Goal: Task Accomplishment & Management: Use online tool/utility

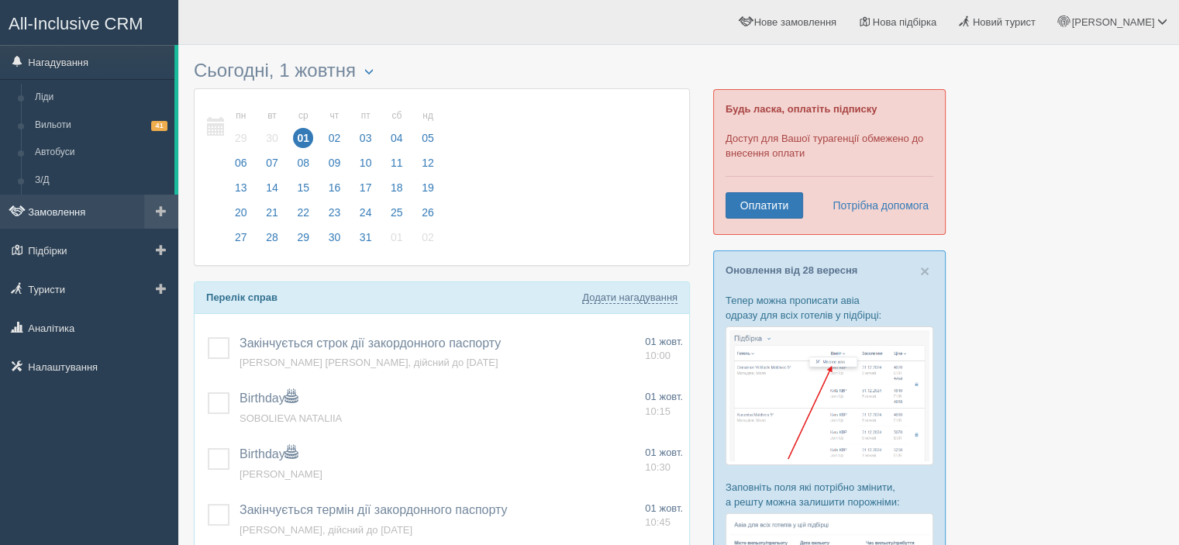
click at [60, 208] on link "Замовлення" at bounding box center [89, 212] width 178 height 34
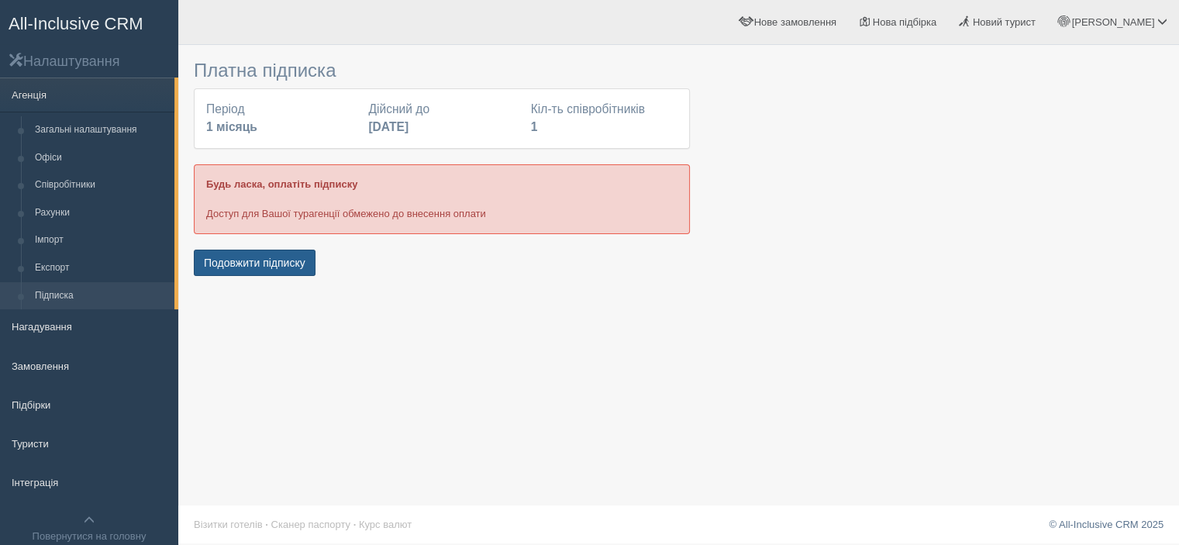
click at [215, 260] on button "Подовжити підписку" at bounding box center [255, 263] width 122 height 26
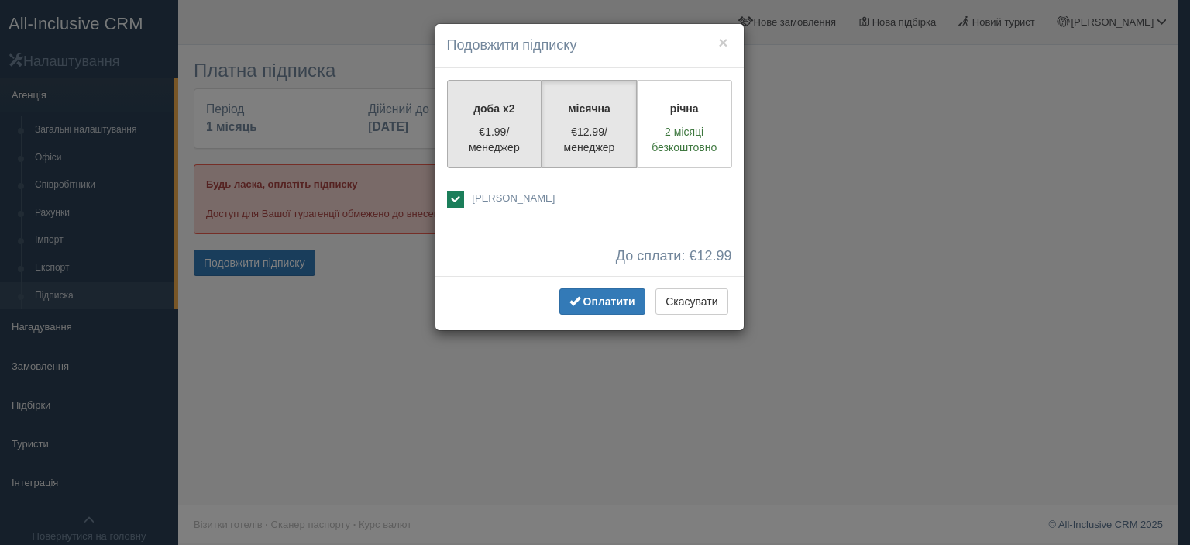
click at [485, 129] on p "€1.99/менеджер" at bounding box center [494, 139] width 75 height 31
radio input "true"
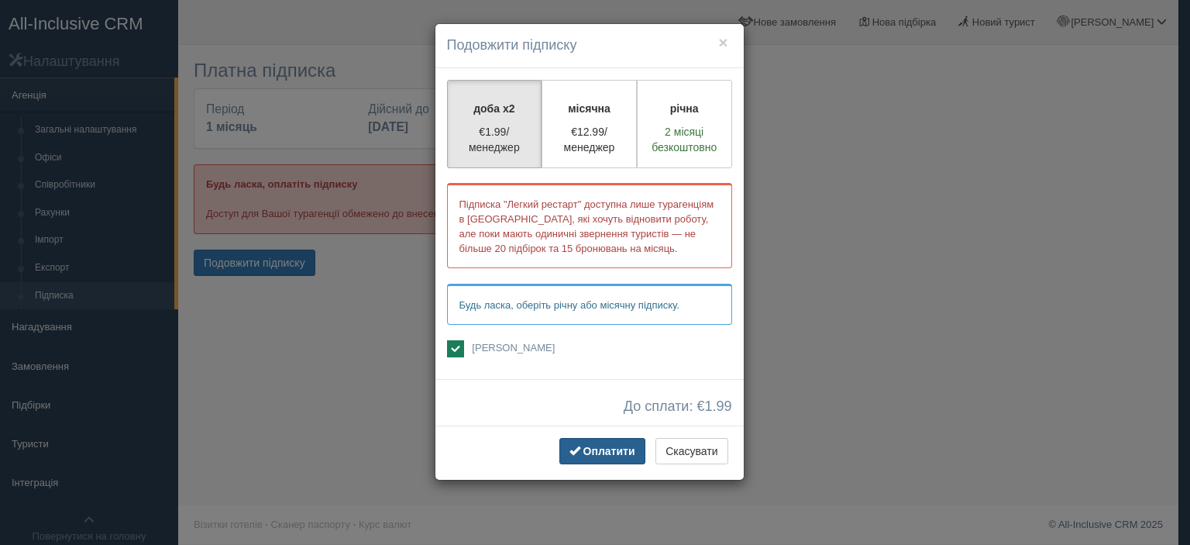
click at [626, 449] on span "Оплатити" at bounding box center [610, 451] width 52 height 12
click at [617, 449] on span "Оплатити" at bounding box center [610, 451] width 52 height 12
click at [576, 471] on div "Оплатити Скасувати" at bounding box center [590, 452] width 308 height 54
click at [598, 449] on span "Оплатити" at bounding box center [610, 451] width 52 height 12
click at [494, 346] on span "Марина Чайковська" at bounding box center [513, 348] width 83 height 12
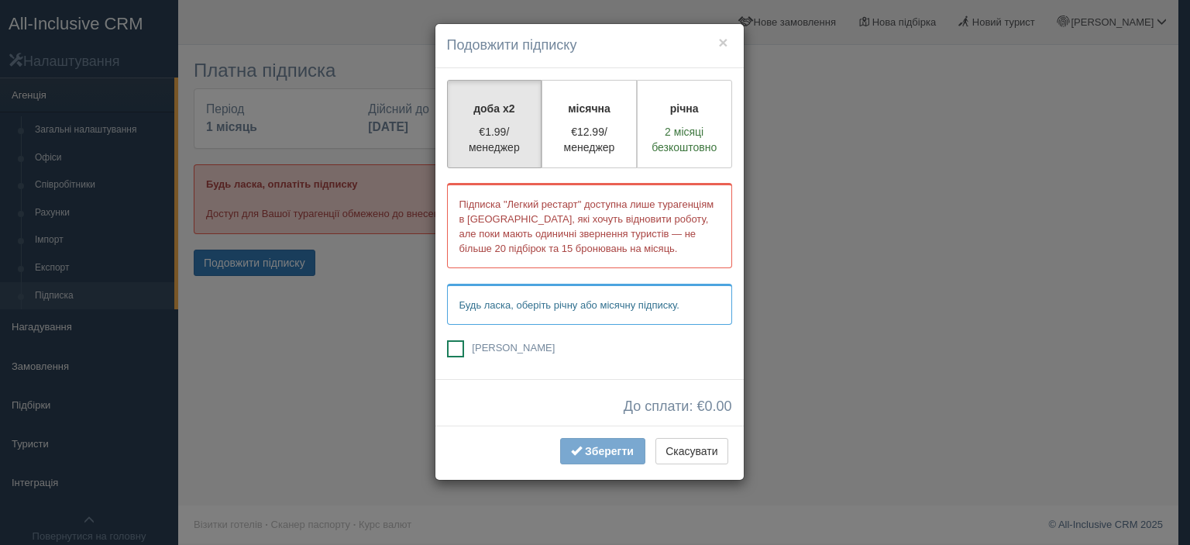
click at [492, 346] on span "Марина Чайковська" at bounding box center [513, 348] width 83 height 12
checkbox input "true"
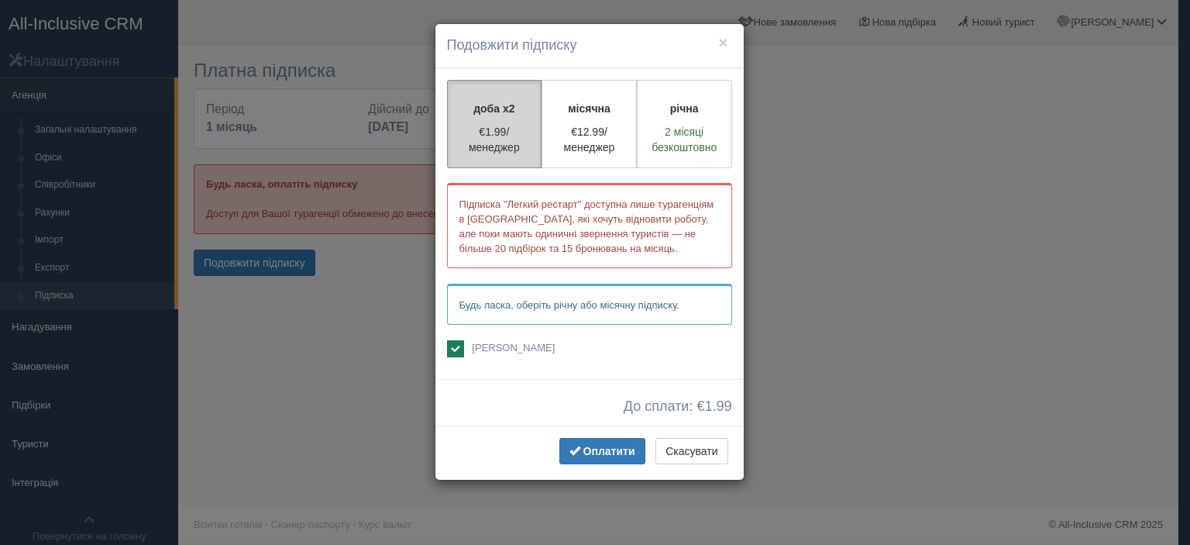
click at [508, 98] on label "доба x2 €1.99/менеджер" at bounding box center [494, 124] width 95 height 88
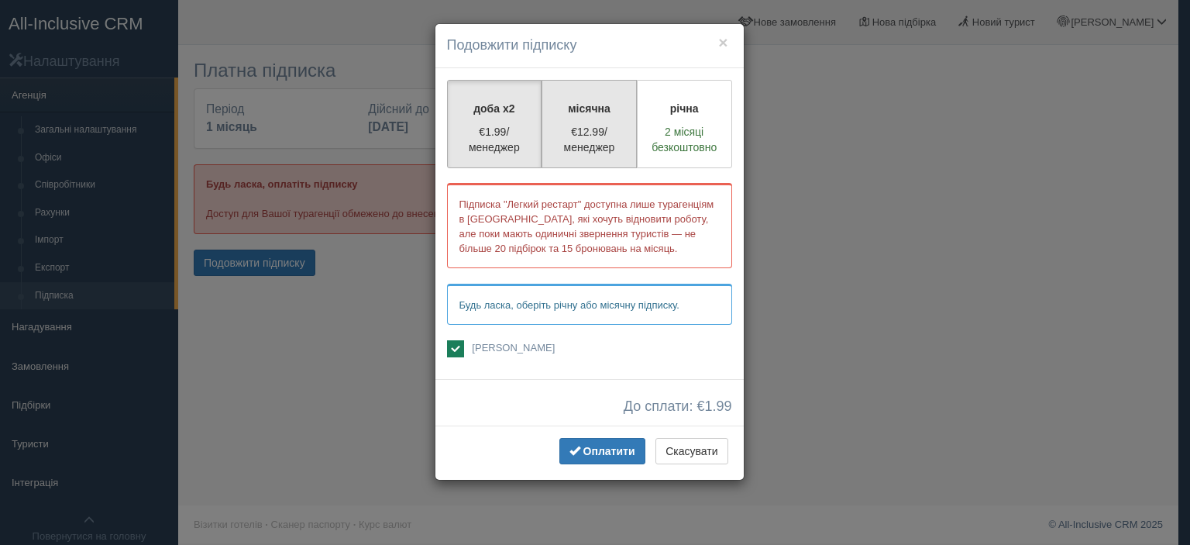
click at [571, 111] on p "місячна" at bounding box center [589, 108] width 75 height 15
radio input "true"
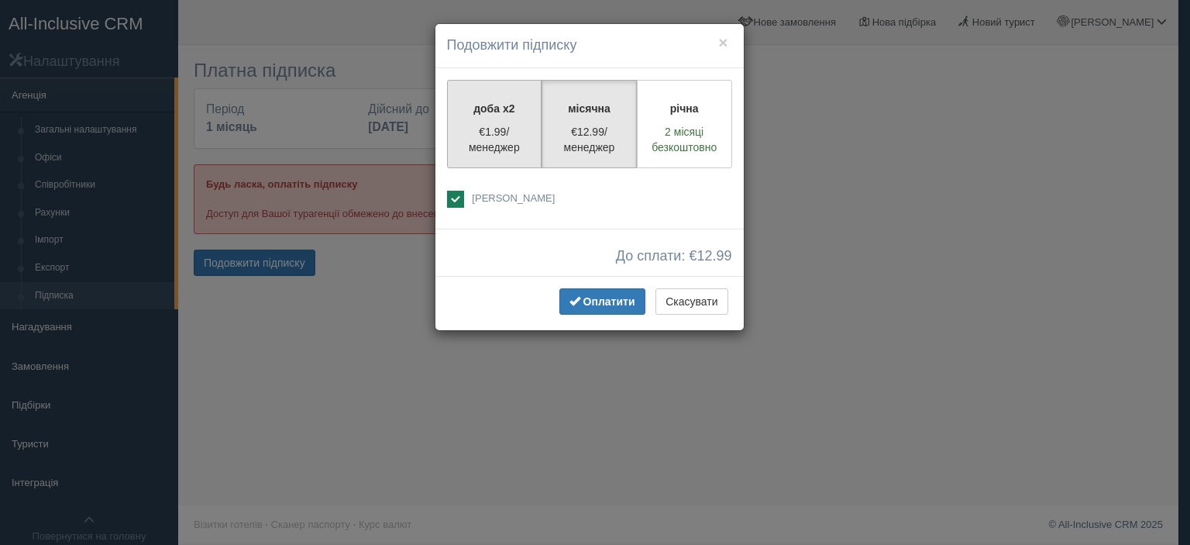
click at [520, 114] on p "доба x2" at bounding box center [494, 108] width 75 height 15
radio input "true"
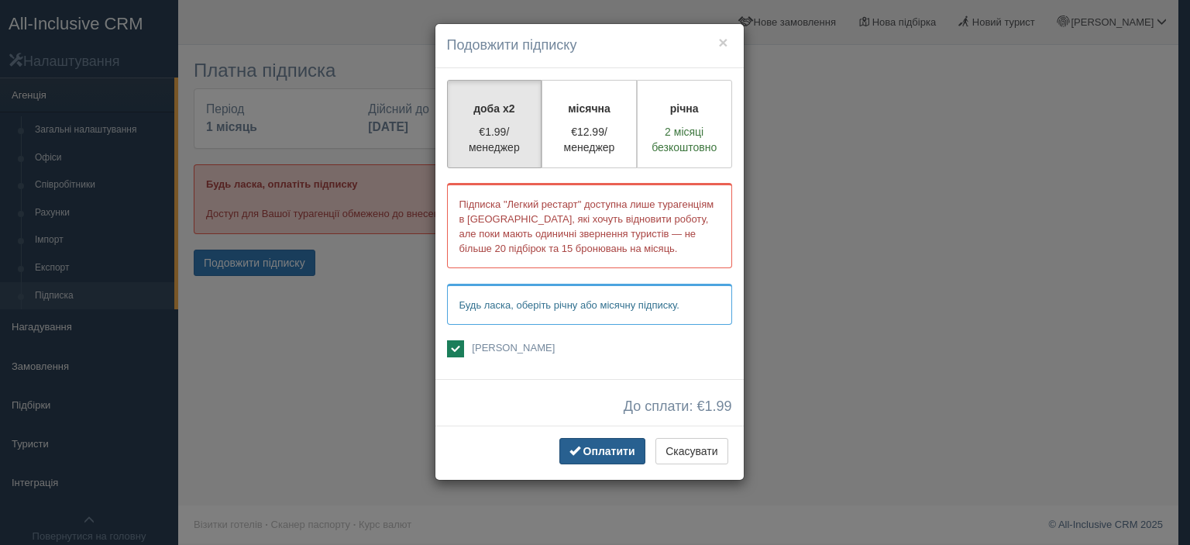
click at [604, 448] on span "Оплатити" at bounding box center [610, 451] width 52 height 12
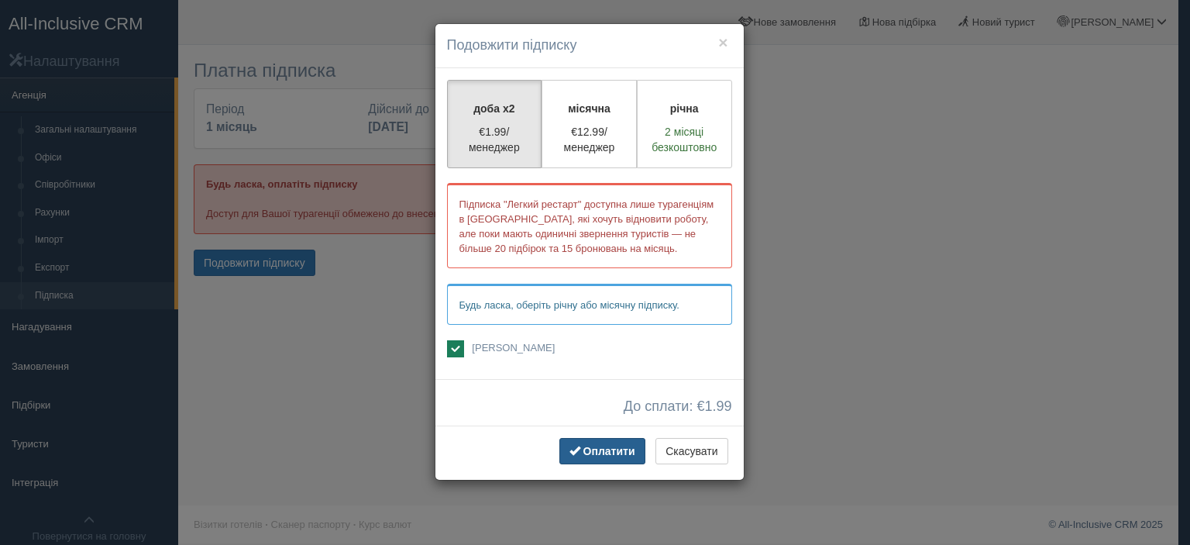
click at [604, 448] on span "Оплатити" at bounding box center [610, 451] width 52 height 12
click at [450, 336] on div "доба x2 €1.99/менеджер місячна €12.99/менеджер річна 2 місяці безкоштовно" at bounding box center [590, 223] width 308 height 311
click at [459, 340] on ins at bounding box center [455, 348] width 17 height 17
click at [493, 346] on span "Марина Чайковська" at bounding box center [513, 348] width 83 height 12
checkbox input "true"
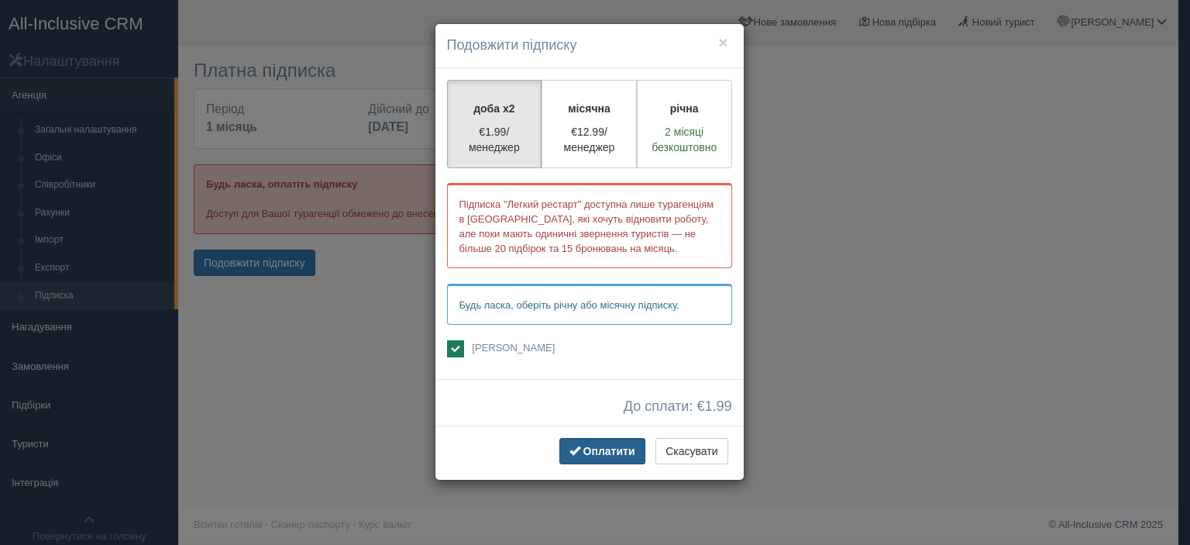
click at [620, 453] on span "Оплатити" at bounding box center [610, 451] width 52 height 12
drag, startPoint x: 694, startPoint y: 453, endPoint x: 680, endPoint y: 449, distance: 14.7
click at [696, 453] on button "Скасувати" at bounding box center [692, 451] width 72 height 26
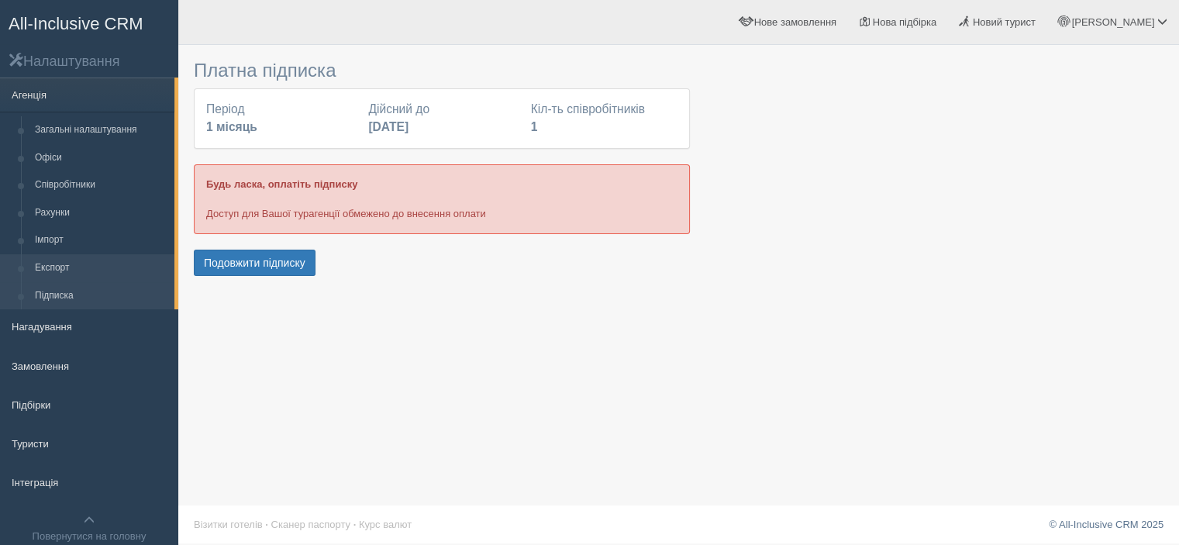
click at [52, 267] on link "Експорт" at bounding box center [101, 268] width 146 height 28
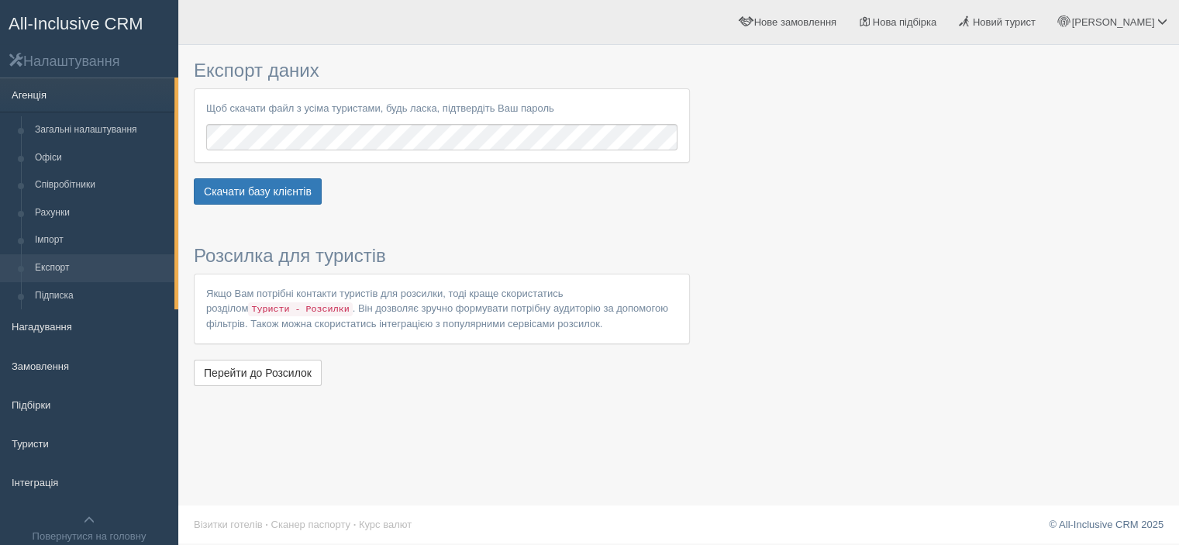
click at [64, 93] on link "Агенція" at bounding box center [87, 94] width 174 height 34
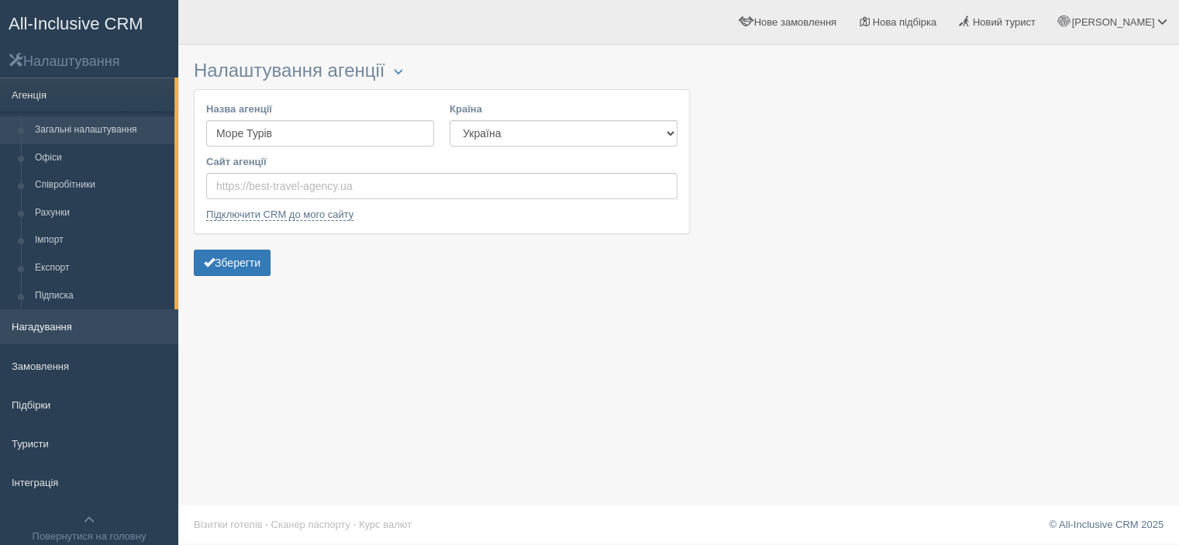
click at [53, 322] on link "Нагадування" at bounding box center [89, 326] width 178 height 34
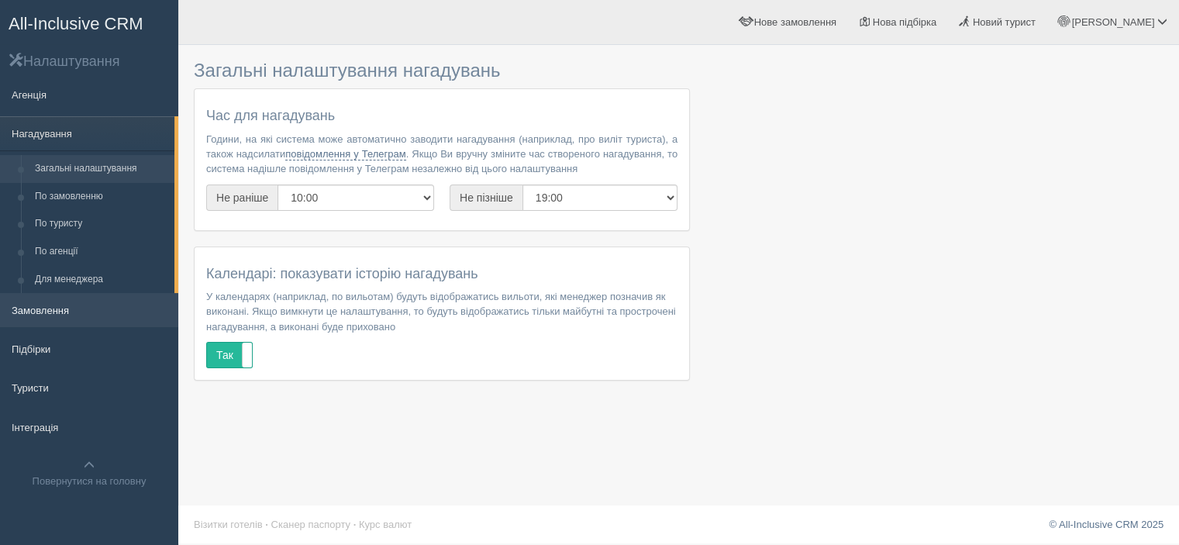
click at [39, 311] on link "Замовлення" at bounding box center [89, 310] width 178 height 34
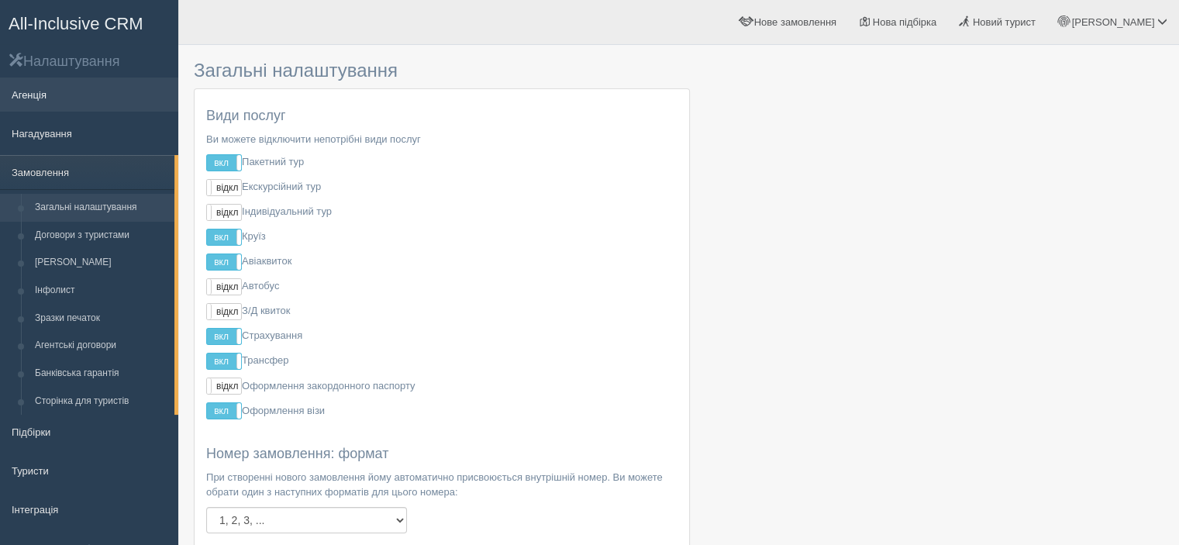
click at [31, 92] on link "Агенція" at bounding box center [89, 94] width 178 height 34
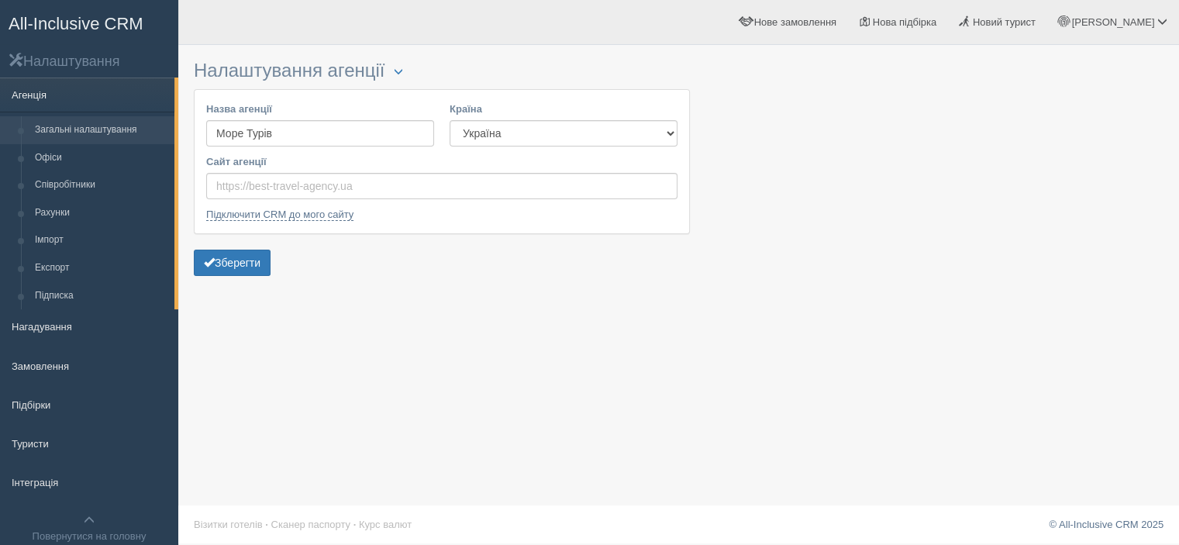
click at [28, 95] on link "Агенція" at bounding box center [87, 94] width 174 height 34
click at [42, 367] on link "Замовлення" at bounding box center [89, 366] width 178 height 34
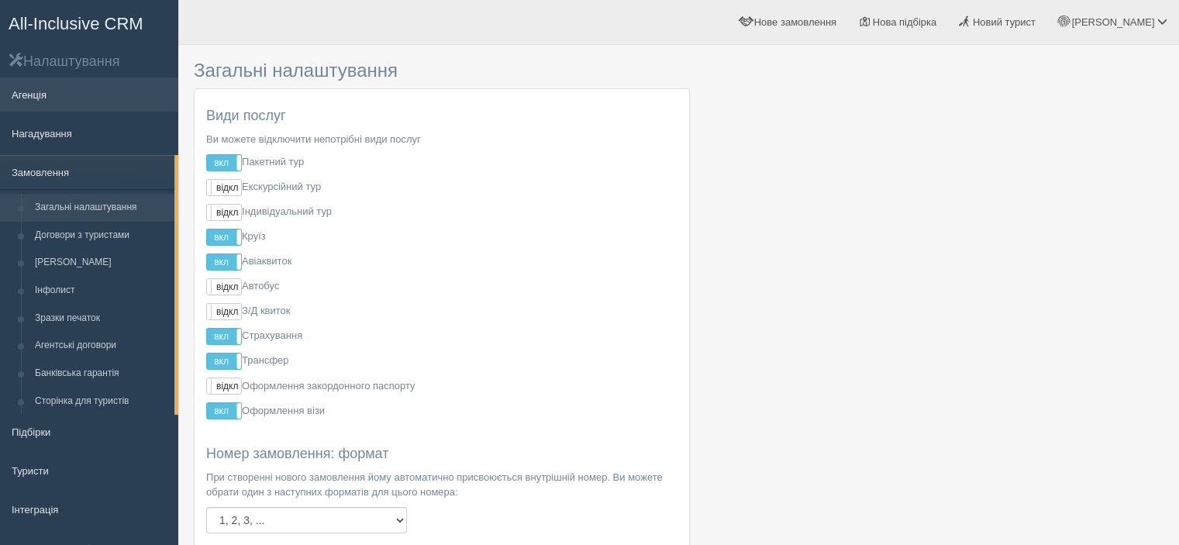
click at [42, 92] on link "Агенція" at bounding box center [89, 94] width 178 height 34
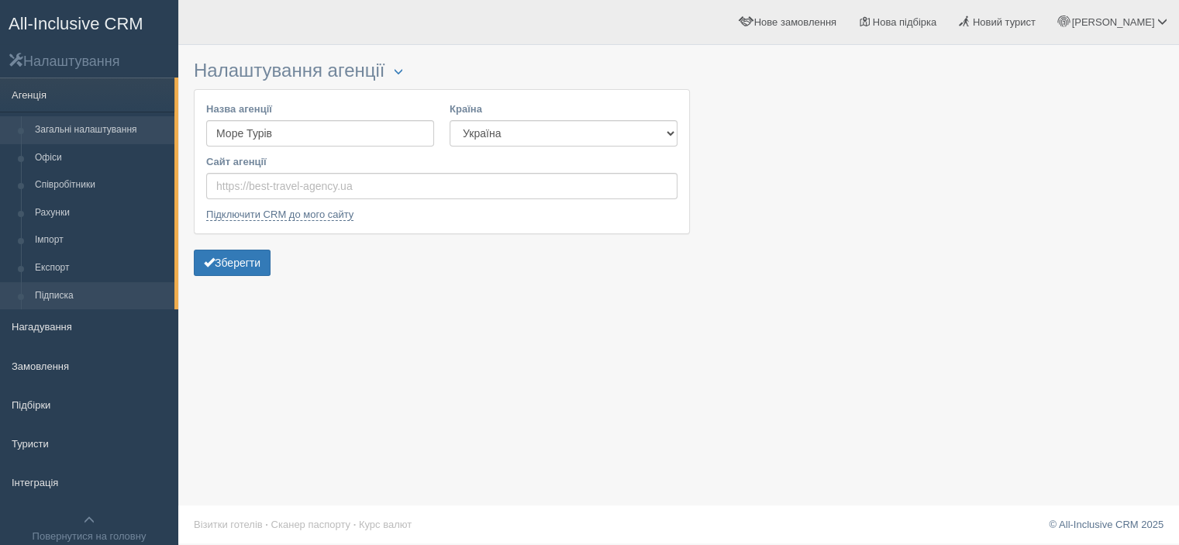
click at [71, 291] on link "Підписка" at bounding box center [101, 296] width 146 height 28
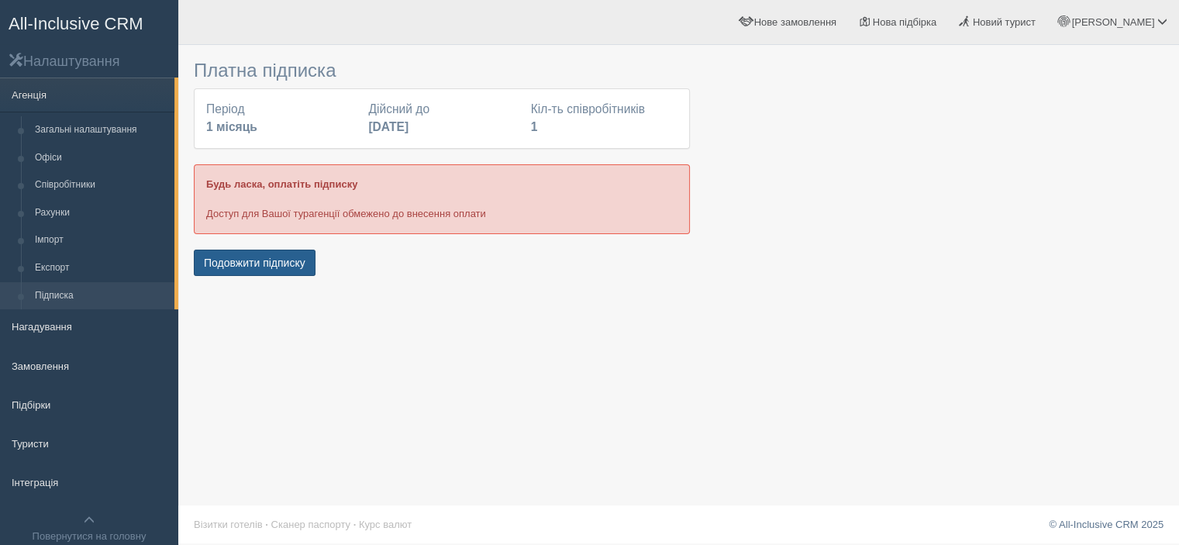
click at [273, 260] on button "Подовжити підписку" at bounding box center [255, 263] width 122 height 26
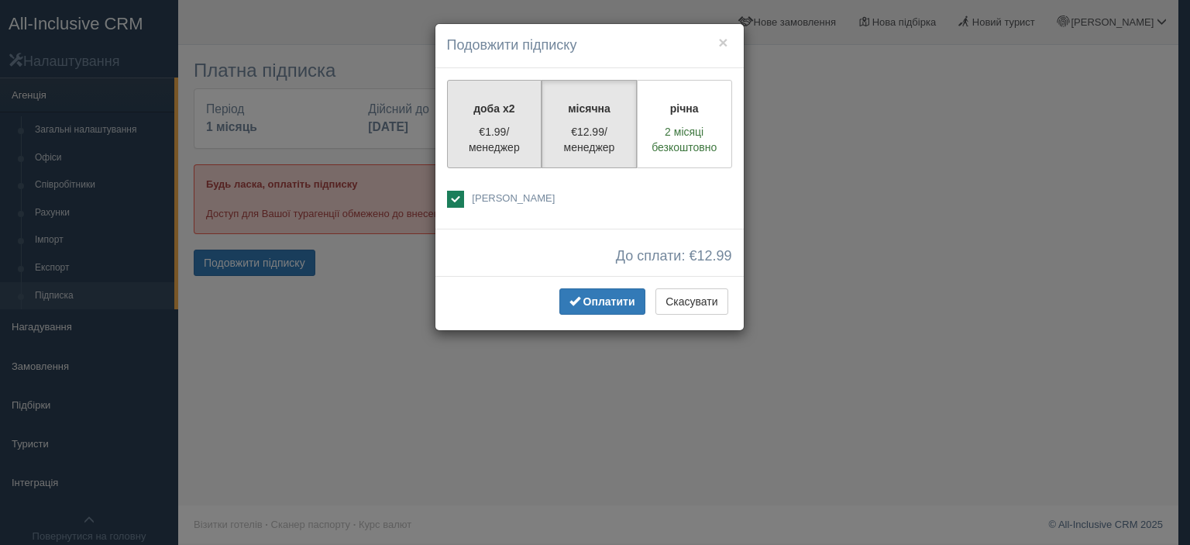
click at [483, 114] on p "доба x2" at bounding box center [494, 108] width 75 height 15
radio input "true"
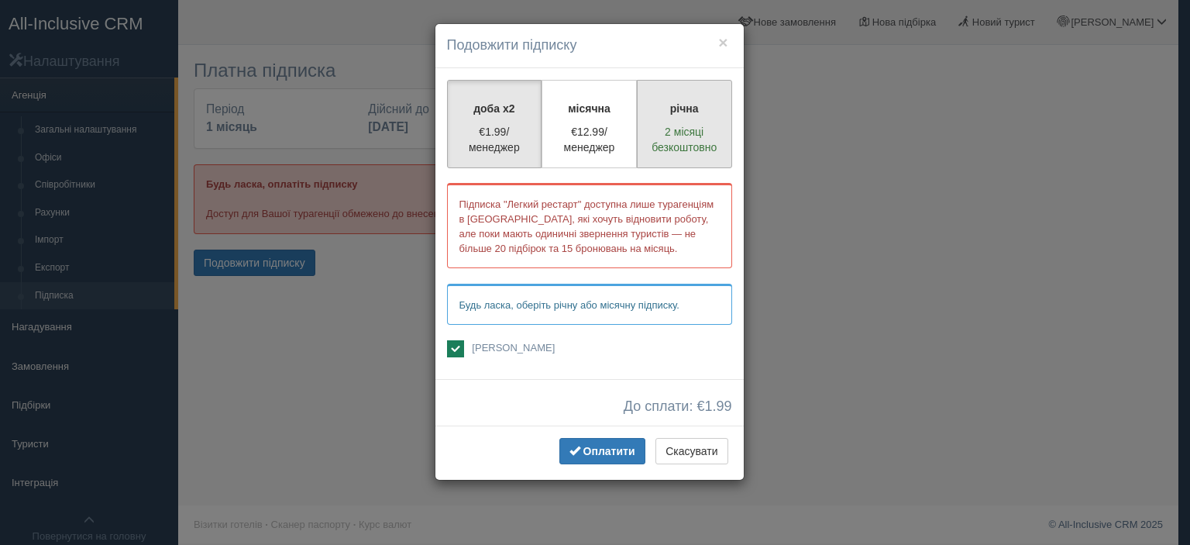
click at [690, 151] on p "2 місяці безкоштовно" at bounding box center [684, 139] width 75 height 31
radio input "true"
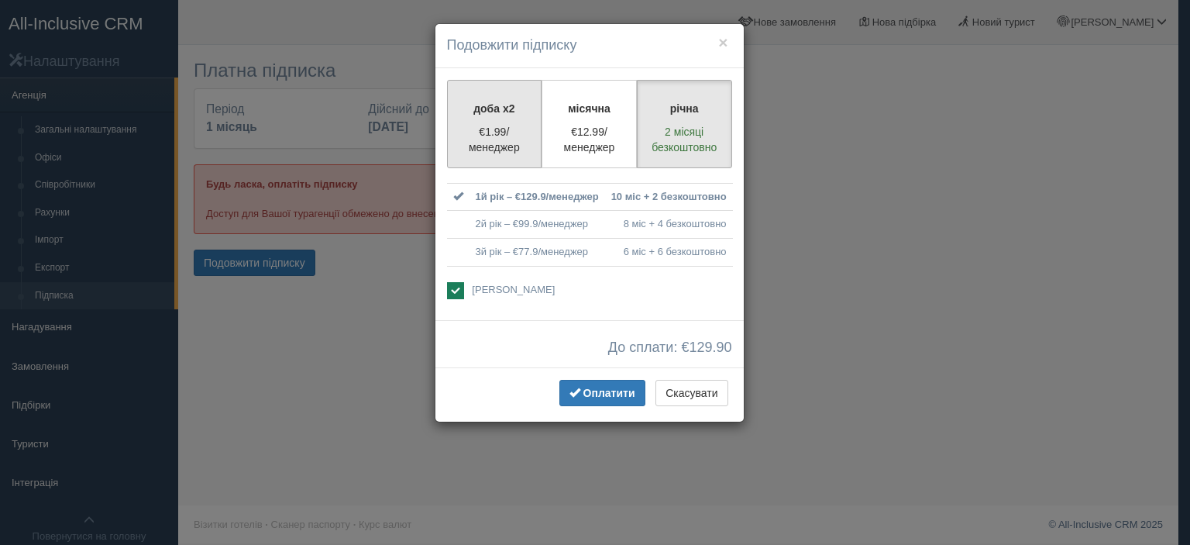
click at [449, 82] on label "доба x2 €1.99/менеджер" at bounding box center [494, 124] width 95 height 88
radio input "true"
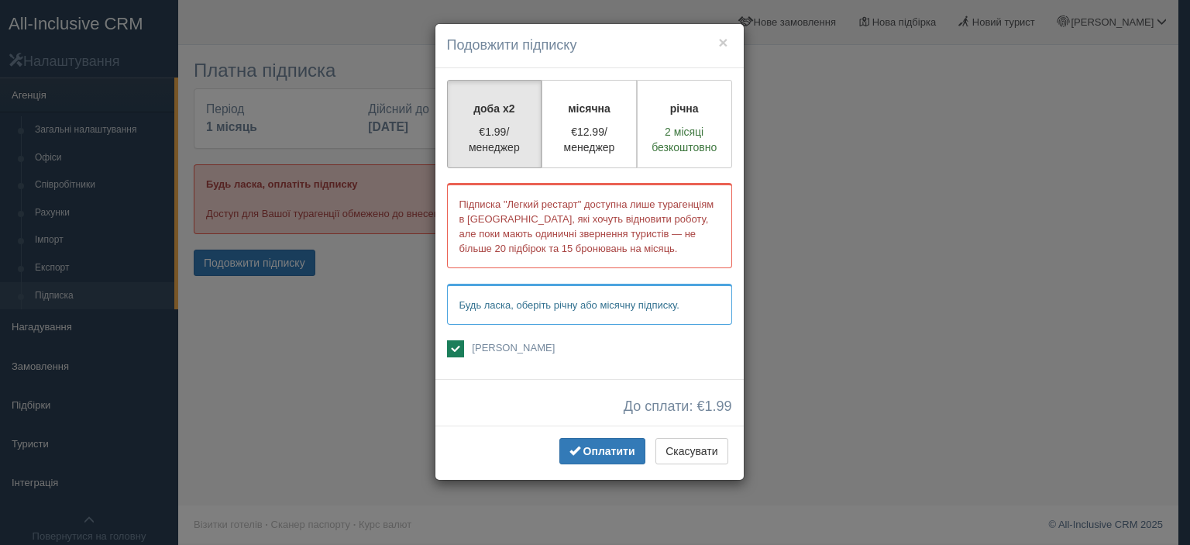
click at [588, 312] on p "Будь ласка, оберіть річну або місячну підписку." at bounding box center [589, 304] width 285 height 41
click at [597, 446] on span "Оплатити" at bounding box center [610, 451] width 52 height 12
click at [599, 226] on p "Підписка "Легкий рестарт" доступна лише турагенціям в Україні, які хочуть відно…" at bounding box center [589, 225] width 285 height 85
click at [573, 450] on span "button" at bounding box center [575, 450] width 11 height 11
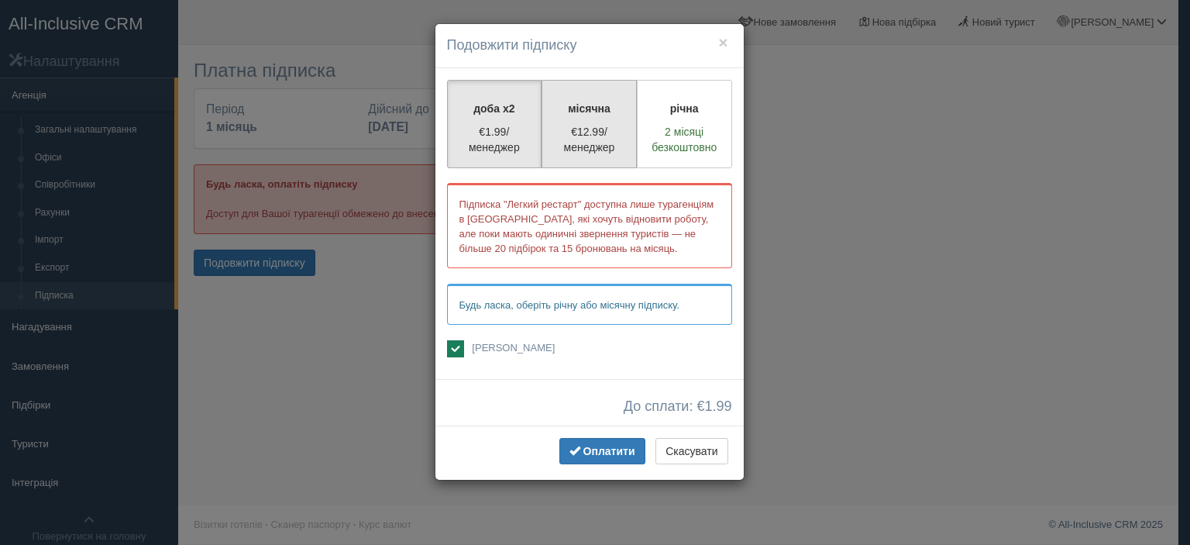
click at [573, 136] on p "€12.99/менеджер" at bounding box center [589, 139] width 75 height 31
radio input "true"
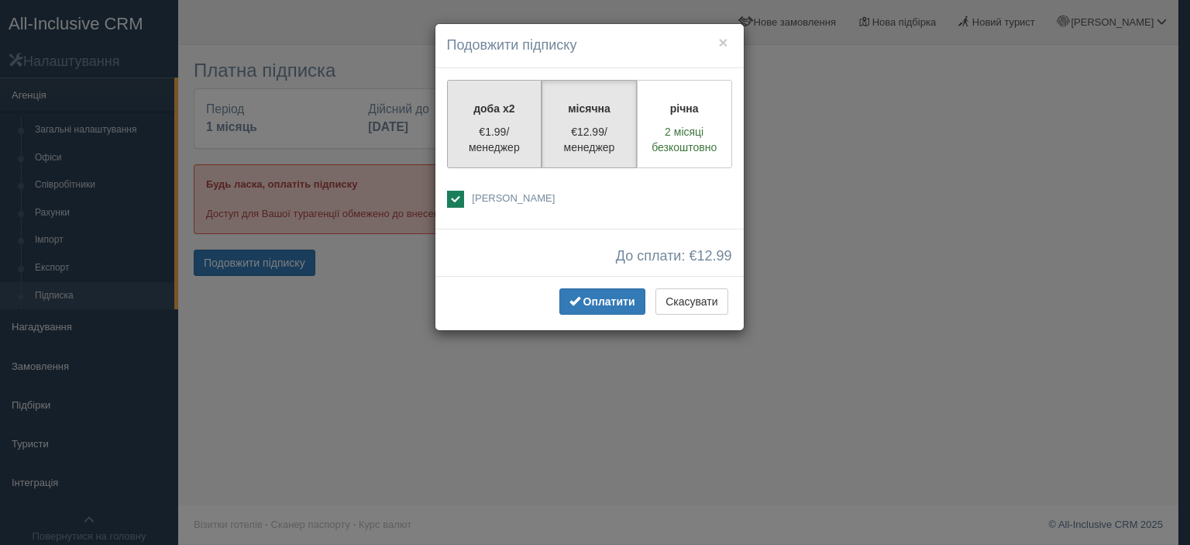
click at [497, 129] on p "€1.99/менеджер" at bounding box center [494, 139] width 75 height 31
radio input "true"
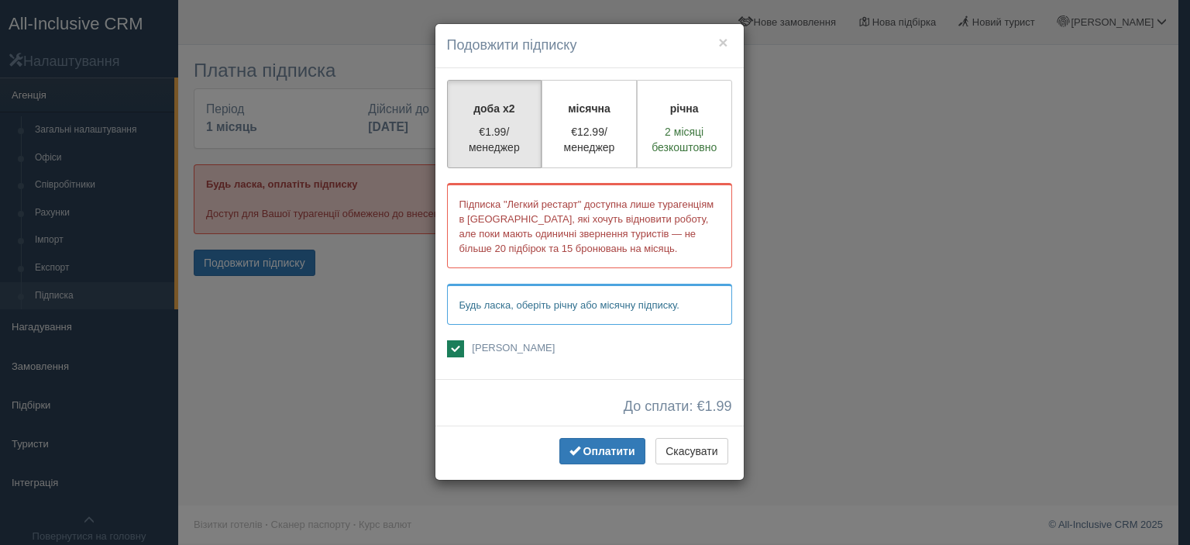
click at [511, 346] on span "Марина Чайковська" at bounding box center [513, 348] width 83 height 12
checkbox input "true"
click at [592, 445] on span "Оплатити" at bounding box center [610, 451] width 52 height 12
click at [703, 452] on button "Скасувати" at bounding box center [692, 451] width 72 height 26
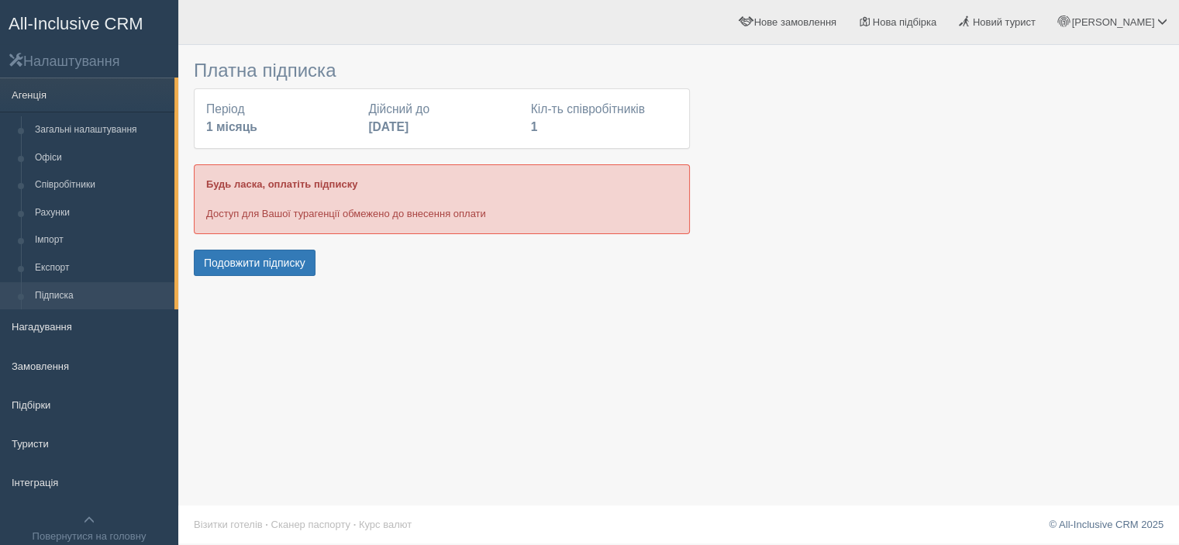
click at [62, 58] on h2 "Налаштування" at bounding box center [89, 61] width 178 height 18
click at [240, 232] on div "Будь ласка, оплатіть підписку Доступ для Вашої турагенції обмежено до внесення …" at bounding box center [442, 198] width 496 height 69
click at [573, 131] on div "Кіл-ть співробітників 1" at bounding box center [604, 119] width 162 height 36
click at [311, 129] on div "Період 1 місяць" at bounding box center [279, 119] width 162 height 36
click at [262, 253] on button "Подовжити підписку" at bounding box center [255, 263] width 122 height 26
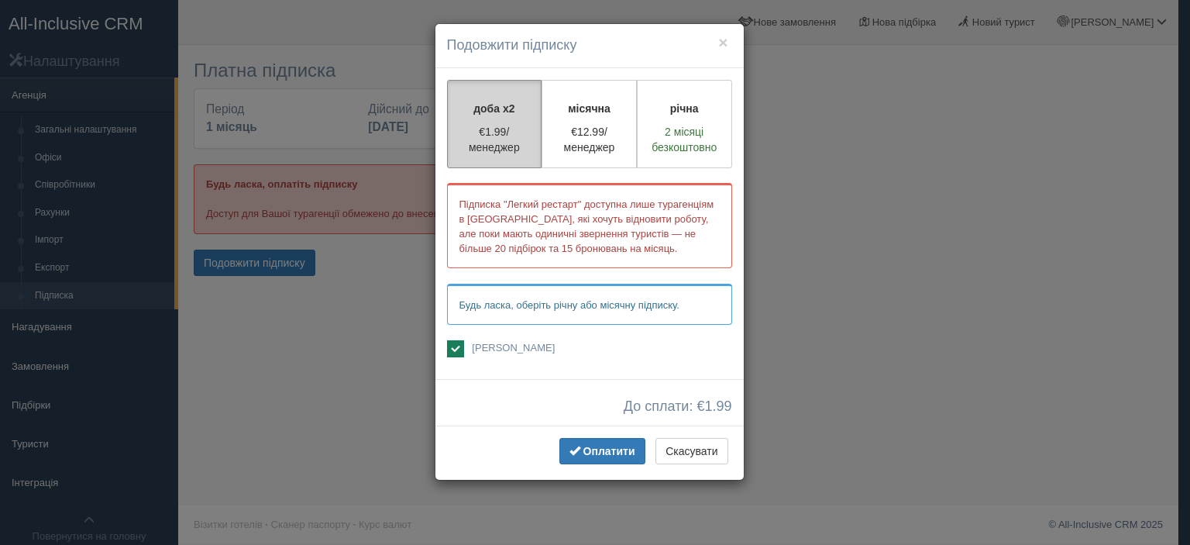
click at [471, 143] on p "€1.99/менеджер" at bounding box center [494, 139] width 75 height 31
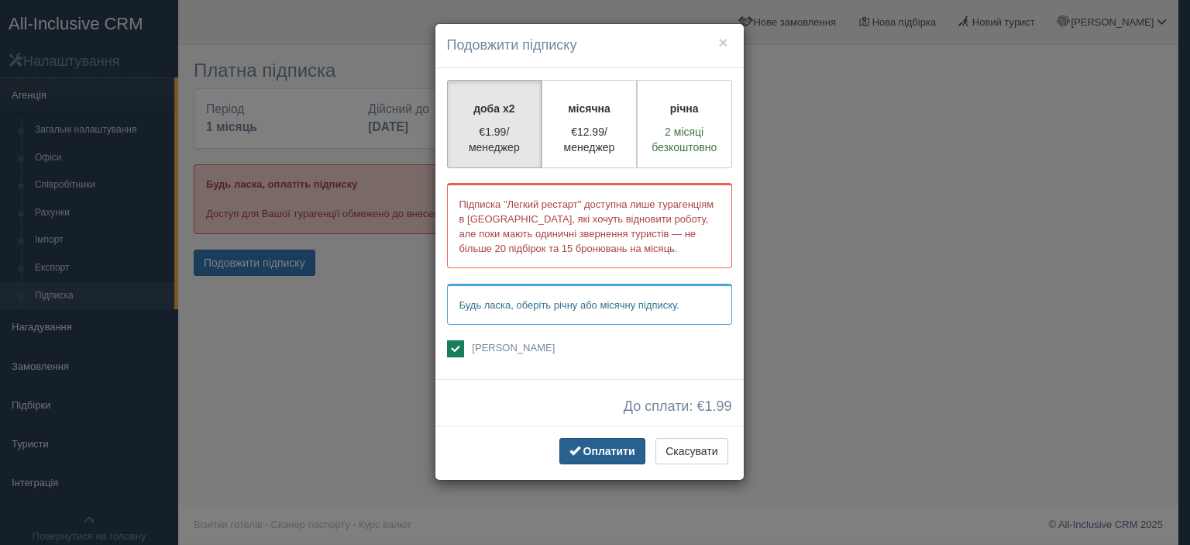
click at [596, 452] on span "Оплатити" at bounding box center [610, 451] width 52 height 12
click at [713, 448] on button "Скасувати" at bounding box center [692, 451] width 72 height 26
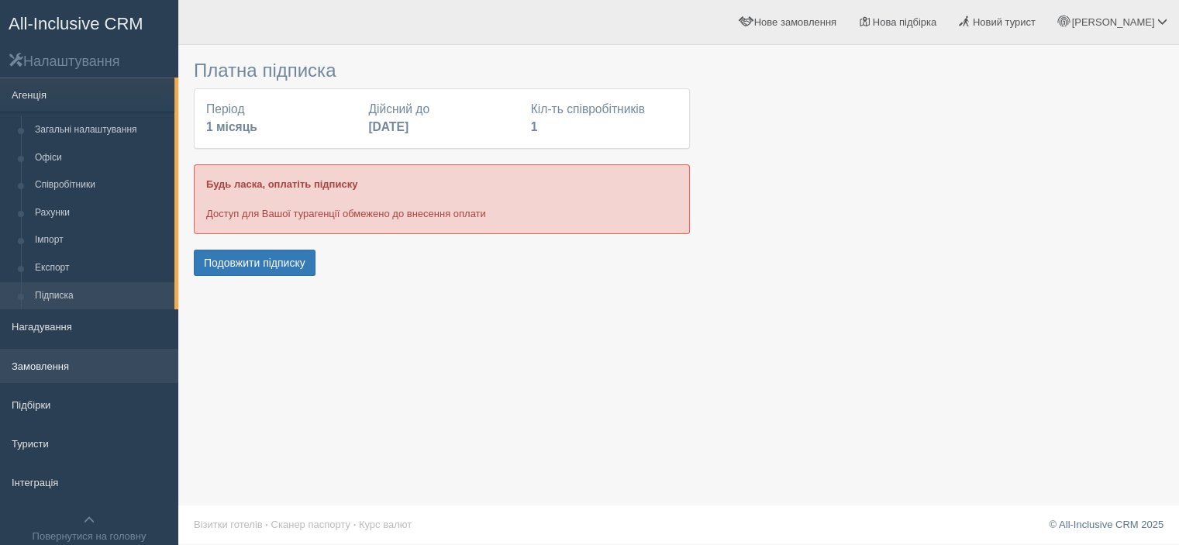
click at [19, 370] on link "Замовлення" at bounding box center [89, 366] width 178 height 34
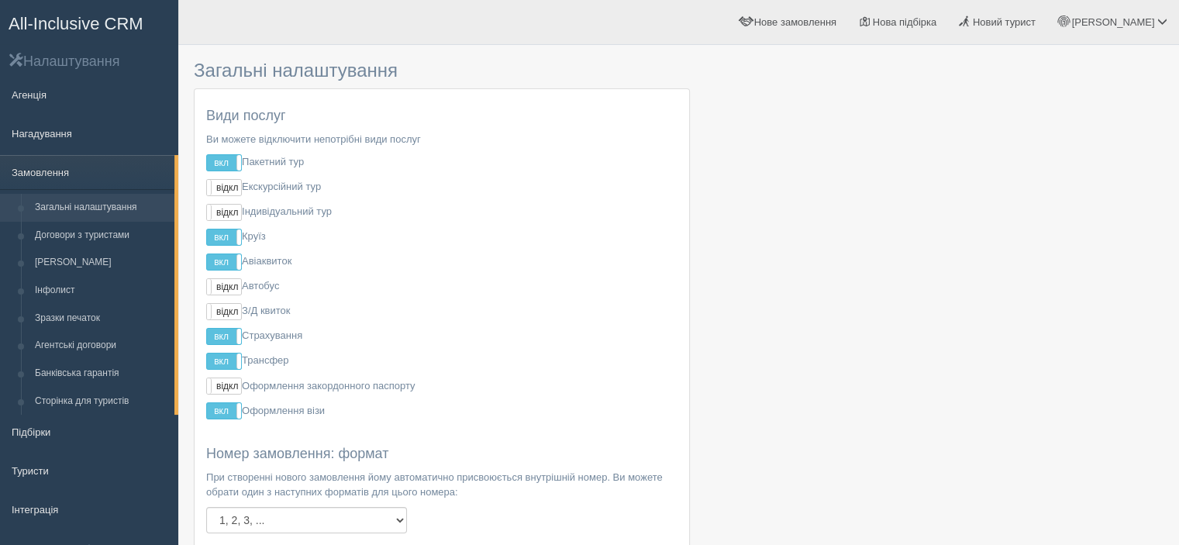
click at [62, 22] on span "All-Inclusive CRM" at bounding box center [76, 23] width 135 height 19
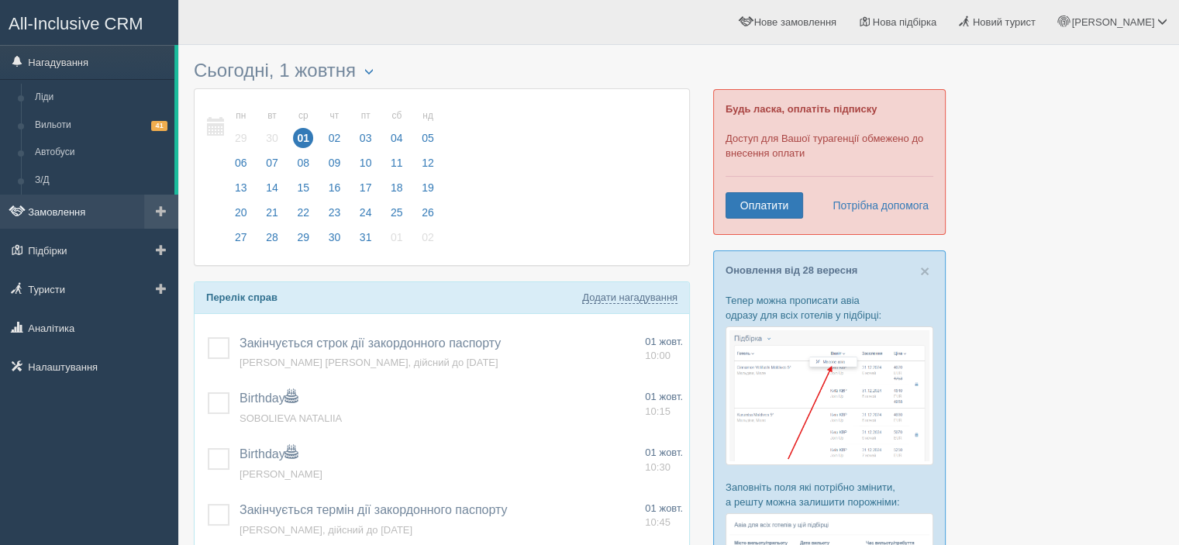
click at [59, 215] on link "Замовлення" at bounding box center [89, 212] width 178 height 34
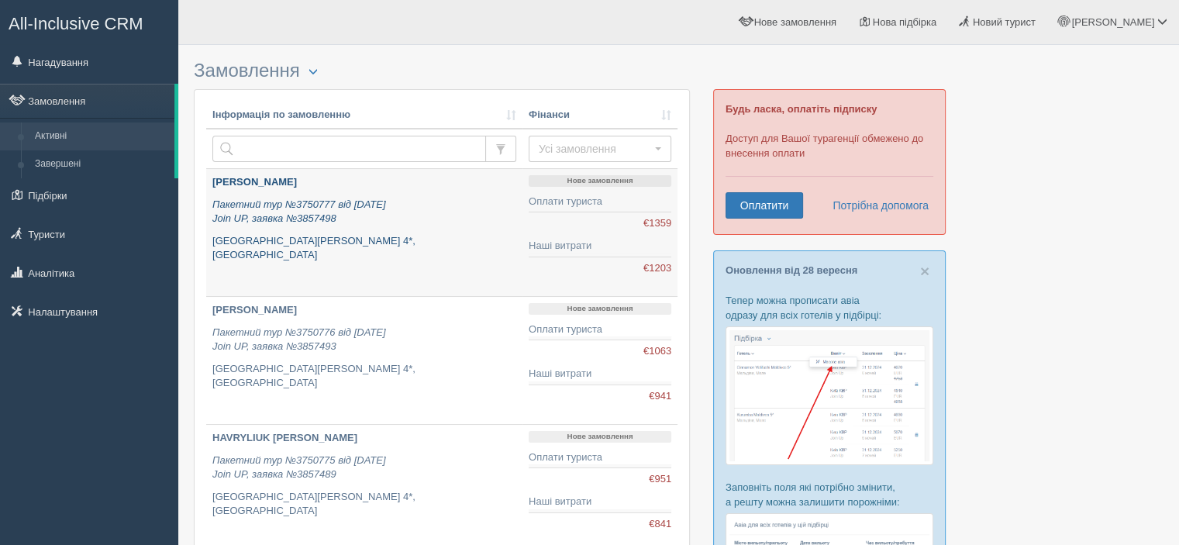
click at [371, 209] on icon "Пакетний тур №3750777 від [DATE] Join UP, заявка №3857498" at bounding box center [299, 211] width 174 height 26
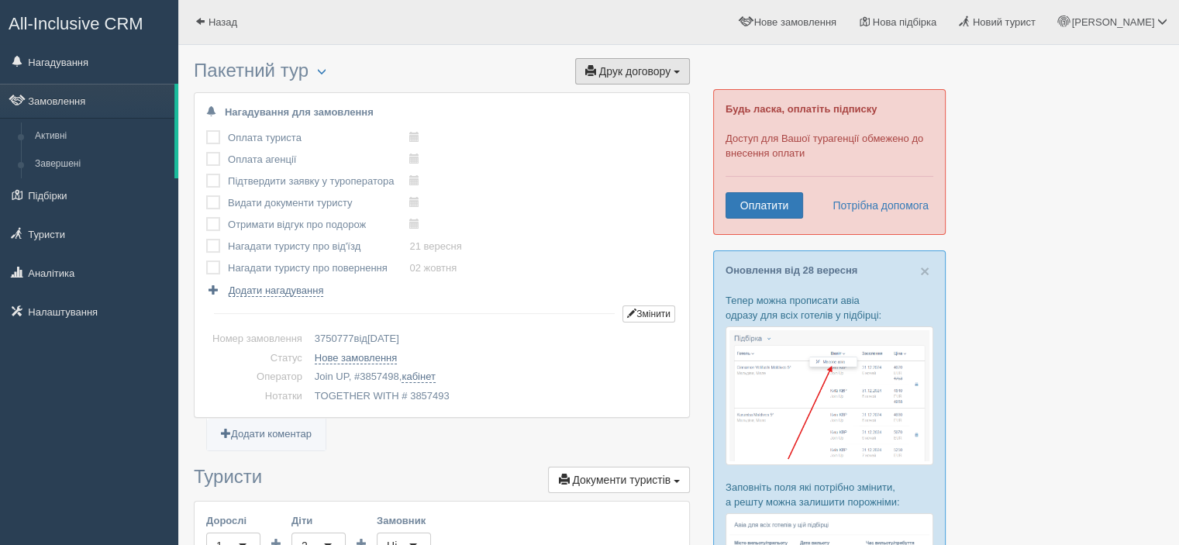
click at [620, 76] on span "Друк договору" at bounding box center [634, 71] width 71 height 12
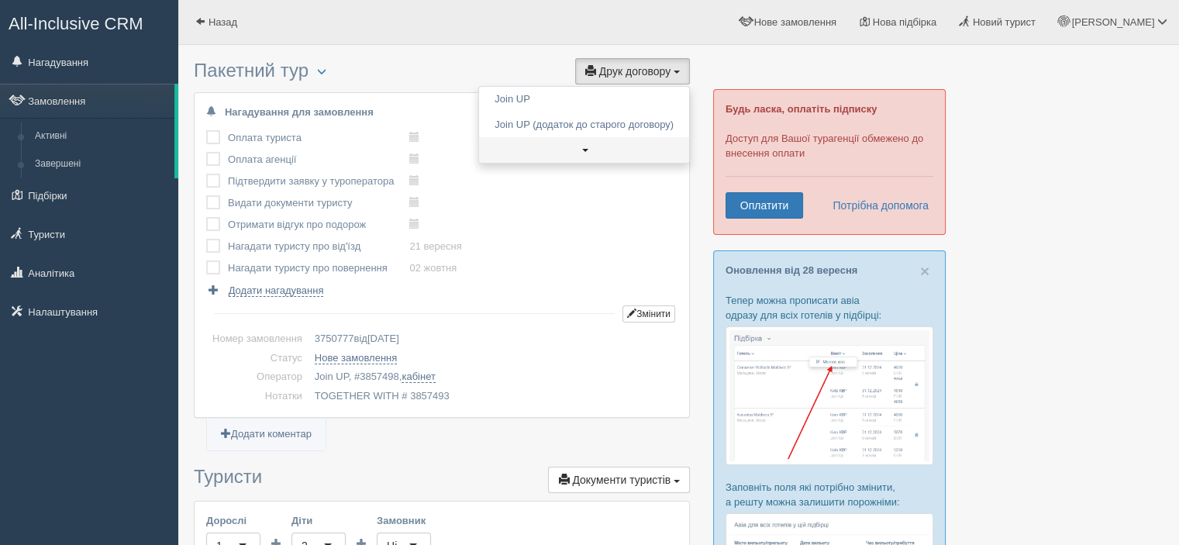
click at [582, 150] on link at bounding box center [584, 150] width 210 height 26
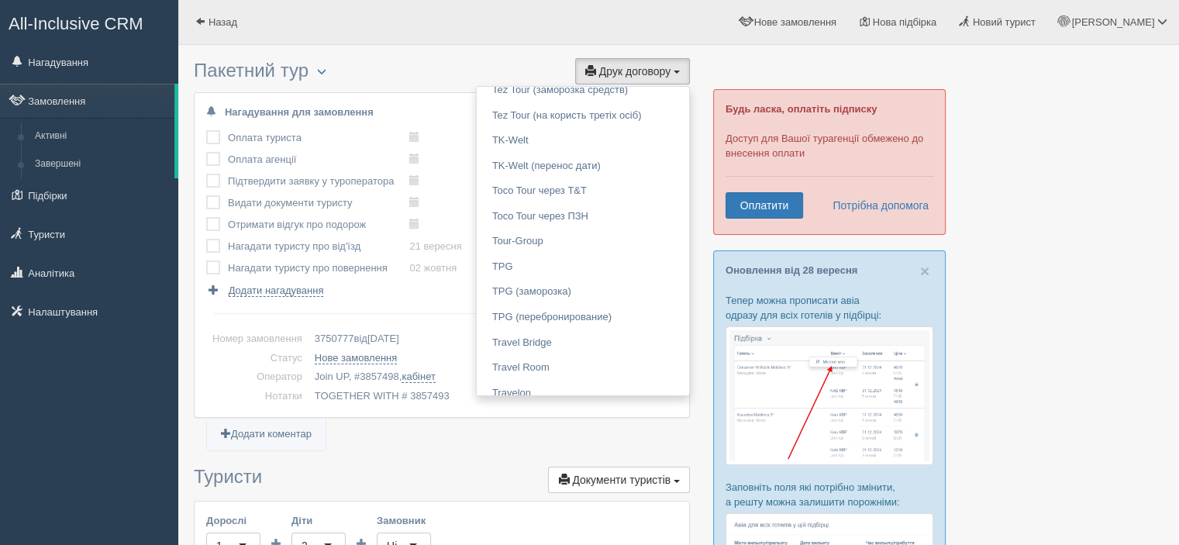
scroll to position [1395, 0]
click at [520, 270] on link "TPG" at bounding box center [583, 270] width 212 height 26
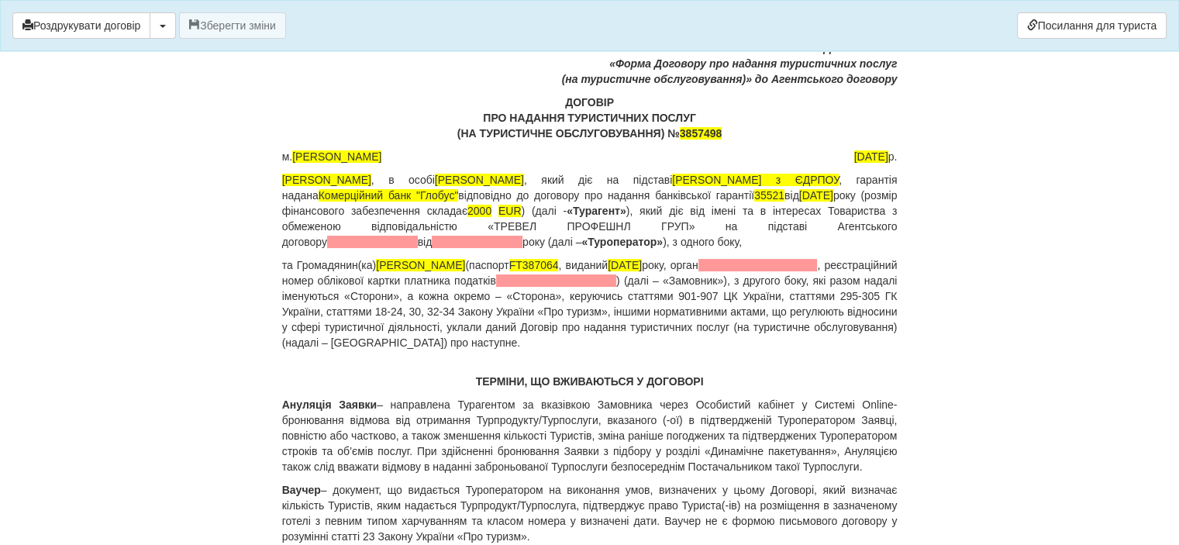
scroll to position [77, 0]
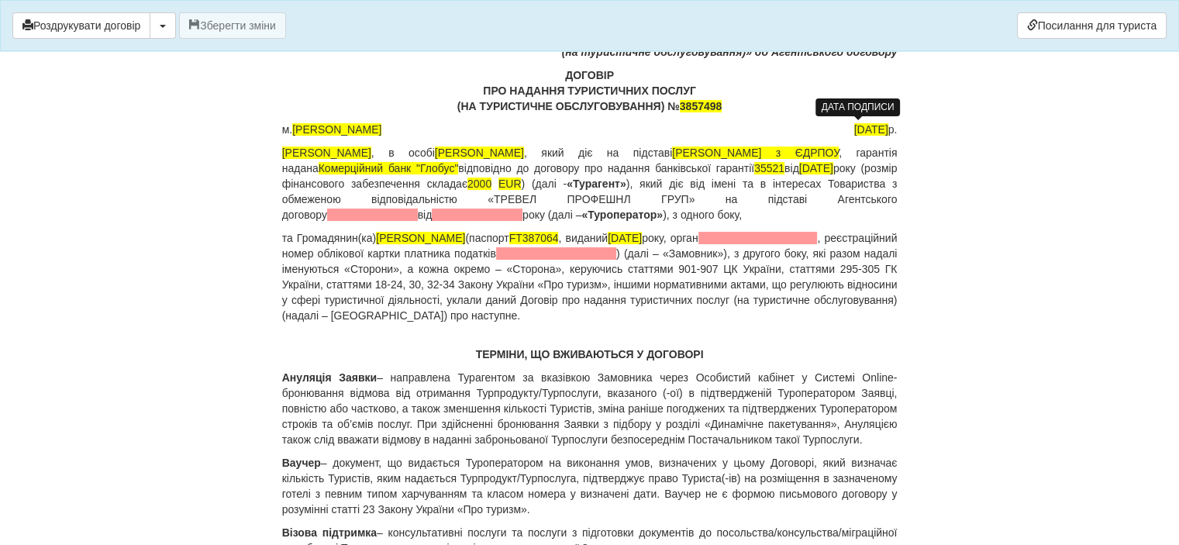
click at [854, 125] on span "[DATE]" at bounding box center [871, 129] width 34 height 12
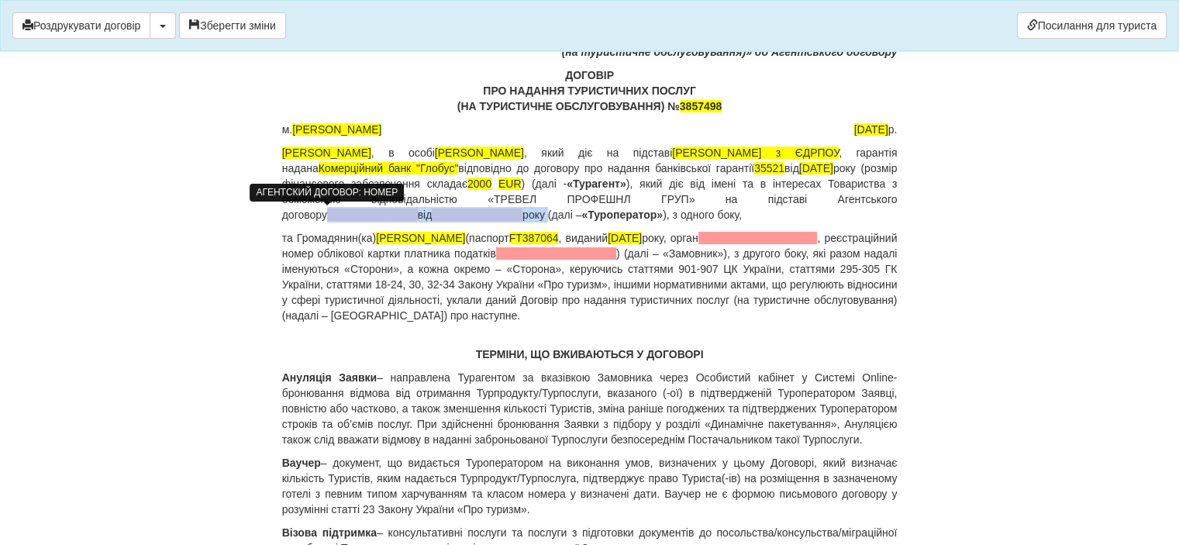
drag, startPoint x: 508, startPoint y: 213, endPoint x: 282, endPoint y: 212, distance: 226.3
click at [282, 212] on p "ФОП [PERSON_NAME] , в особі [PERSON_NAME] , який діє на підставі Виписки з ЄДРП…" at bounding box center [589, 183] width 615 height 77
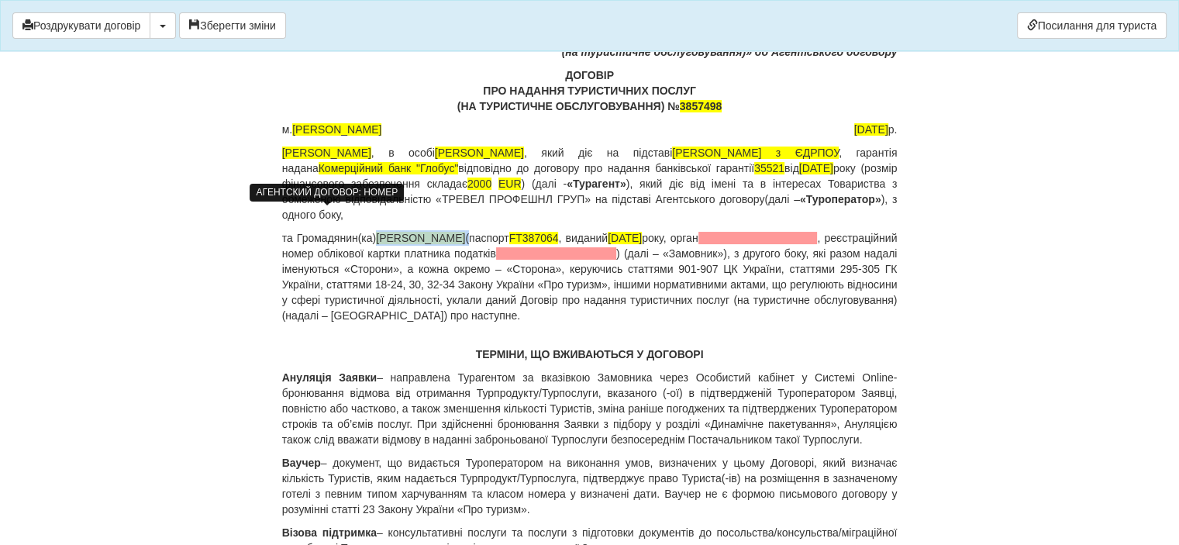
drag, startPoint x: 471, startPoint y: 239, endPoint x: 379, endPoint y: 236, distance: 92.3
click at [379, 236] on p "та Громадянин(ка) [PERSON_NAME] (паспорт [PASSPORT] , виданий [DATE], орган , р…" at bounding box center [589, 276] width 615 height 93
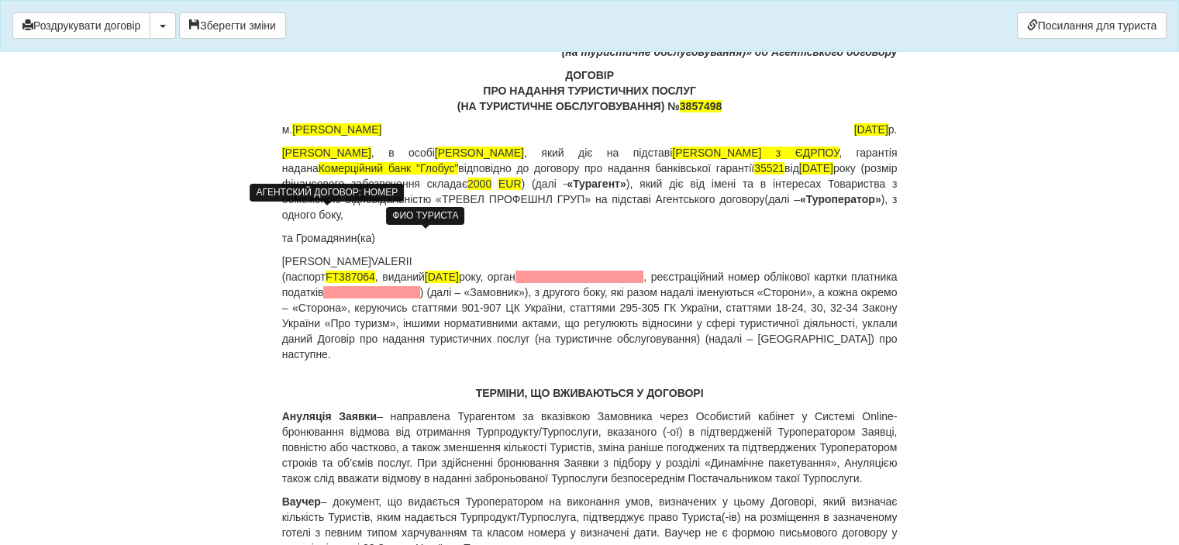
click at [282, 257] on td "[PERSON_NAME]" at bounding box center [326, 260] width 89 height 15
click at [432, 230] on p "та Громадянин(ка)" at bounding box center [589, 237] width 615 height 15
click at [307, 280] on p "(паспорт [PASSPORT] , виданий [DATE], орган , реєстраційний номер облікової кар…" at bounding box center [589, 315] width 615 height 93
click at [283, 274] on p "(паспорт [PASSPORT] , виданий [DATE], орган , реєстраційний номер облікової кар…" at bounding box center [589, 315] width 615 height 93
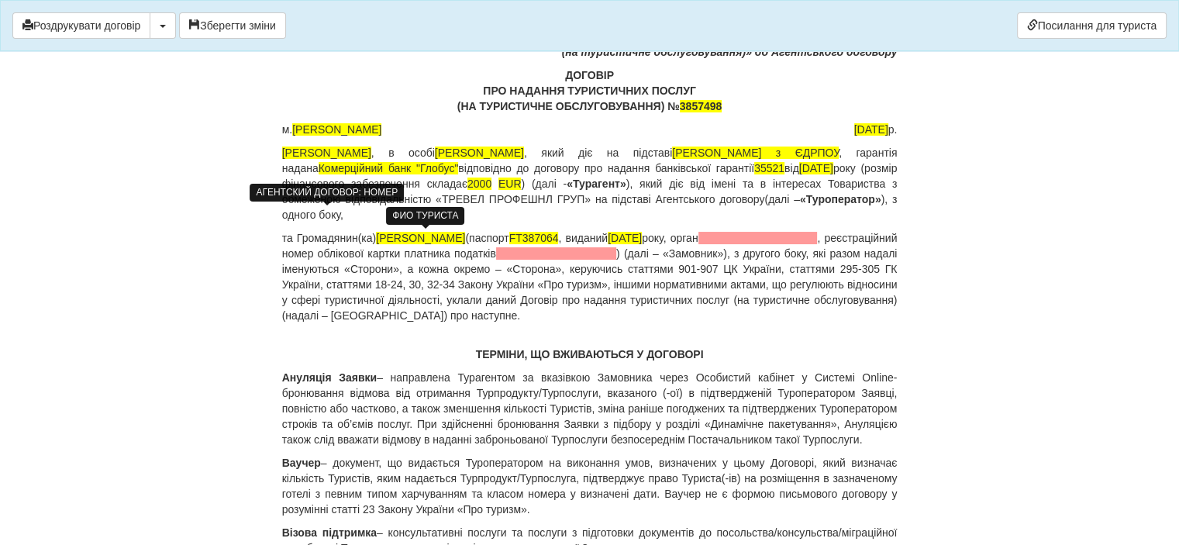
click at [480, 238] on p "та Громадянин(ка) [PERSON_NAME] (паспорт [PASSPORT] , виданий [DATE], орган , р…" at bounding box center [589, 276] width 615 height 93
click at [465, 237] on span "[PERSON_NAME]" at bounding box center [420, 238] width 89 height 12
drag, startPoint x: 469, startPoint y: 237, endPoint x: 383, endPoint y: 235, distance: 86.1
click at [383, 235] on p "та Громадянин(ка) [PERSON_NAME] (паспорт [PASSPORT] , виданий [DATE], орган , р…" at bounding box center [589, 276] width 615 height 93
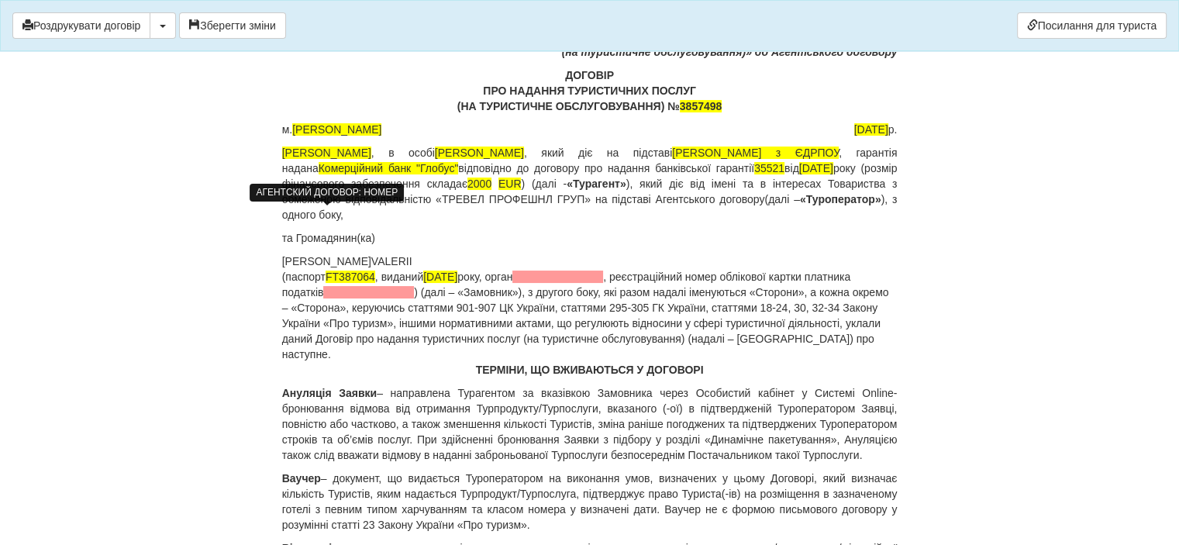
click at [371, 253] on td "VALERII" at bounding box center [391, 260] width 41 height 15
click at [391, 236] on p "та Громадянин(ка)" at bounding box center [589, 237] width 615 height 15
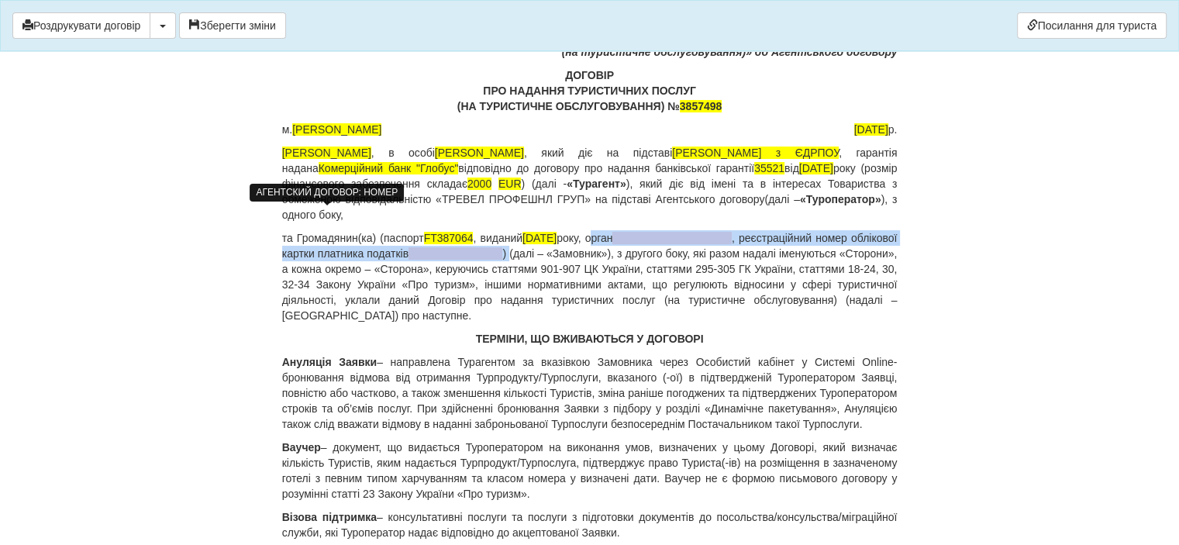
drag, startPoint x: 608, startPoint y: 235, endPoint x: 508, endPoint y: 255, distance: 102.0
click at [508, 255] on p "та Громадянин(ка) (паспорт [PASSPORT] , виданий [DATE], орган , реєстраційний н…" at bounding box center [589, 276] width 615 height 93
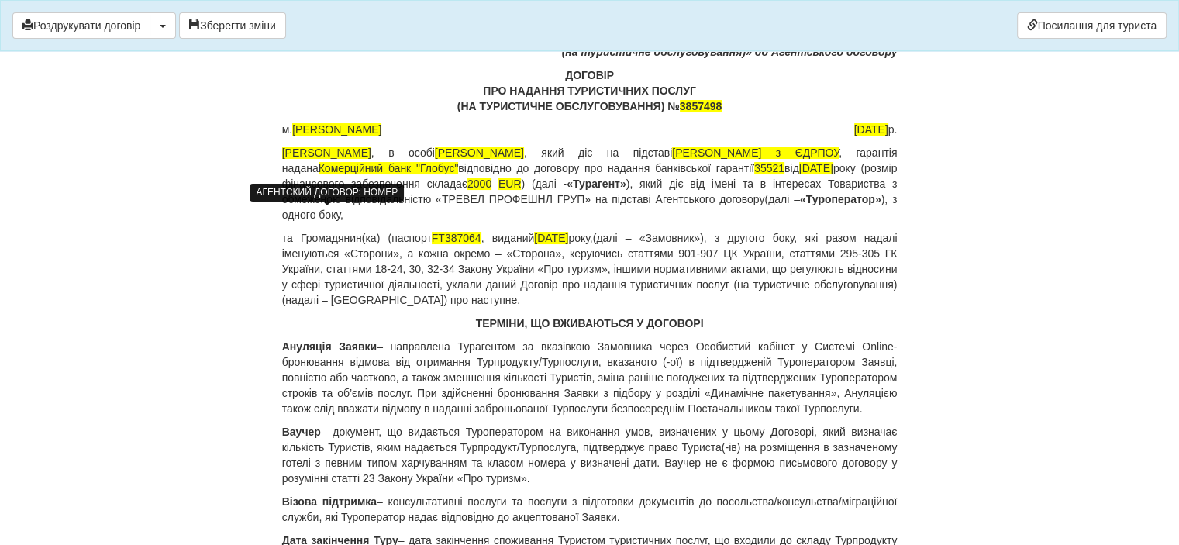
click at [377, 233] on p "та Громадянин(ка) (паспорт [PASSPORT] , виданий [DATE], (далі – «Замовник»), з …" at bounding box center [589, 268] width 615 height 77
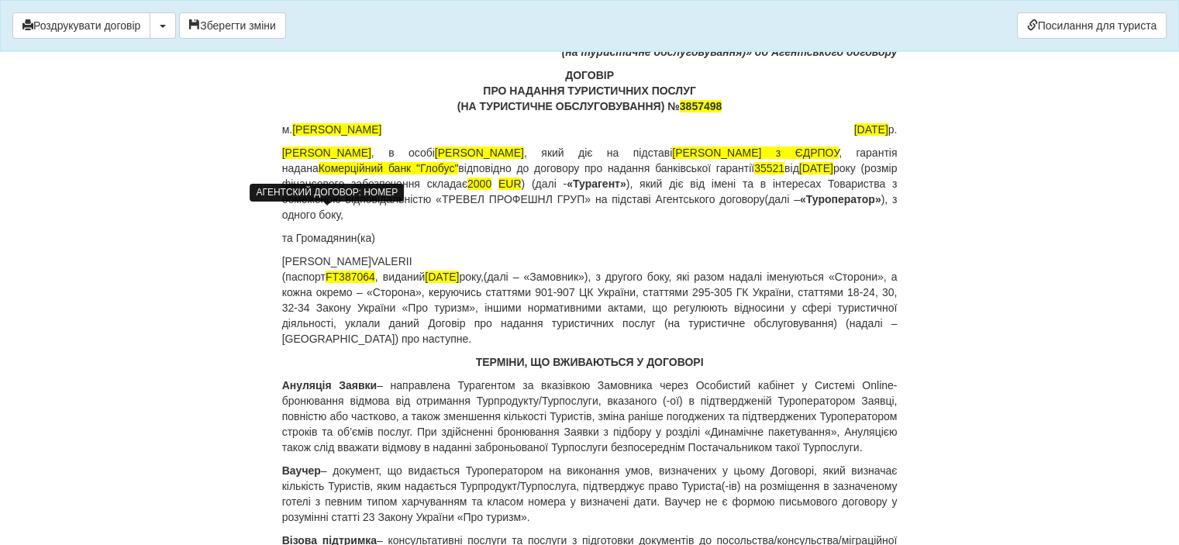
click at [325, 259] on td "[PERSON_NAME]" at bounding box center [326, 260] width 89 height 15
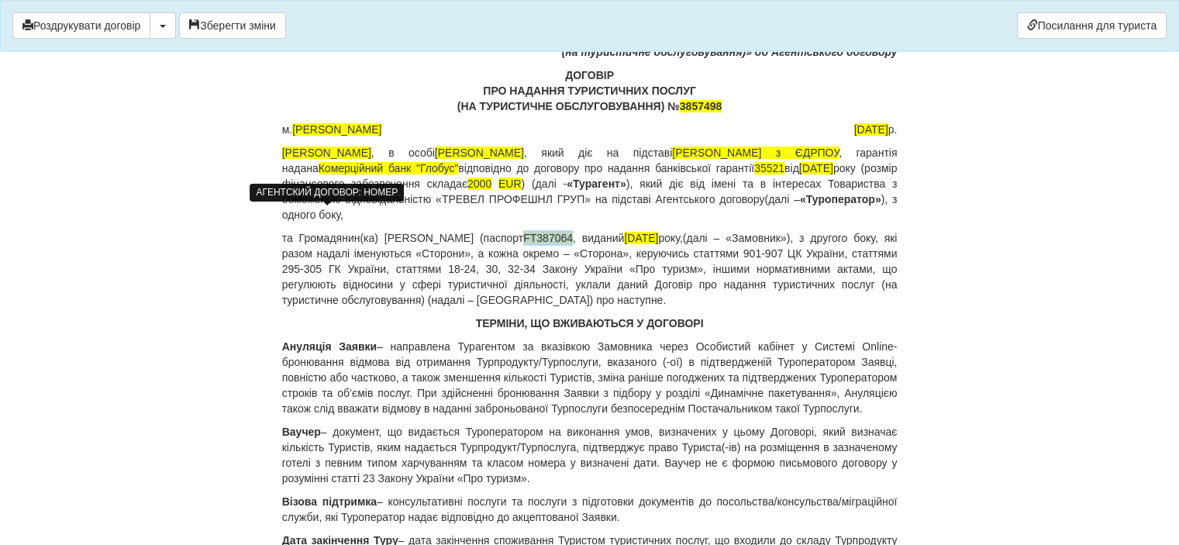
drag, startPoint x: 570, startPoint y: 238, endPoint x: 522, endPoint y: 236, distance: 48.8
click at [523, 236] on span "FT387064" at bounding box center [548, 238] width 50 height 12
drag, startPoint x: 670, startPoint y: 236, endPoint x: 626, endPoint y: 234, distance: 43.4
click at [626, 234] on p "та Громадянин(ка) [PERSON_NAME] (паспорт [PASSPORT] , виданий [DATE], (далі – «…" at bounding box center [589, 268] width 615 height 77
click at [663, 239] on span "[DATE]" at bounding box center [645, 238] width 34 height 12
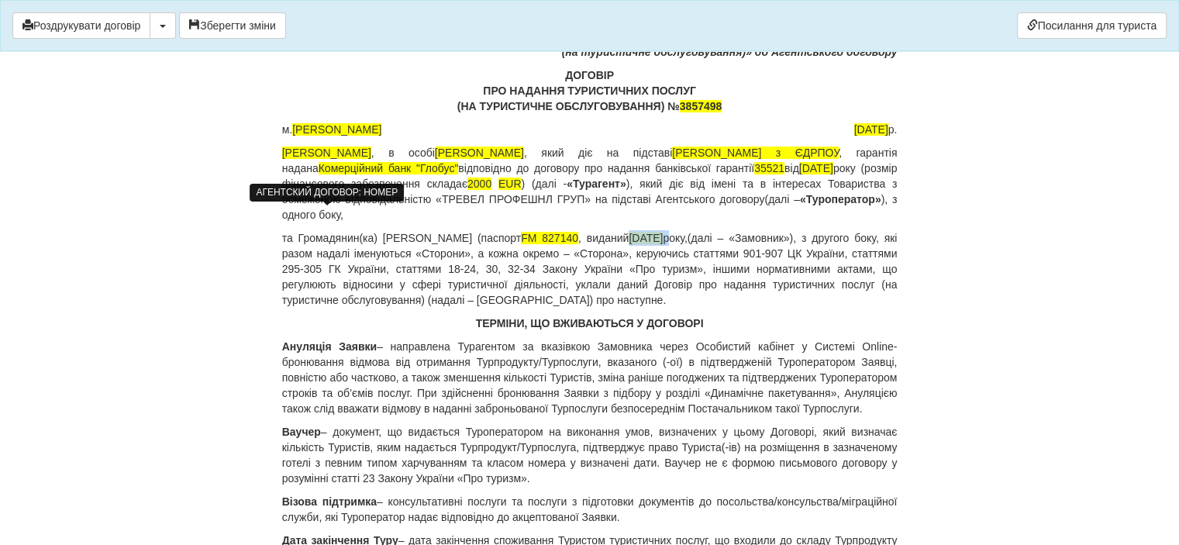
drag, startPoint x: 682, startPoint y: 241, endPoint x: 639, endPoint y: 235, distance: 43.1
click at [639, 235] on p "та Громадянин(ка) [PERSON_NAME] (паспорт [PASSPORT] , виданий [DATE], (далі – «…" at bounding box center [589, 268] width 615 height 77
click at [660, 235] on p "та Громадянин(ка) [PERSON_NAME] (паспорт [PASSPORT] , виданий [DATE], (далі – «…" at bounding box center [589, 268] width 615 height 77
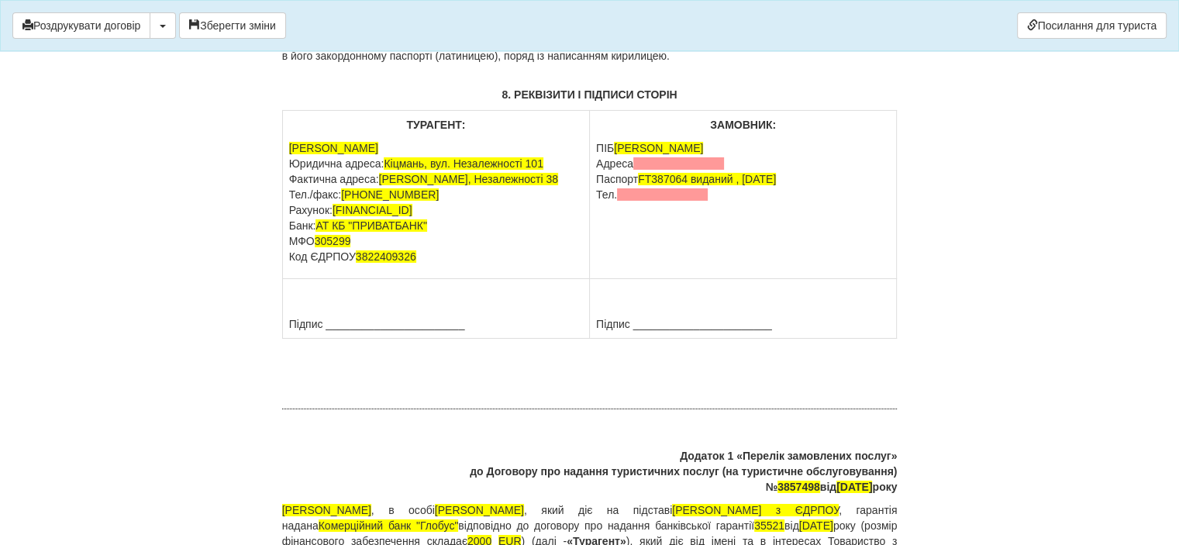
scroll to position [11160, 0]
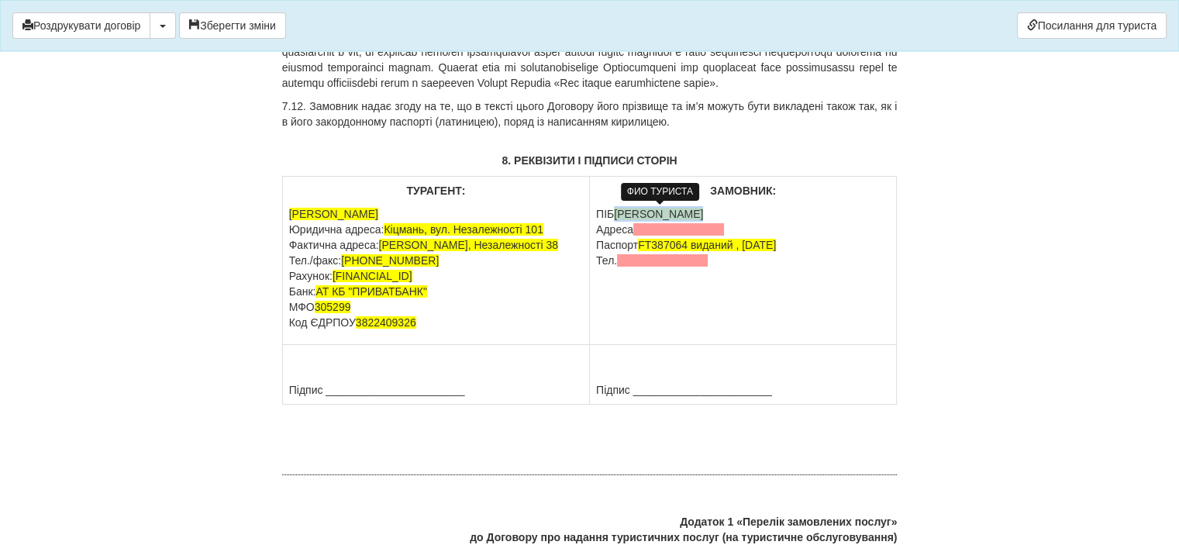
drag, startPoint x: 703, startPoint y: 213, endPoint x: 618, endPoint y: 209, distance: 84.6
click at [618, 209] on p "ПІБ [PERSON_NAME] [GEOGRAPHIC_DATA] Паспорт [PASSPORT] виданий , [DATE] Тел." at bounding box center [743, 237] width 294 height 62
drag, startPoint x: 736, startPoint y: 229, endPoint x: 598, endPoint y: 236, distance: 138.1
click at [598, 236] on p "ПІБ [PERSON_NAME] [GEOGRAPHIC_DATA] Паспорт [PASSPORT] виданий , [DATE] Тел." at bounding box center [743, 237] width 294 height 62
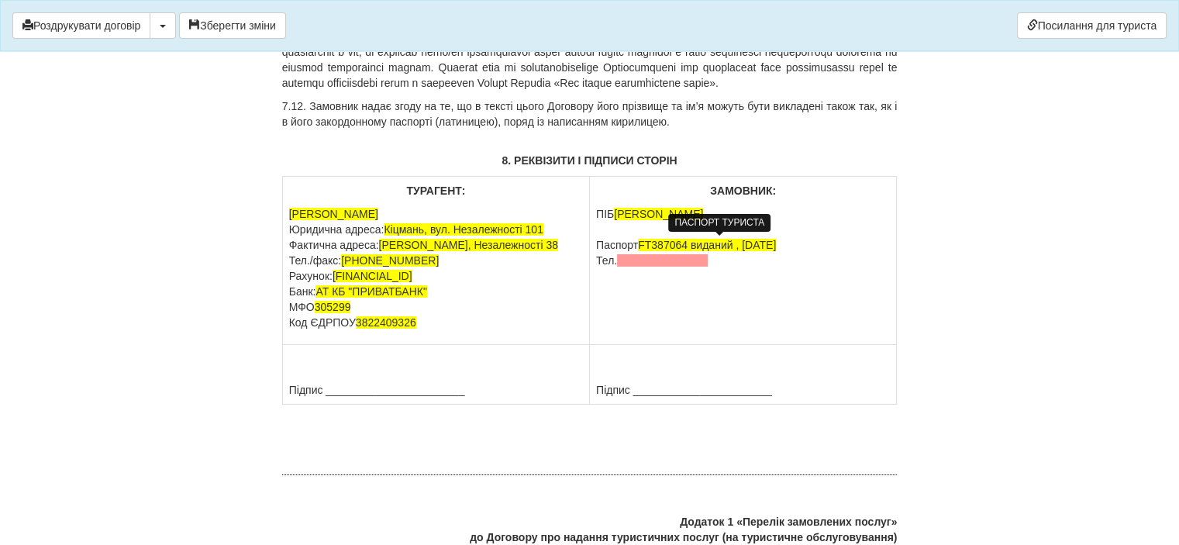
click at [687, 243] on span "FT387064 виданий , [DATE]" at bounding box center [707, 245] width 138 height 12
click at [680, 243] on span "06 виданий , [DATE]" at bounding box center [725, 245] width 101 height 12
drag, startPoint x: 690, startPoint y: 243, endPoint x: 639, endPoint y: 239, distance: 50.5
click at [639, 239] on p "ПІБ [PERSON_NAME] Паспорт FT387 4 06 виданий , [DATE]" at bounding box center [743, 229] width 294 height 46
drag, startPoint x: 804, startPoint y: 242, endPoint x: 743, endPoint y: 244, distance: 60.5
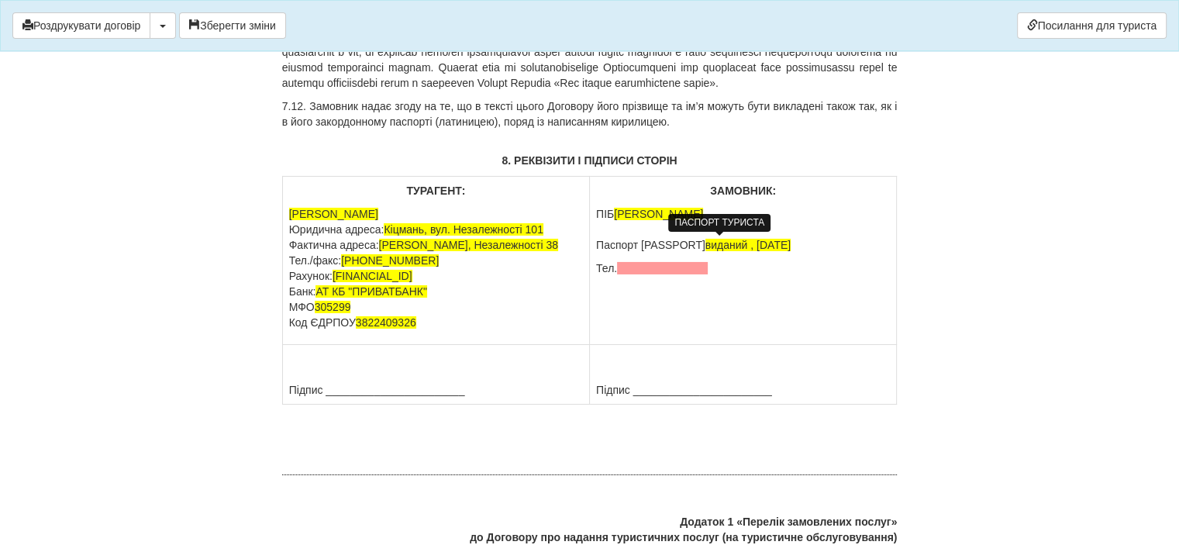
click at [743, 244] on p "ПІБ [PERSON_NAME] Паспорт [PASSPORT] виданий , [DATE]" at bounding box center [743, 229] width 294 height 46
click at [774, 239] on span "[DATE]" at bounding box center [764, 245] width 34 height 12
drag, startPoint x: 725, startPoint y: 266, endPoint x: 601, endPoint y: 274, distance: 124.3
click at [601, 274] on p "Тел." at bounding box center [743, 267] width 294 height 15
click at [732, 294] on td "ЗАМОВНИК: ПІБ [PERSON_NAME] Паспорт [PASSPORT] виданий [DATE]" at bounding box center [743, 261] width 307 height 168
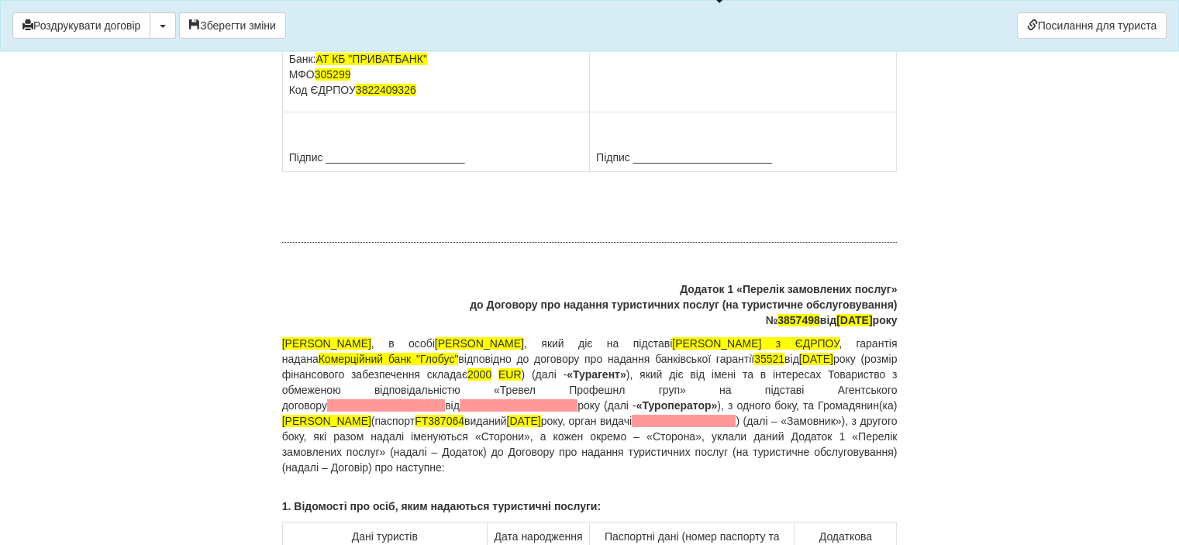
scroll to position [11470, 0]
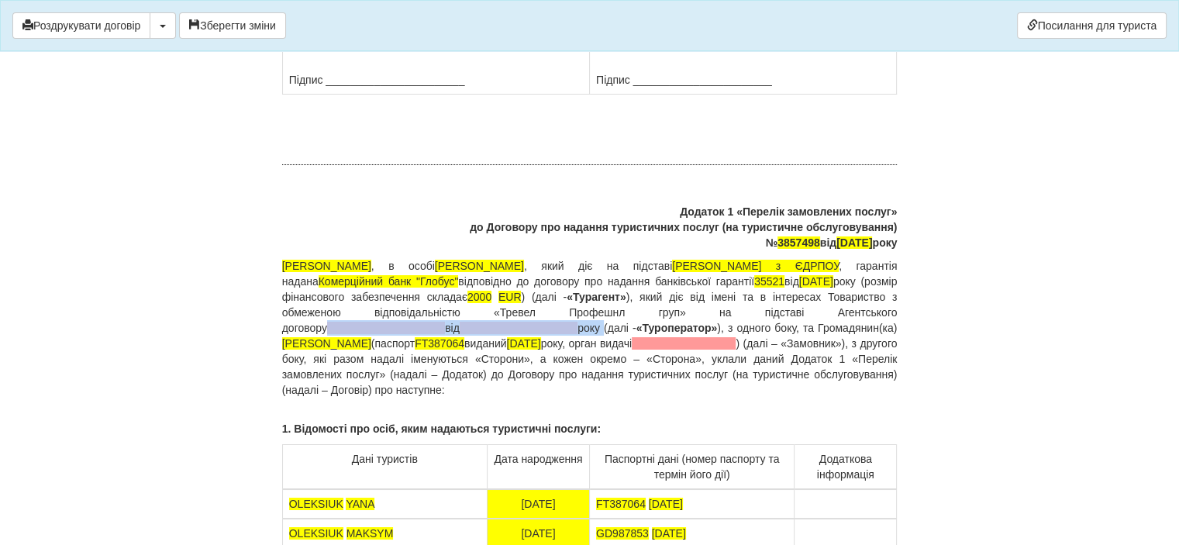
drag, startPoint x: 803, startPoint y: 312, endPoint x: 416, endPoint y: 328, distance: 387.0
click at [416, 328] on p "ФОП [PERSON_NAME] , в особі [PERSON_NAME] , який діє на підставі Виписки з ЄДРП…" at bounding box center [589, 327] width 615 height 139
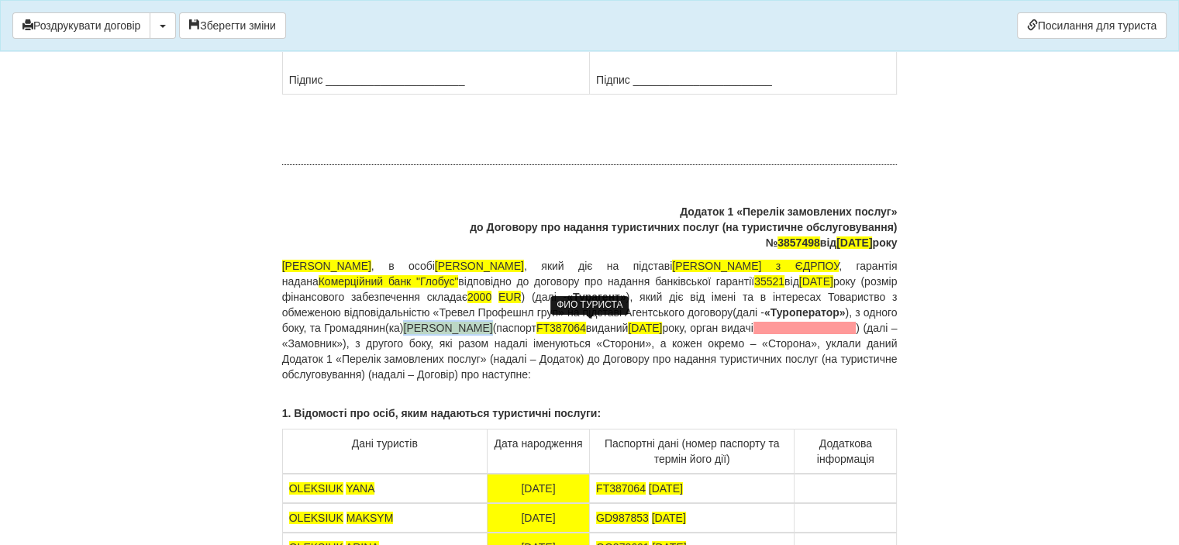
drag, startPoint x: 629, startPoint y: 327, endPoint x: 548, endPoint y: 325, distance: 81.4
click at [492, 325] on span "[PERSON_NAME]" at bounding box center [447, 328] width 89 height 12
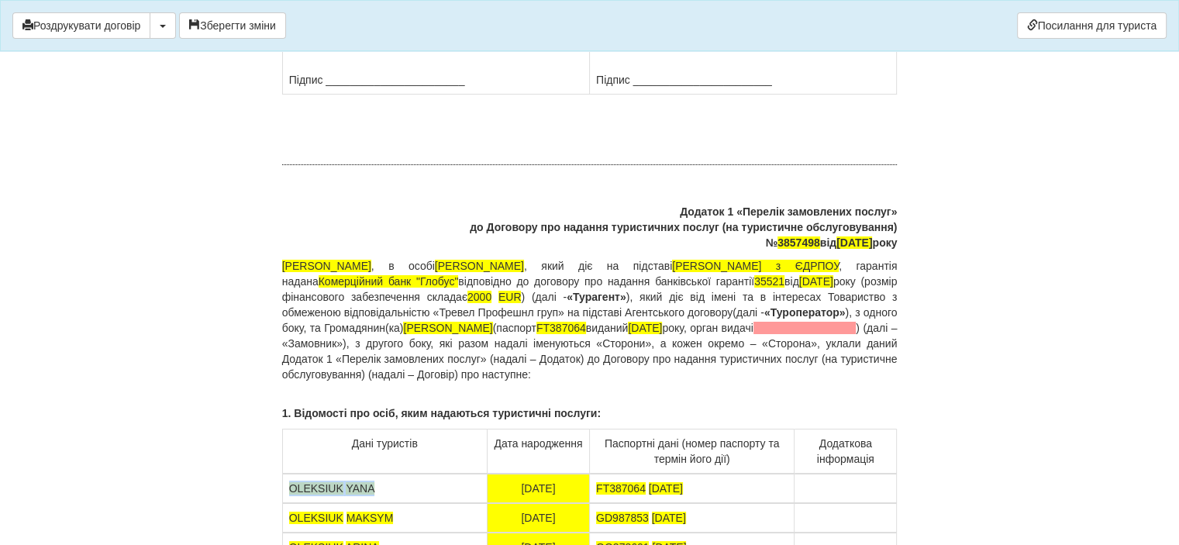
drag, startPoint x: 386, startPoint y: 484, endPoint x: 291, endPoint y: 476, distance: 95.7
click at [291, 476] on td "[PERSON_NAME]" at bounding box center [384, 488] width 205 height 29
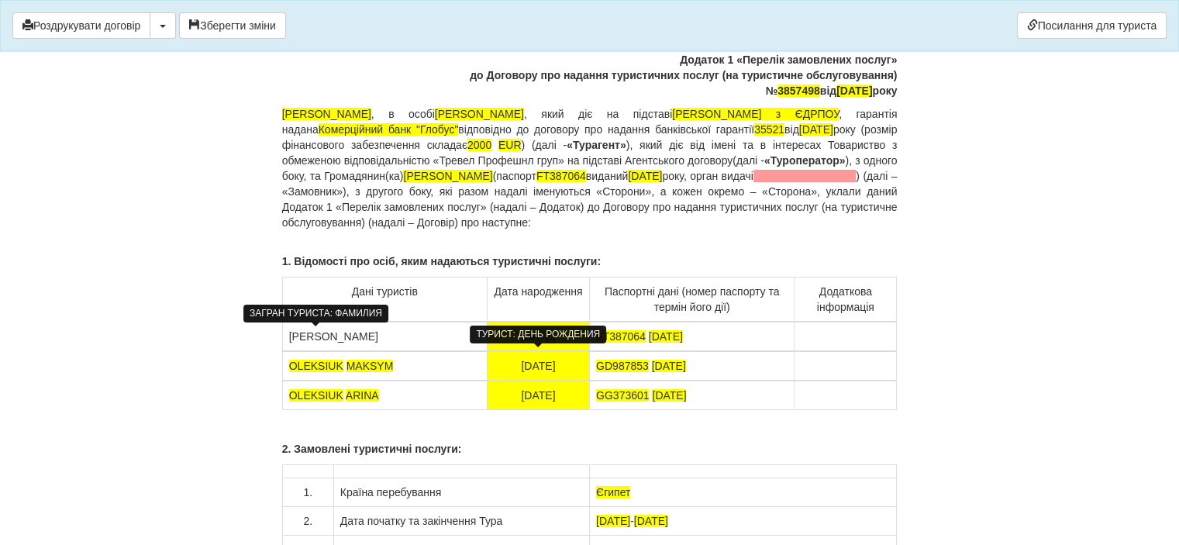
scroll to position [11625, 0]
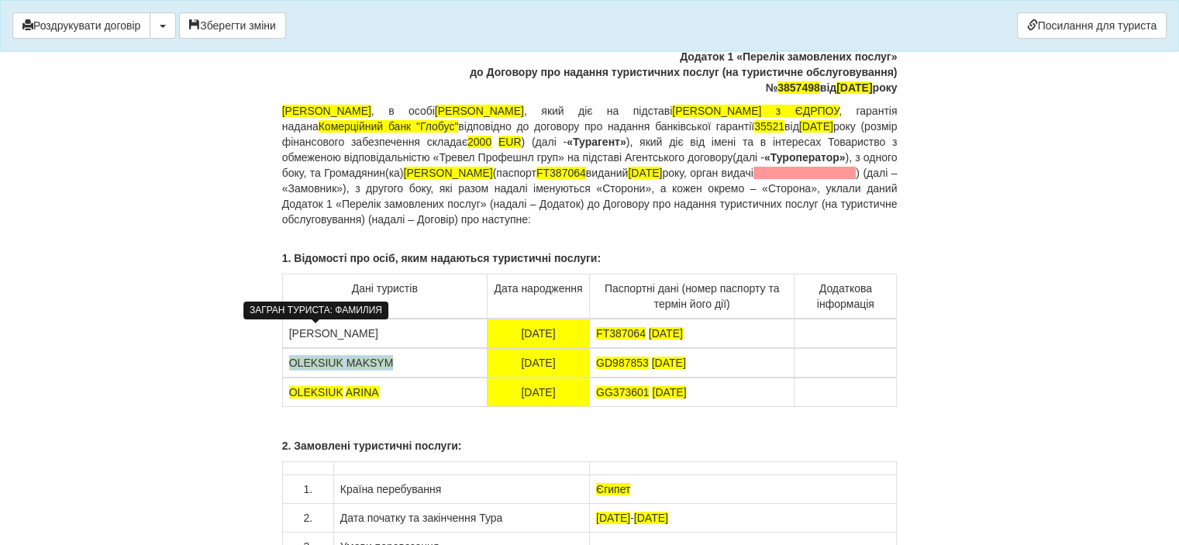
drag, startPoint x: 425, startPoint y: 367, endPoint x: 292, endPoint y: 365, distance: 133.3
click at [289, 365] on td "[PERSON_NAME]" at bounding box center [384, 362] width 205 height 29
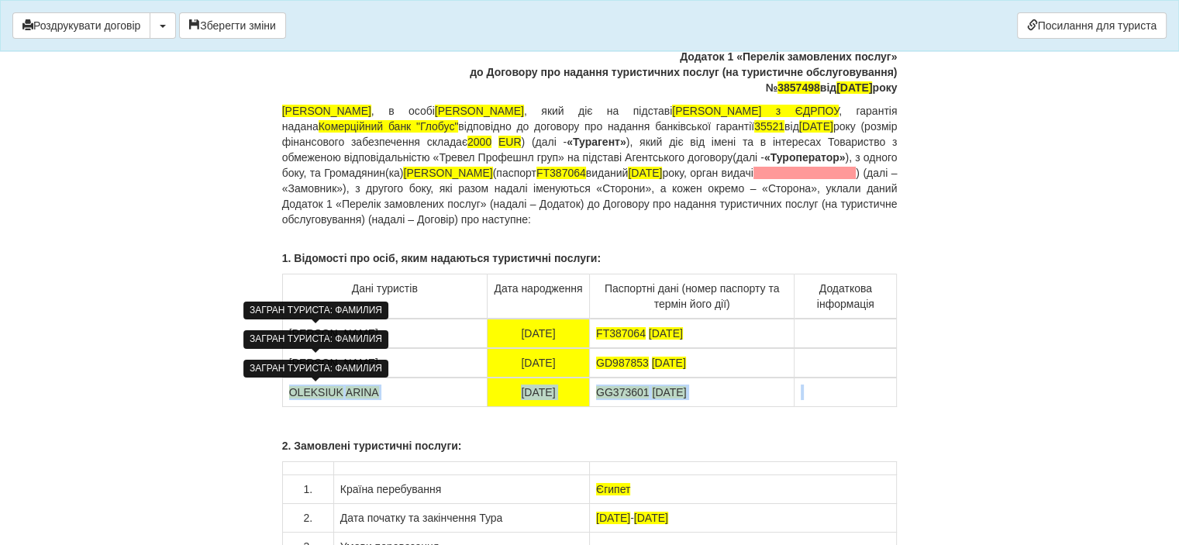
drag, startPoint x: 845, startPoint y: 387, endPoint x: 290, endPoint y: 392, distance: 555.7
click at [290, 392] on tr "[PERSON_NAME] [DATE] GG373601 [DATE]" at bounding box center [589, 391] width 615 height 29
click at [681, 388] on td at bounding box center [691, 391] width 205 height 29
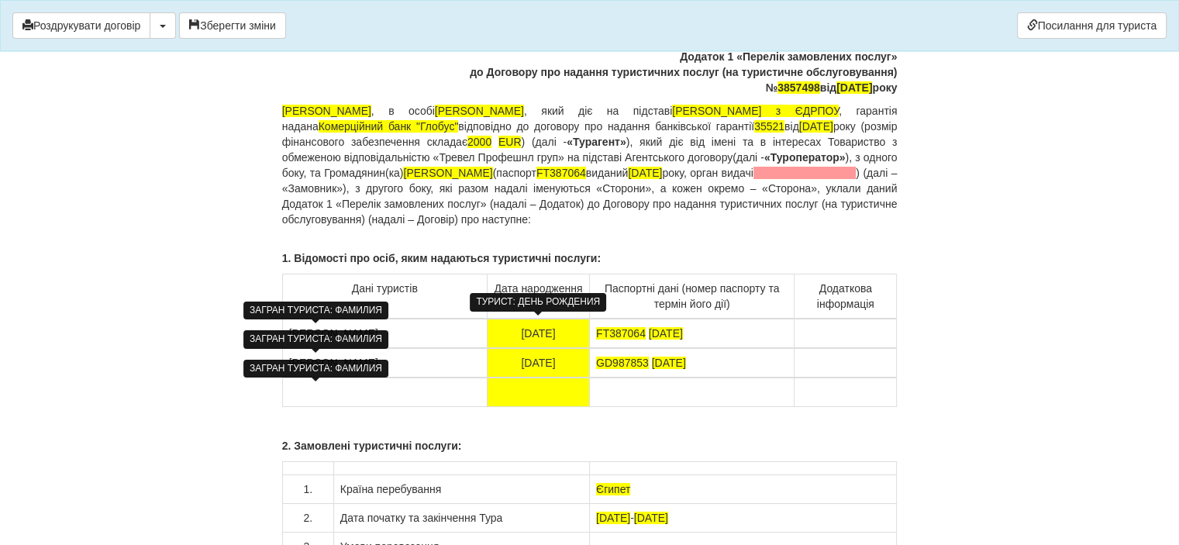
drag, startPoint x: 581, startPoint y: 326, endPoint x: 511, endPoint y: 321, distance: 70.7
click at [511, 321] on td "[DATE]" at bounding box center [538, 333] width 102 height 29
click at [549, 332] on td "[DATE]" at bounding box center [538, 333] width 102 height 29
click at [548, 332] on td "[DATE]" at bounding box center [538, 333] width 102 height 29
drag, startPoint x: 567, startPoint y: 362, endPoint x: 467, endPoint y: 363, distance: 100.8
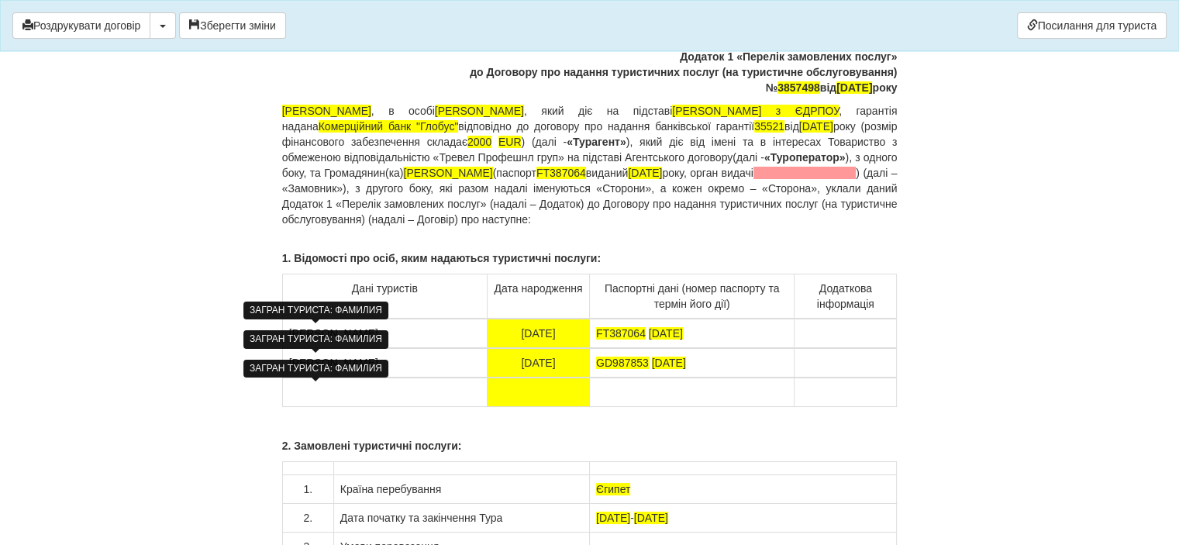
click at [467, 362] on tr "[PERSON_NAME] [DATE] GD987853 [DATE]" at bounding box center [589, 362] width 615 height 29
drag, startPoint x: 563, startPoint y: 386, endPoint x: 564, endPoint y: 364, distance: 21.7
click at [563, 386] on td at bounding box center [538, 391] width 102 height 29
click at [565, 363] on td "[DATE]" at bounding box center [538, 362] width 102 height 29
drag, startPoint x: 704, startPoint y: 332, endPoint x: 596, endPoint y: 330, distance: 107.7
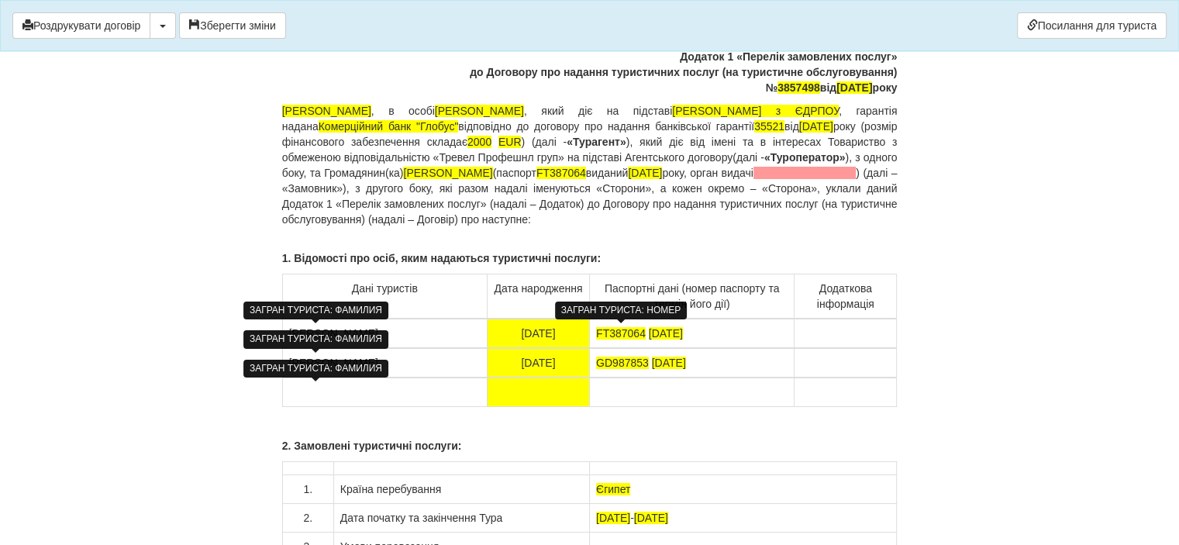
click at [596, 330] on td "FT387064 [DATE]" at bounding box center [691, 333] width 205 height 29
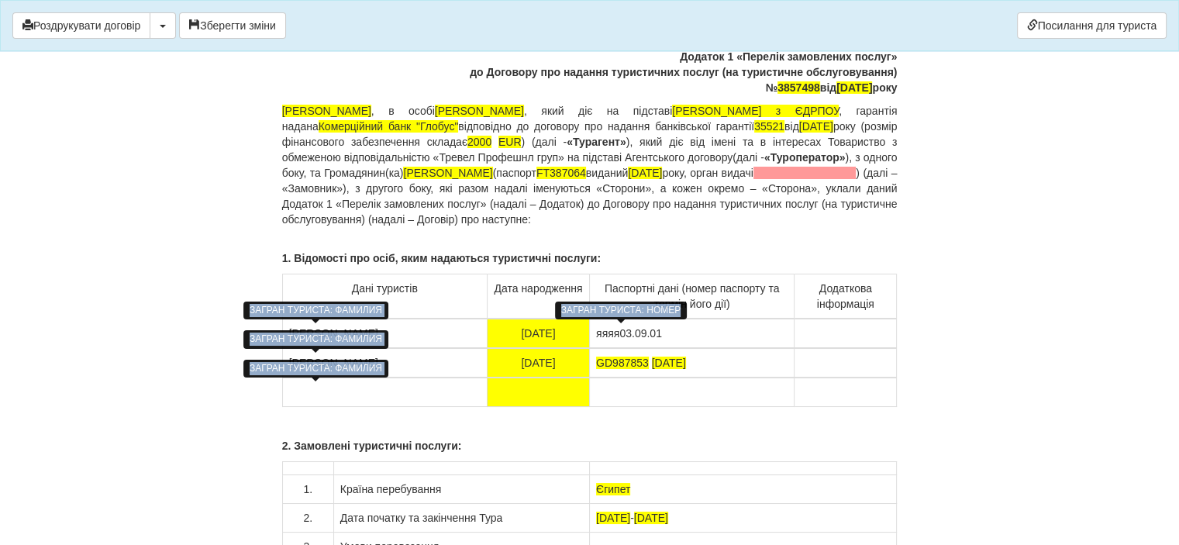
drag, startPoint x: 657, startPoint y: 329, endPoint x: 606, endPoint y: 330, distance: 51.2
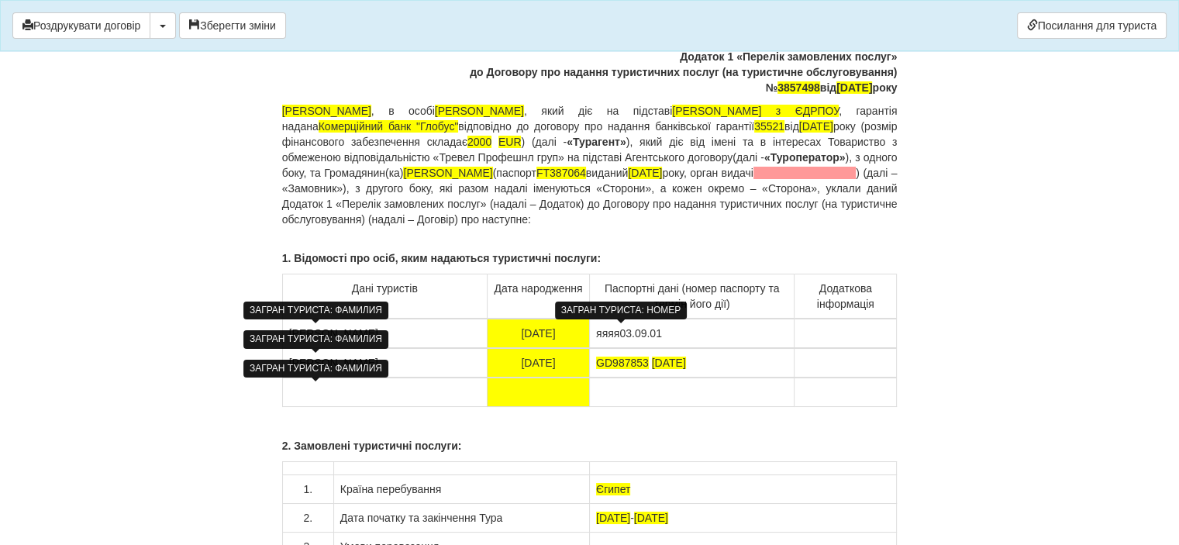
click at [655, 336] on td "яяяя03.09.01" at bounding box center [691, 333] width 205 height 29
drag, startPoint x: 662, startPoint y: 337, endPoint x: 594, endPoint y: 336, distance: 67.4
click at [594, 336] on td "яяяя03.09.01" at bounding box center [691, 333] width 205 height 29
click at [692, 336] on td "FM 827140" at bounding box center [691, 333] width 205 height 29
click at [687, 332] on td "FM 827140 [DATE]" at bounding box center [691, 333] width 205 height 29
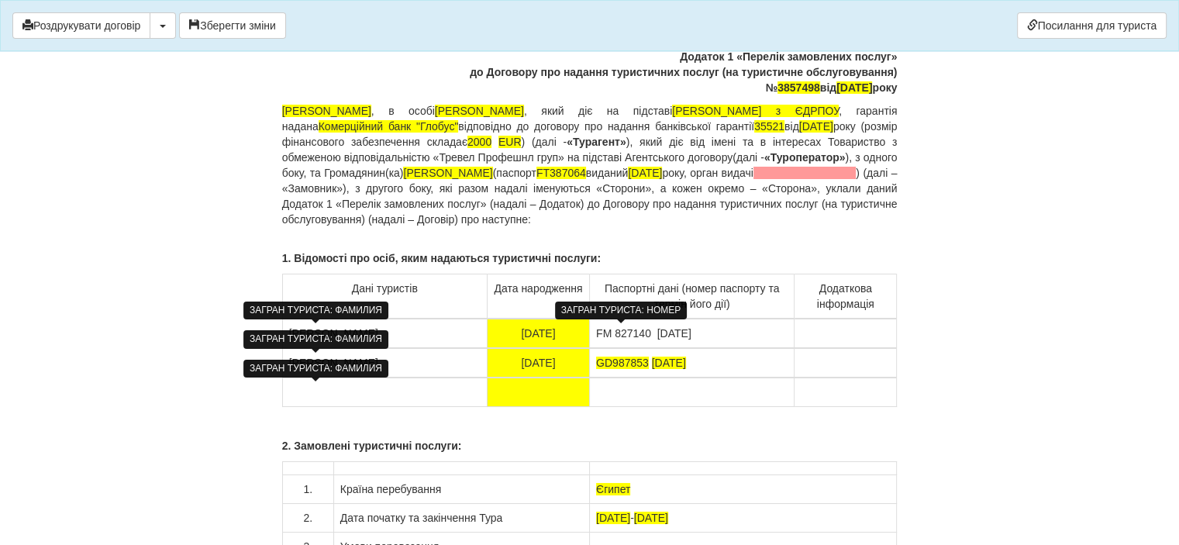
drag, startPoint x: 713, startPoint y: 365, endPoint x: 594, endPoint y: 365, distance: 118.6
click at [594, 365] on td "GD987853 [DATE]" at bounding box center [691, 362] width 205 height 29
click at [676, 356] on td "GJ 290754" at bounding box center [691, 362] width 205 height 29
click at [688, 363] on td "GJ 290754 [DATE]" at bounding box center [691, 362] width 205 height 29
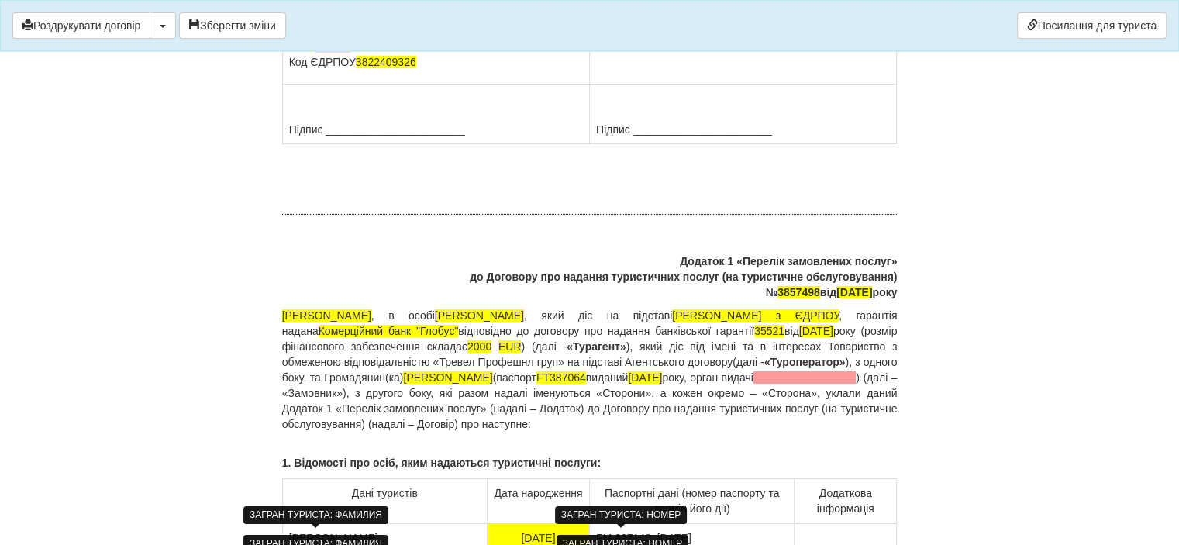
scroll to position [11315, 0]
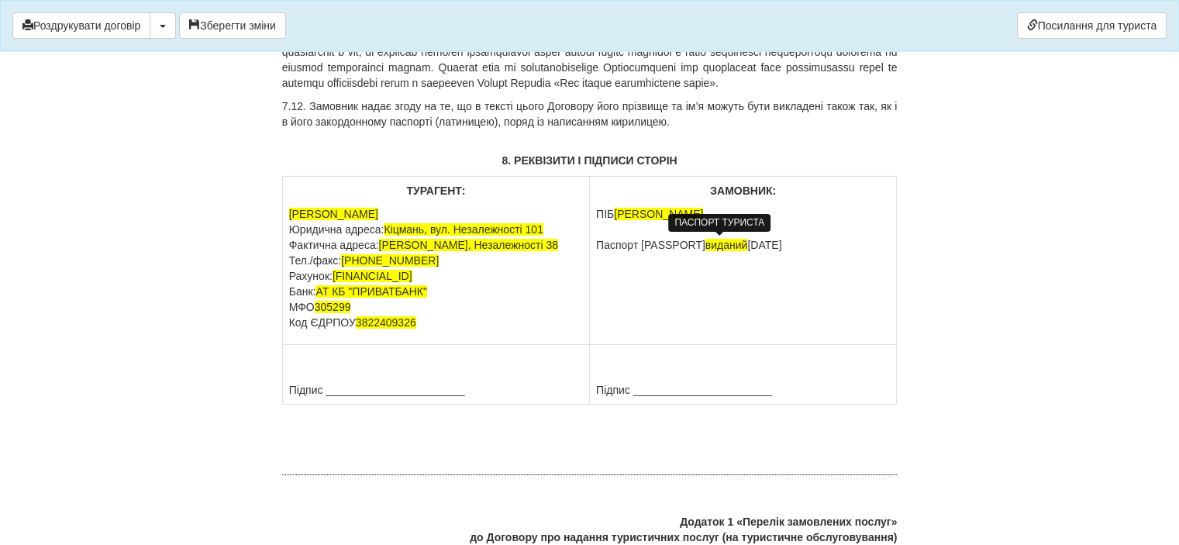
click at [846, 256] on td "ЗАМОВНИК: ПІБ [PERSON_NAME] Паспорт [PASSPORT] виданий [DATE]" at bounding box center [743, 261] width 307 height 168
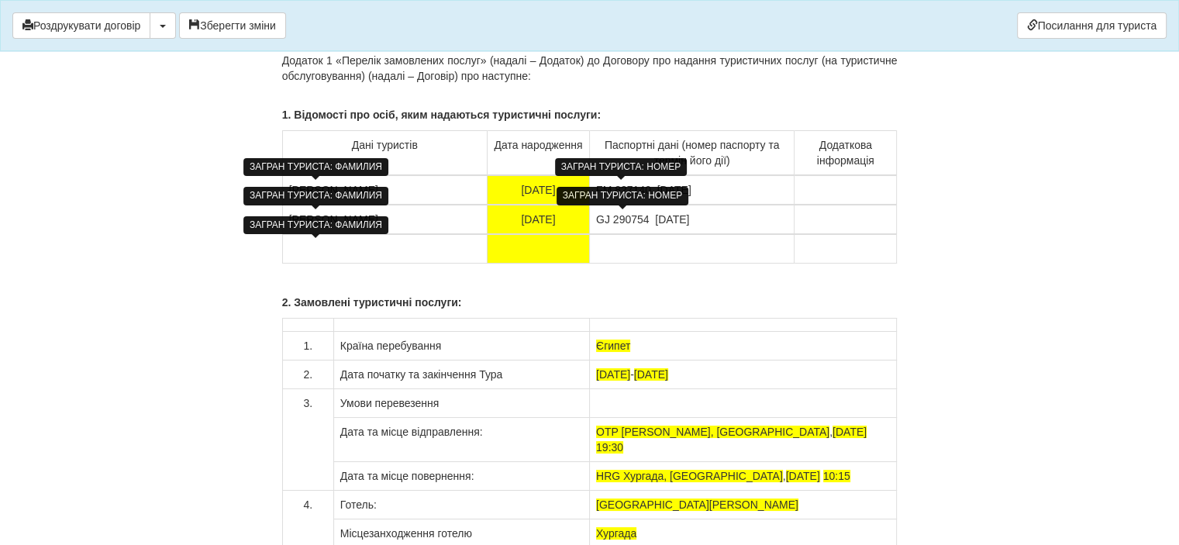
scroll to position [11935, 0]
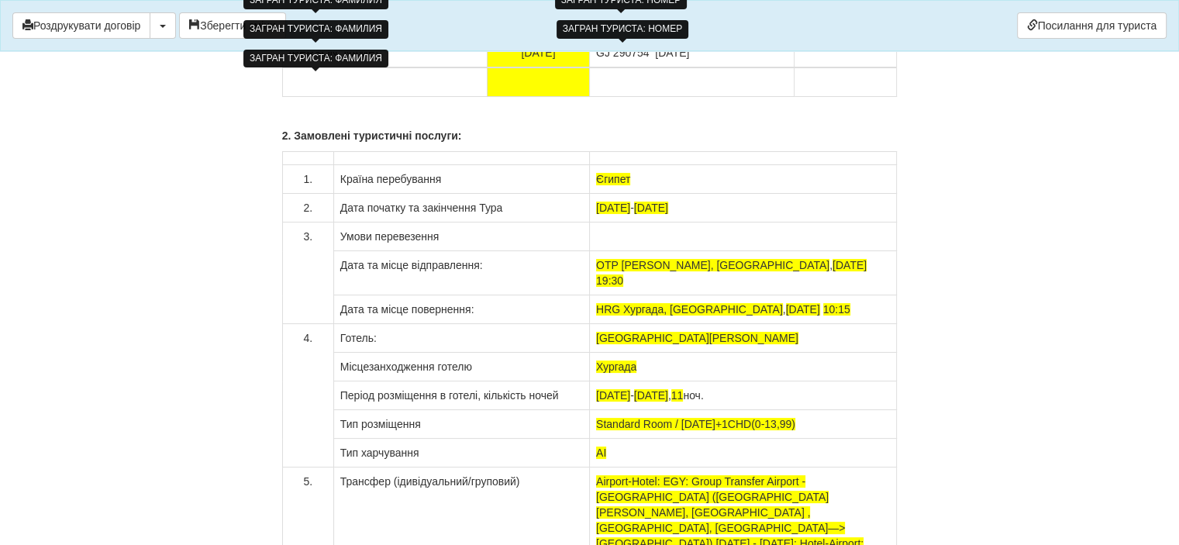
click at [620, 30] on div "ЗАГРАН ТУРИСТА: НОМЕР" at bounding box center [622, 29] width 132 height 18
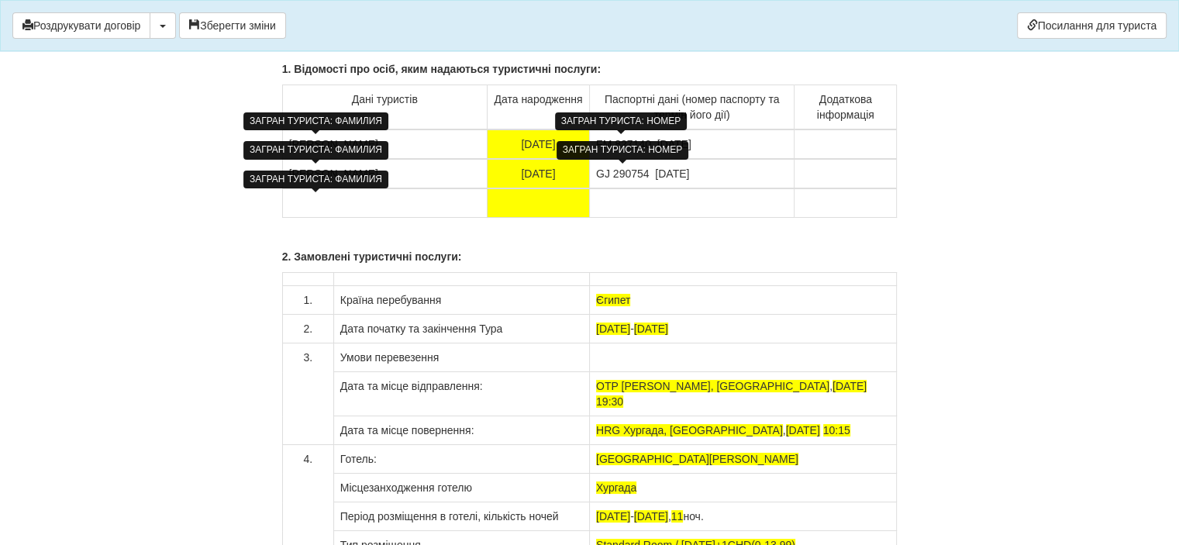
scroll to position [11702, 0]
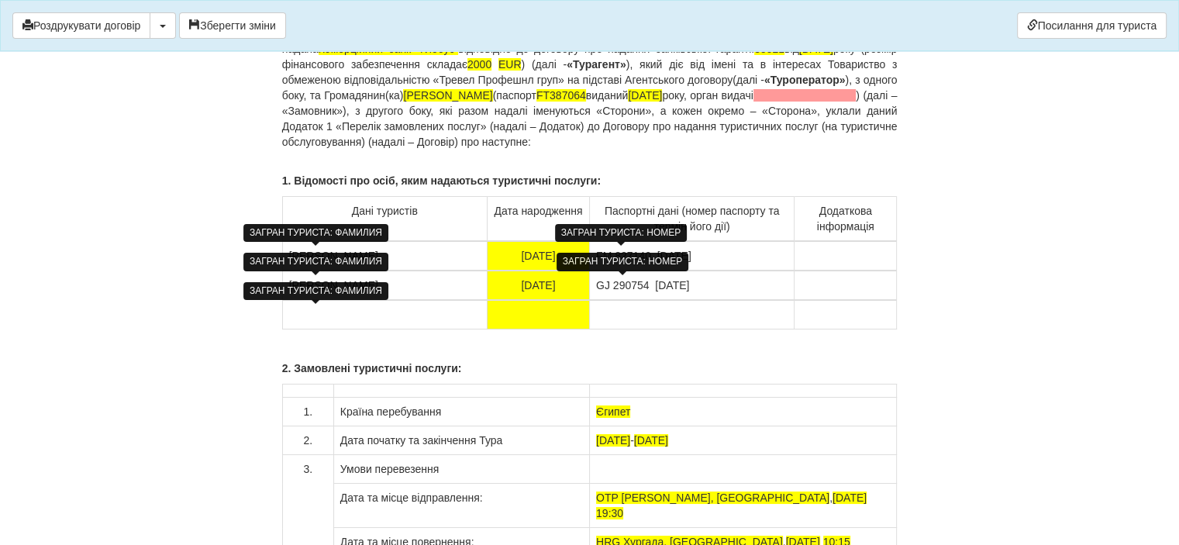
click at [632, 278] on td "GJ 290754 [DATE]" at bounding box center [691, 284] width 205 height 29
click at [618, 277] on td "GJ 290754 [DATE]" at bounding box center [691, 284] width 205 height 29
click at [622, 264] on div "ЗАГРАН ТУРИСТА: НОМЕР" at bounding box center [622, 262] width 132 height 18
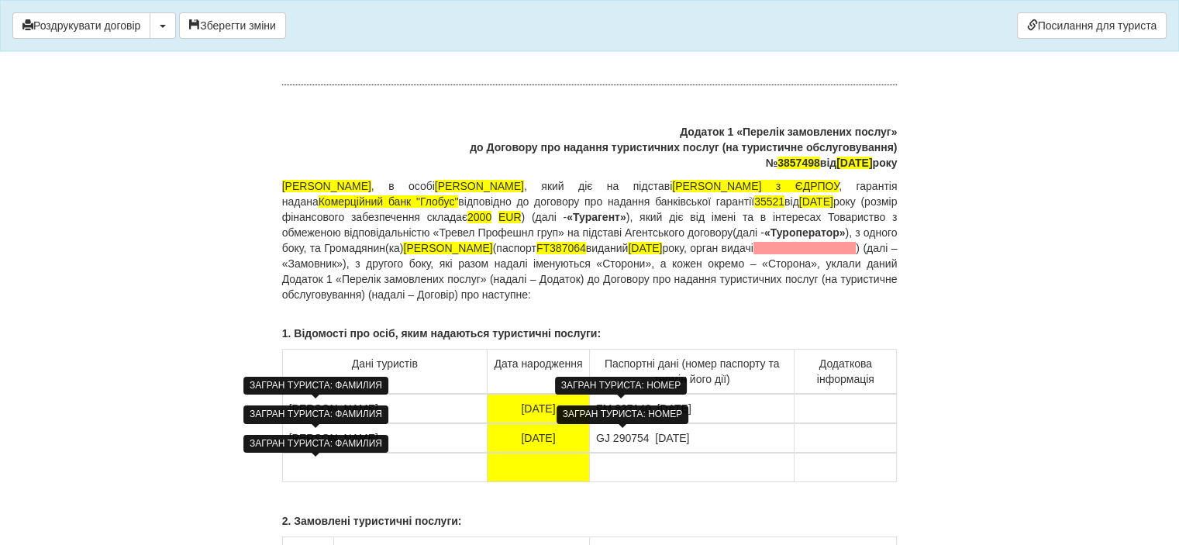
scroll to position [11547, 0]
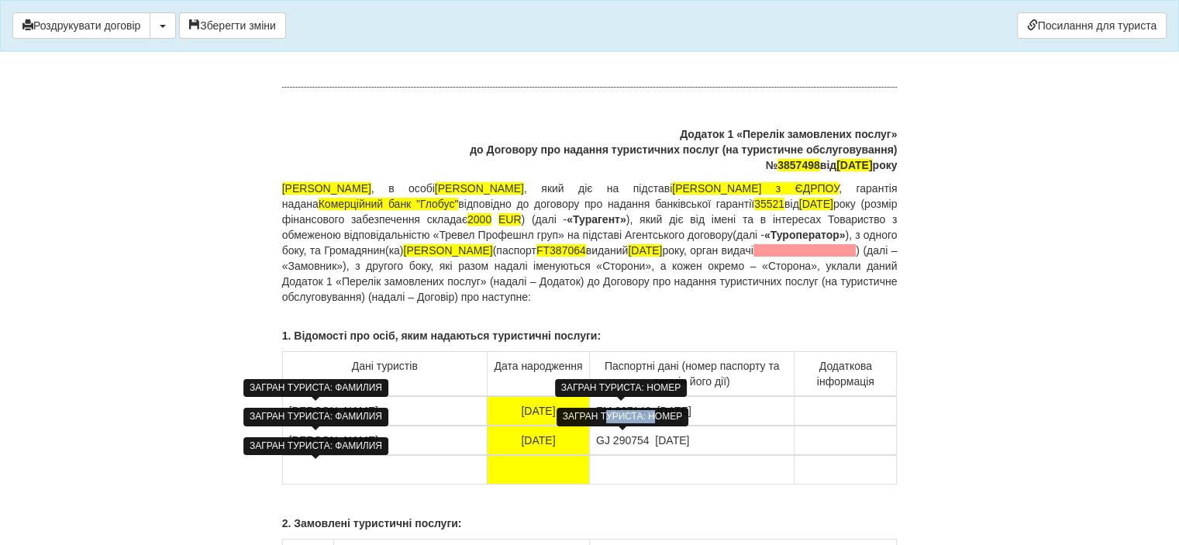
drag, startPoint x: 653, startPoint y: 406, endPoint x: 608, endPoint y: 404, distance: 44.2
click at [608, 404] on div "ЗАГРАН ТУРИСТА: НОМЕР" at bounding box center [622, 417] width 132 height 26
click at [609, 401] on td "FM 827140 [DATE]" at bounding box center [691, 410] width 205 height 29
drag, startPoint x: 595, startPoint y: 403, endPoint x: 649, endPoint y: 405, distance: 53.5
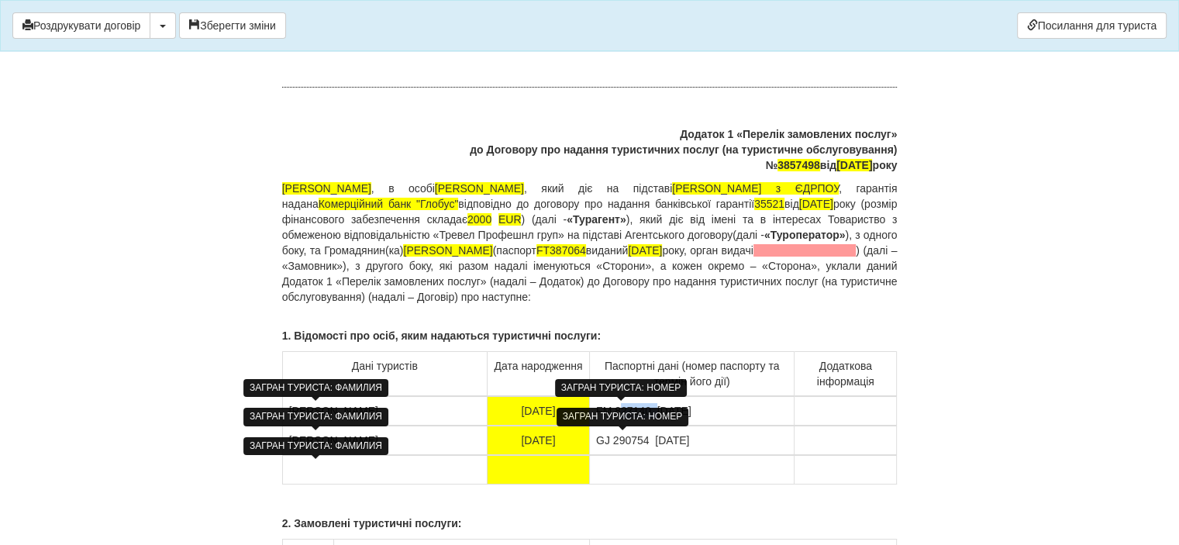
copy td "FM 827140"
drag, startPoint x: 683, startPoint y: 246, endPoint x: 704, endPoint y: 249, distance: 21.2
click at [704, 249] on p "ФОП [PERSON_NAME] , в особі [PERSON_NAME] , який діє на підставі Виписки з ЄДРП…" at bounding box center [589, 243] width 615 height 124
click at [586, 251] on span "FT387064" at bounding box center [561, 250] width 50 height 12
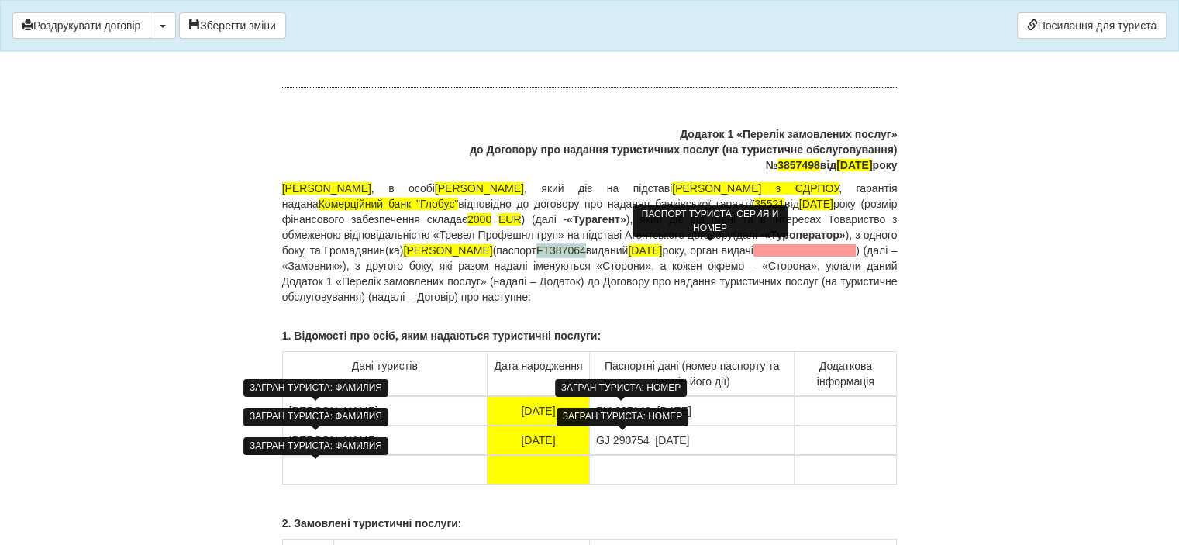
drag, startPoint x: 685, startPoint y: 248, endPoint x: 732, endPoint y: 250, distance: 46.6
click at [586, 250] on span "FT387064" at bounding box center [561, 250] width 50 height 12
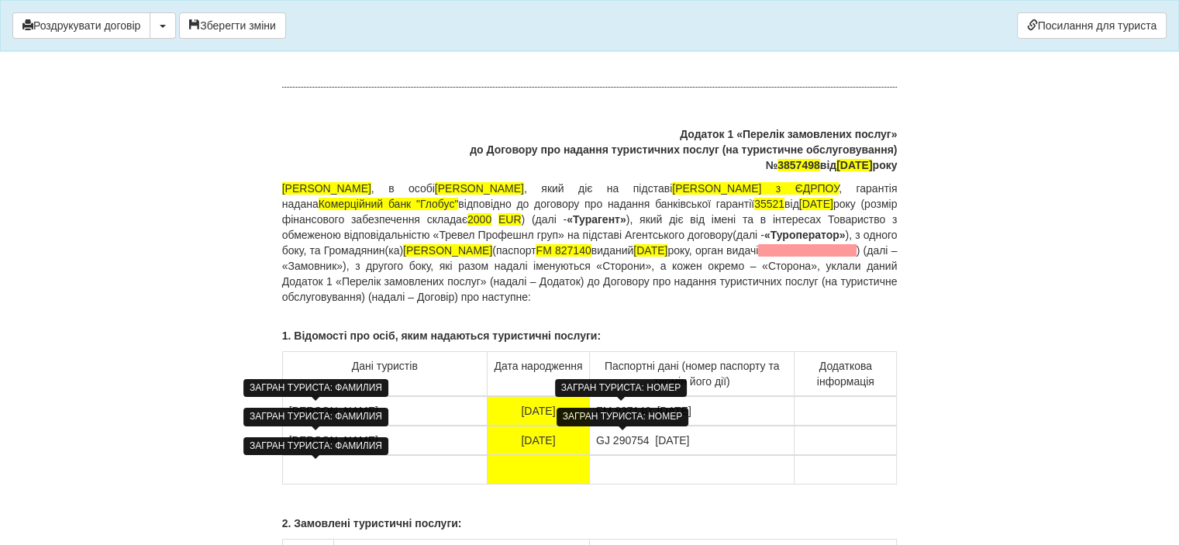
drag, startPoint x: 711, startPoint y: 408, endPoint x: 659, endPoint y: 408, distance: 51.9
copy td "[DATE]"
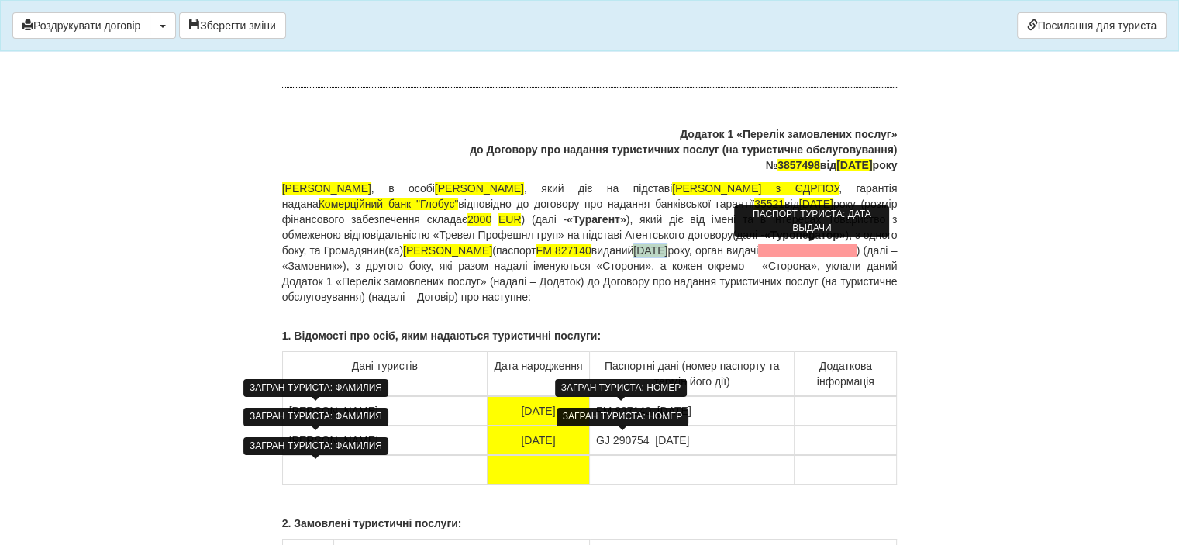
drag, startPoint x: 814, startPoint y: 246, endPoint x: 786, endPoint y: 247, distance: 27.9
click at [667, 247] on span "[DATE]" at bounding box center [650, 250] width 34 height 12
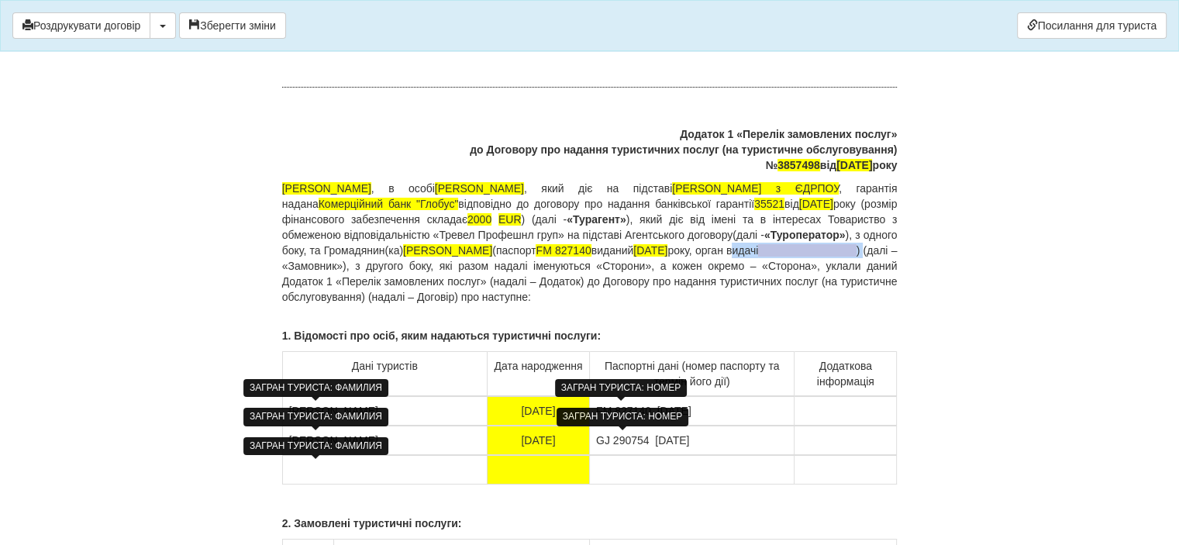
drag, startPoint x: 418, startPoint y: 267, endPoint x: 283, endPoint y: 261, distance: 135.0
click at [283, 261] on p "ФОП [PERSON_NAME] , в особі [PERSON_NAME] , який діє на підставі Виписки з ЄДРП…" at bounding box center [589, 243] width 615 height 124
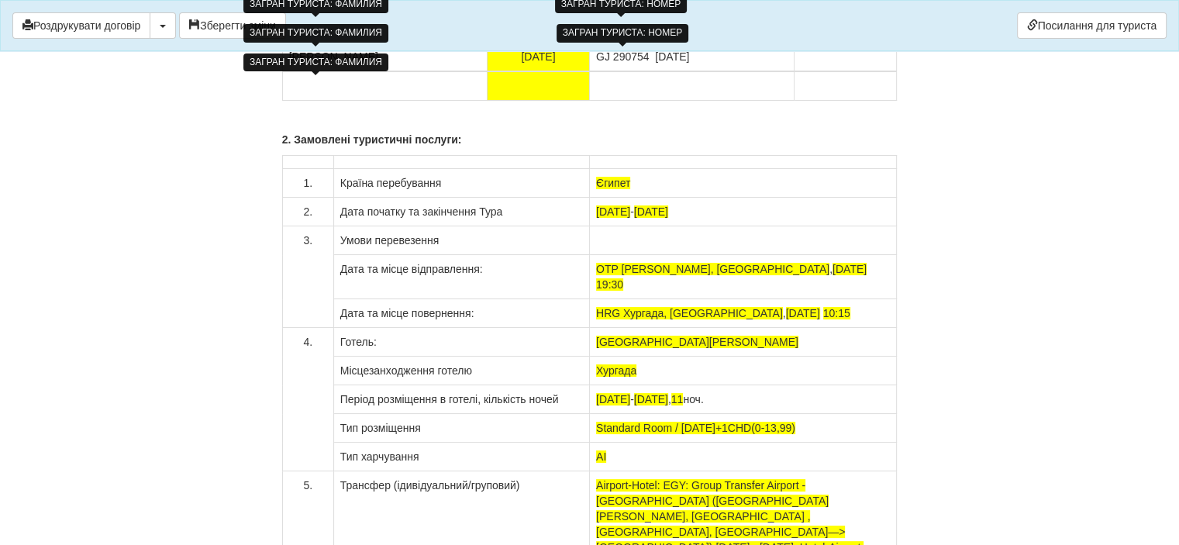
scroll to position [11935, 0]
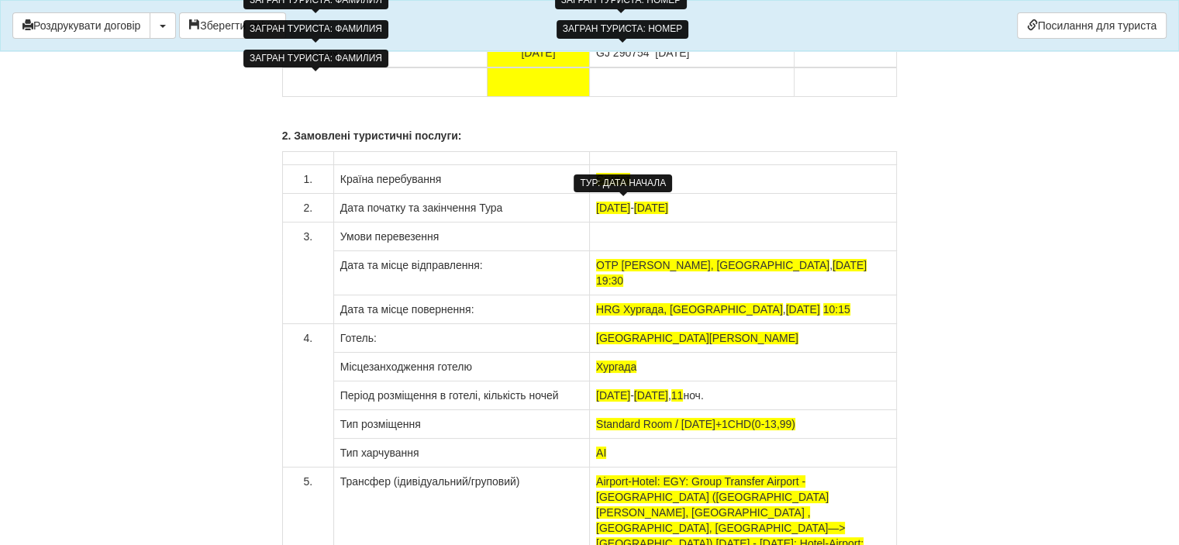
click at [608, 203] on span "[DATE]" at bounding box center [613, 207] width 34 height 12
click at [697, 226] on td at bounding box center [742, 236] width 307 height 29
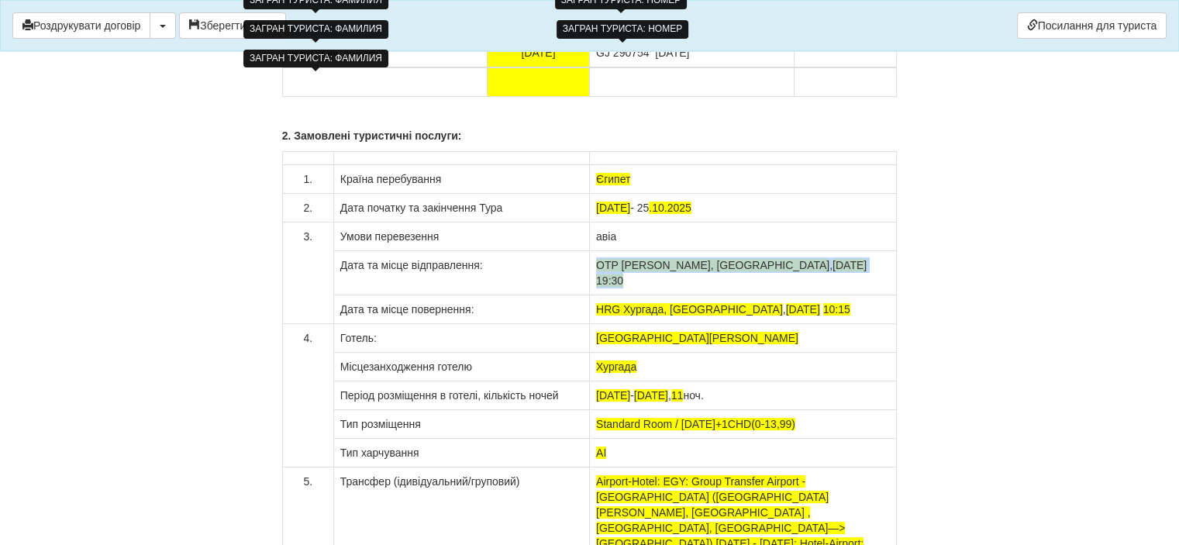
drag, startPoint x: 843, startPoint y: 263, endPoint x: 594, endPoint y: 260, distance: 249.6
click at [594, 260] on td "OTP [PERSON_NAME], [GEOGRAPHIC_DATA] , [DATE] 19:30" at bounding box center [742, 273] width 307 height 44
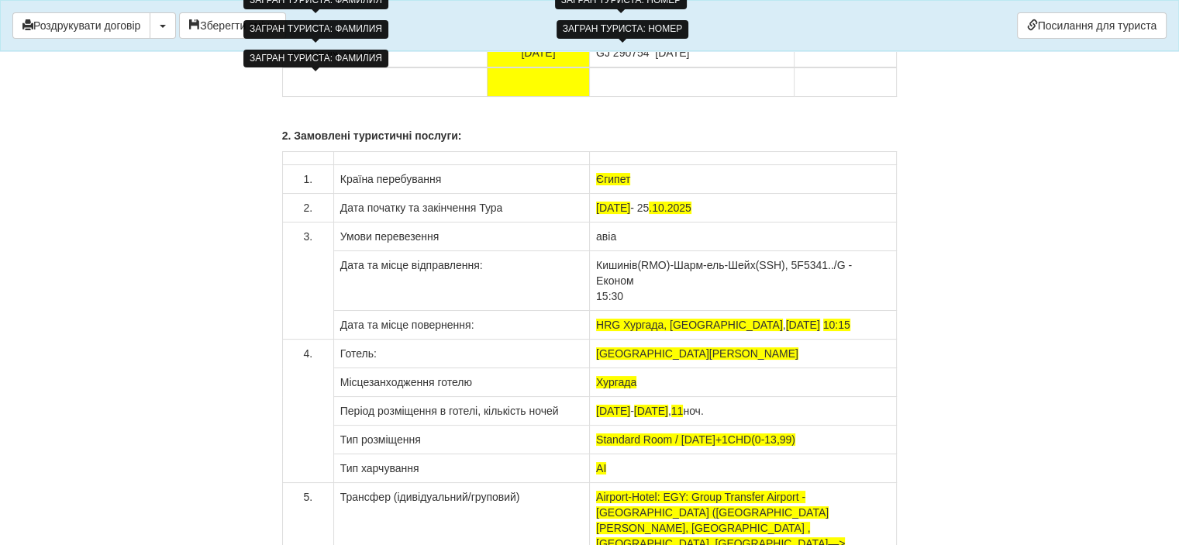
click at [601, 289] on td "Кишинів(RMO)-Шарм-ель-Шейх(SSH), 5F5341../G - Економ 15:30" at bounding box center [742, 281] width 307 height 60
click at [597, 288] on td "Кишинів(RMO)-Шарм-ель-Шейх(SSH), 5F5341../G - Економ 15:30" at bounding box center [742, 281] width 307 height 60
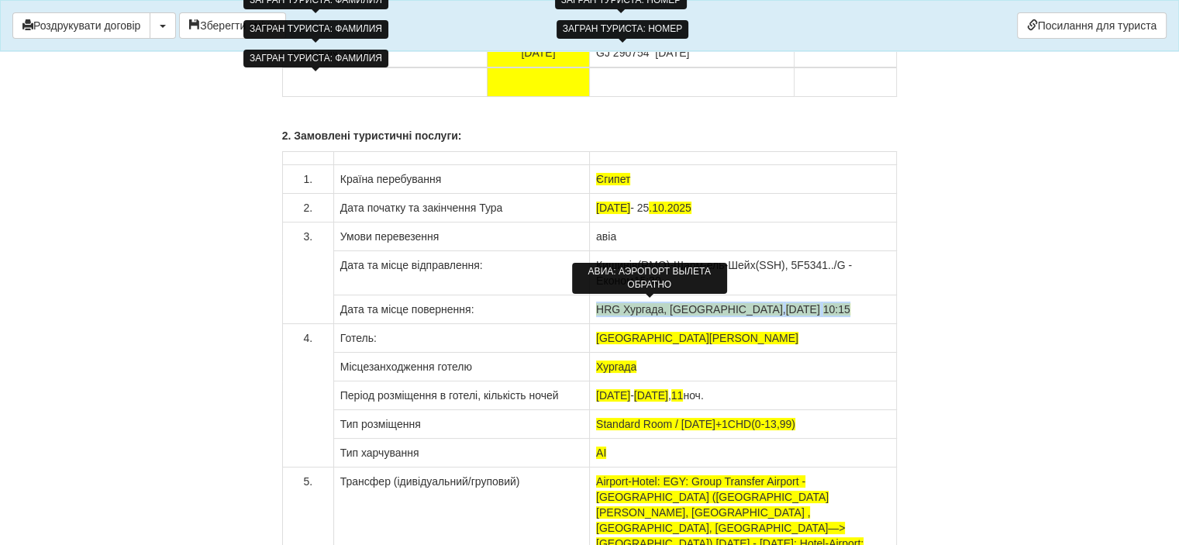
drag, startPoint x: 798, startPoint y: 304, endPoint x: 598, endPoint y: 299, distance: 200.0
click at [598, 299] on td "HRG Хургада, [GEOGRAPHIC_DATA] , [DATE] 10:15" at bounding box center [742, 309] width 307 height 29
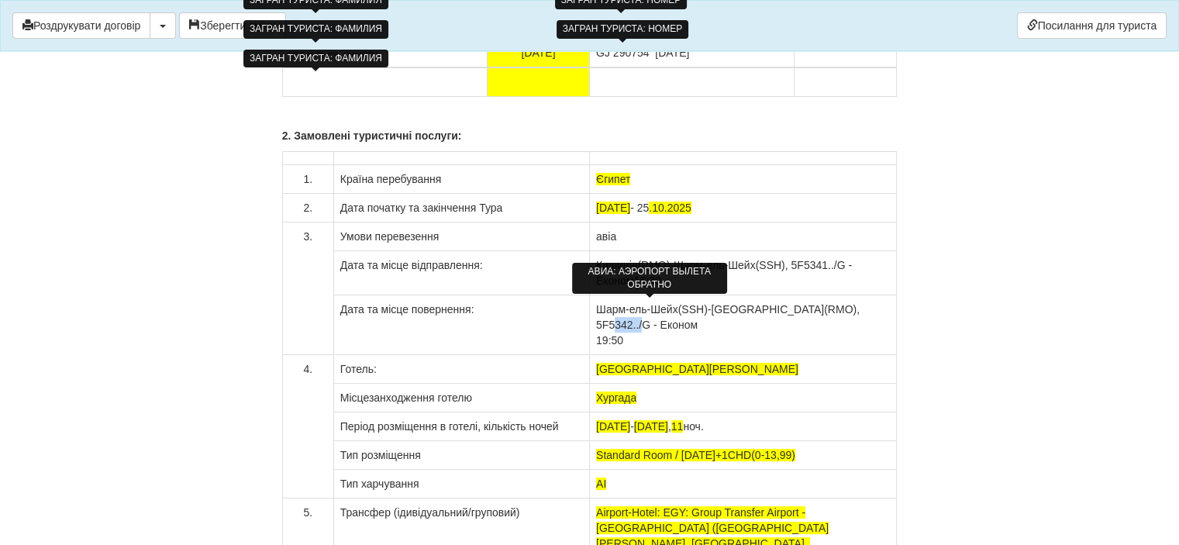
drag, startPoint x: 630, startPoint y: 328, endPoint x: 592, endPoint y: 322, distance: 38.5
click at [592, 322] on td "Шарм-ель-Шейх(SSH)-[GEOGRAPHIC_DATA](RMO), 5F5342../G - Економ 19:50" at bounding box center [742, 325] width 307 height 60
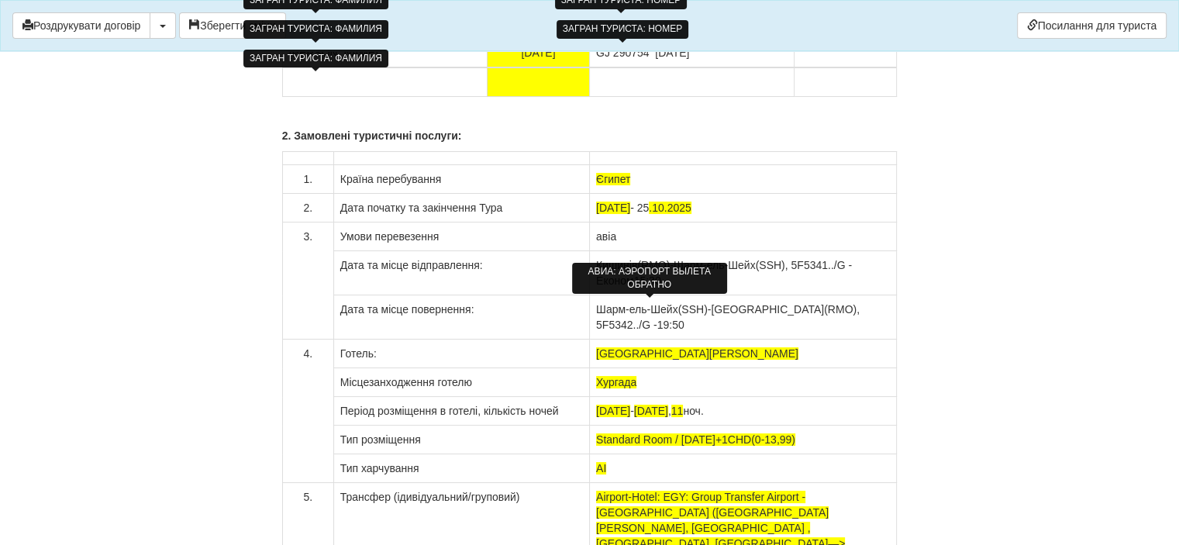
click at [736, 272] on td "Кишинів(RMO)-Шарм-ель-Шейх(SSH), 5F5341../G - Економ 15:30" at bounding box center [742, 273] width 307 height 44
click at [679, 316] on td "Шарм-ель-Шейх(SSH)-[GEOGRAPHIC_DATA](RMO), 5F5342../G - 19:50" at bounding box center [742, 317] width 307 height 44
click at [643, 375] on td "Хургада" at bounding box center [742, 382] width 307 height 29
click at [642, 343] on td "[GEOGRAPHIC_DATA][PERSON_NAME]" at bounding box center [742, 353] width 307 height 29
click at [653, 265] on div "АВИА: АЭРОПОРТ ВЫЛЕТА ОБРАТНО" at bounding box center [649, 278] width 155 height 31
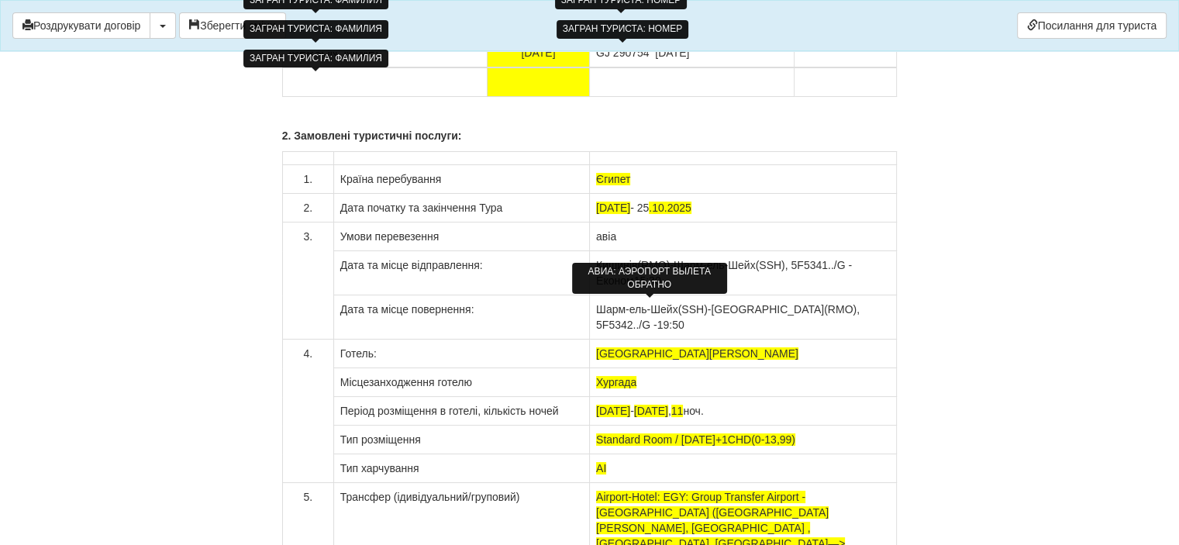
click at [739, 297] on td "Шарм-ель-Шейх(SSH)-[GEOGRAPHIC_DATA](RMO), 5F5342../G - 19:50" at bounding box center [742, 317] width 307 height 44
click at [886, 269] on td "Кишинів(RMO)-Шарм-ель-Шейх(SSH), 5F5341../G - Економ 15:30" at bounding box center [742, 273] width 307 height 44
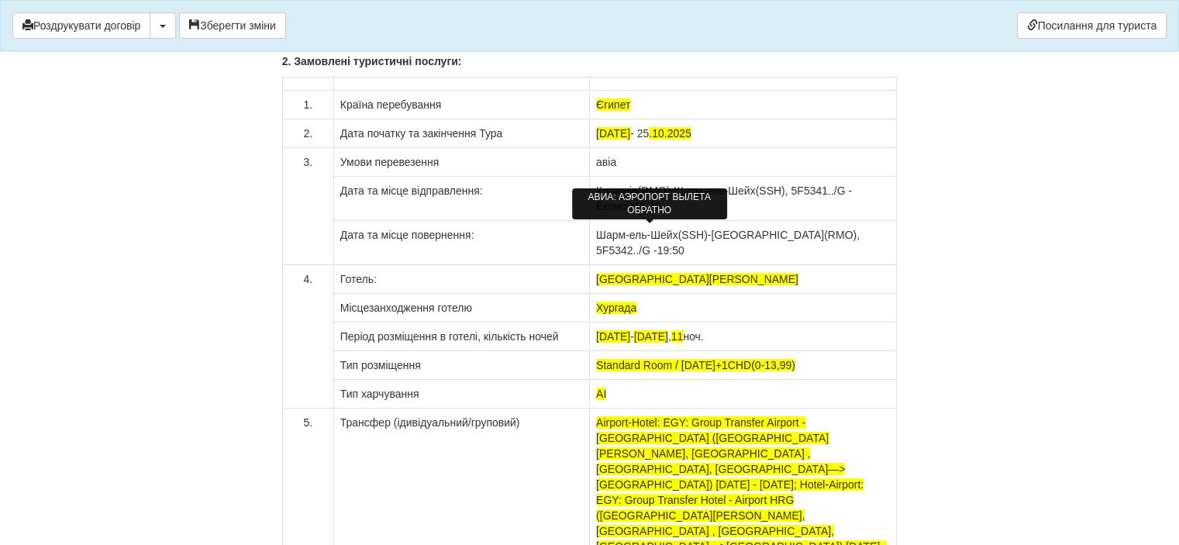
scroll to position [12012, 0]
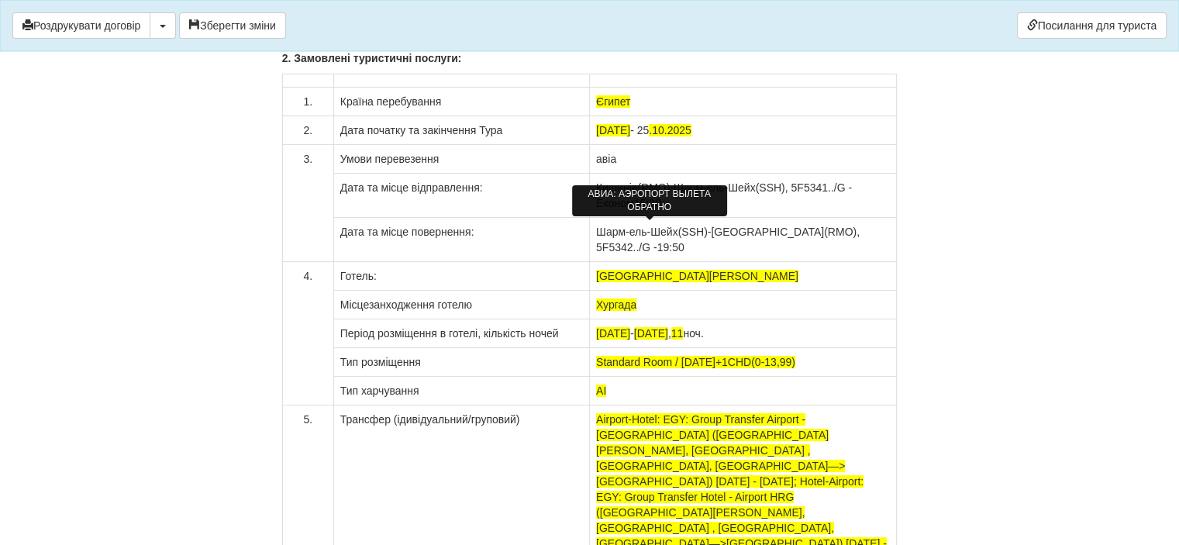
click at [673, 183] on div "АВИА: АЭРОПОРТ ВЫЛЕТА ОБРАТНО" at bounding box center [649, 200] width 155 height 39
click at [686, 201] on div "АВИА: АЭРОПОРТ ВЫЛЕТА ОБРАТНО" at bounding box center [649, 200] width 155 height 31
click at [750, 190] on td "Кишинів(RMO)-Шарм-ель-Шейх(SSH), 5F5341../G - Економ 15:30" at bounding box center [742, 196] width 307 height 44
click at [778, 194] on td "Кишинів(RMO)-Шарм-ель-Шейх(SSH), 5F5341../G - Економ 15:30" at bounding box center [742, 196] width 307 height 44
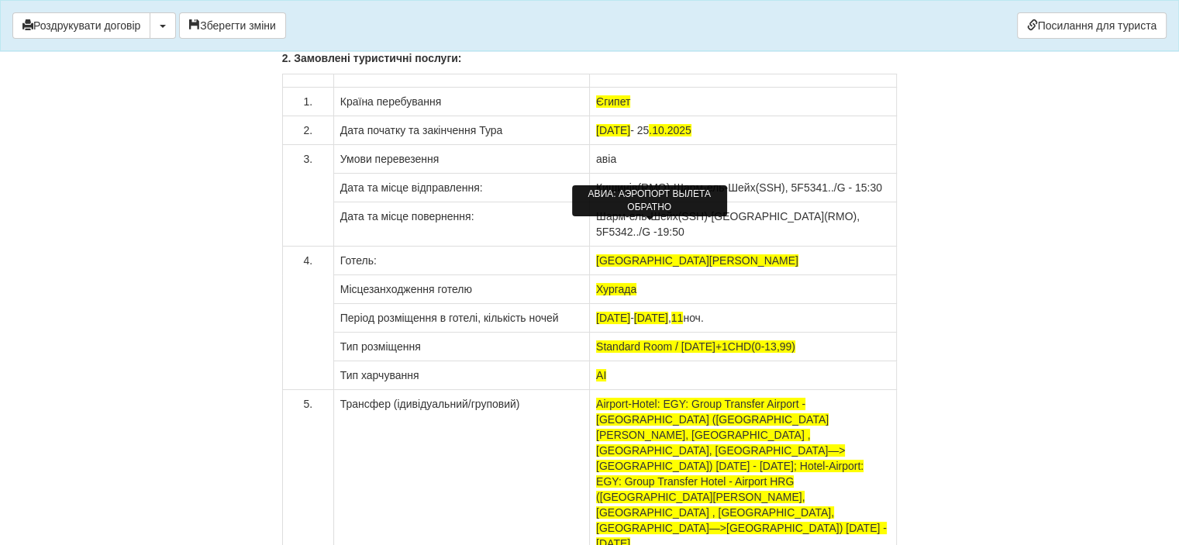
drag, startPoint x: 816, startPoint y: 239, endPoint x: 590, endPoint y: 238, distance: 226.3
click at [590, 246] on td "[GEOGRAPHIC_DATA][PERSON_NAME]" at bounding box center [742, 260] width 307 height 29
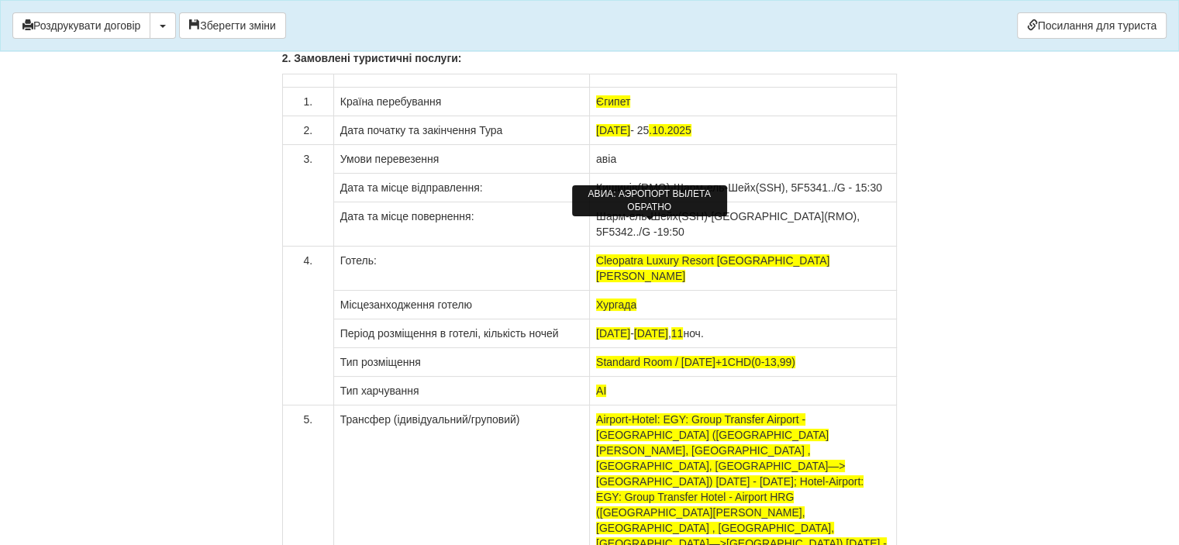
drag, startPoint x: 663, startPoint y: 270, endPoint x: 587, endPoint y: 263, distance: 76.3
click at [587, 291] on tr "Місцезанходження готелю [GEOGRAPHIC_DATA]" at bounding box center [589, 305] width 615 height 29
click at [668, 291] on td "Хургада" at bounding box center [742, 305] width 307 height 29
click at [605, 327] on span "[DATE]" at bounding box center [613, 333] width 34 height 12
click at [668, 327] on span "[DATE]" at bounding box center [651, 333] width 34 height 12
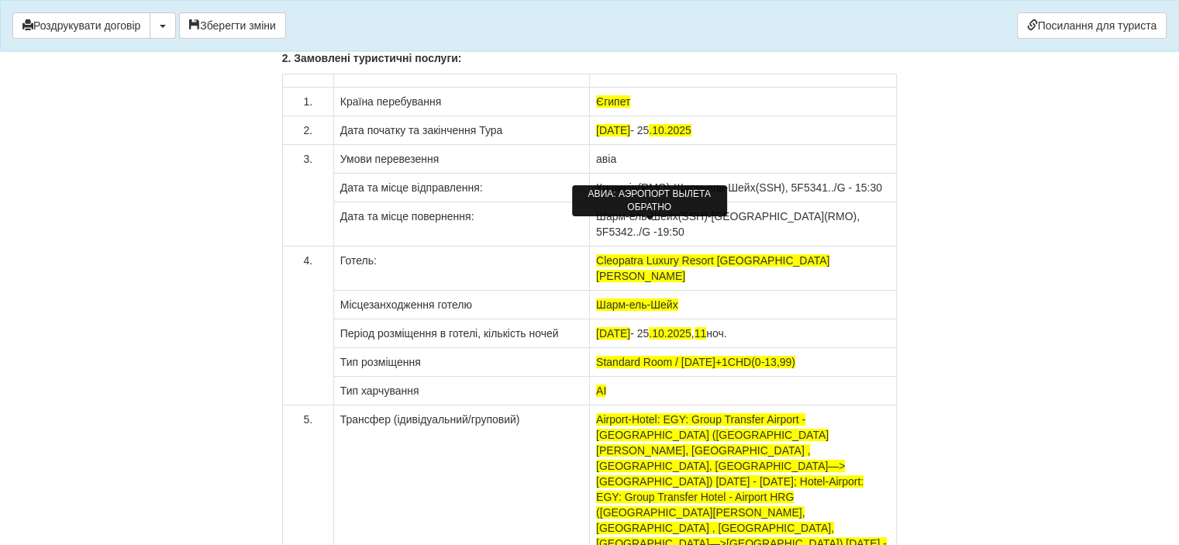
click at [766, 319] on td "[DATE] - [DATE] , 11 ноч." at bounding box center [742, 333] width 307 height 29
drag, startPoint x: 782, startPoint y: 328, endPoint x: 594, endPoint y: 332, distance: 188.4
click at [594, 348] on td "Standard Room / [DATE]+1CHD(0-13,99)" at bounding box center [742, 362] width 307 height 29
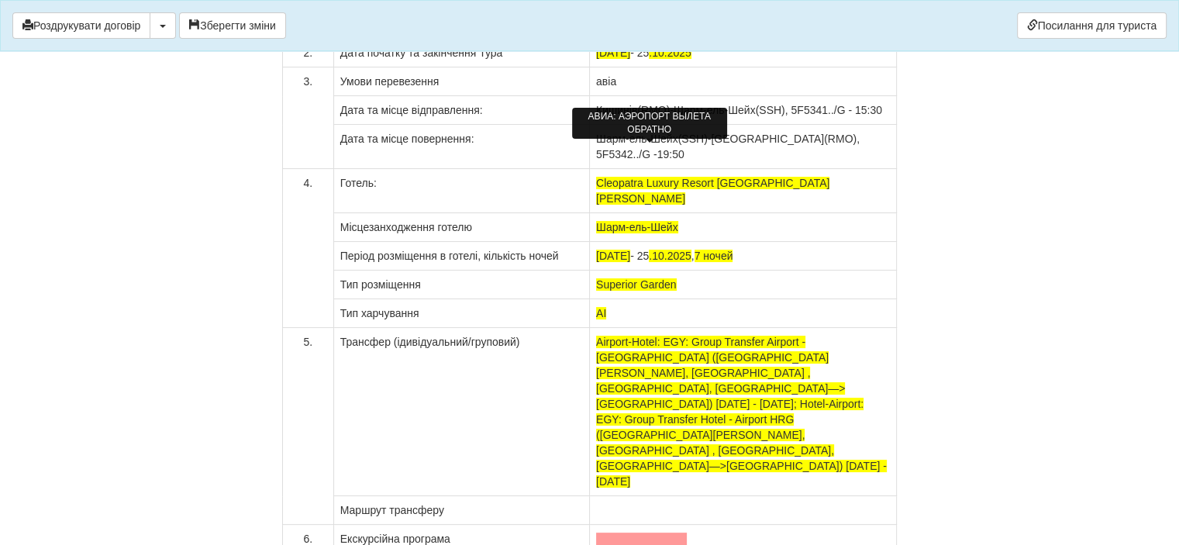
click at [632, 496] on td at bounding box center [742, 510] width 307 height 29
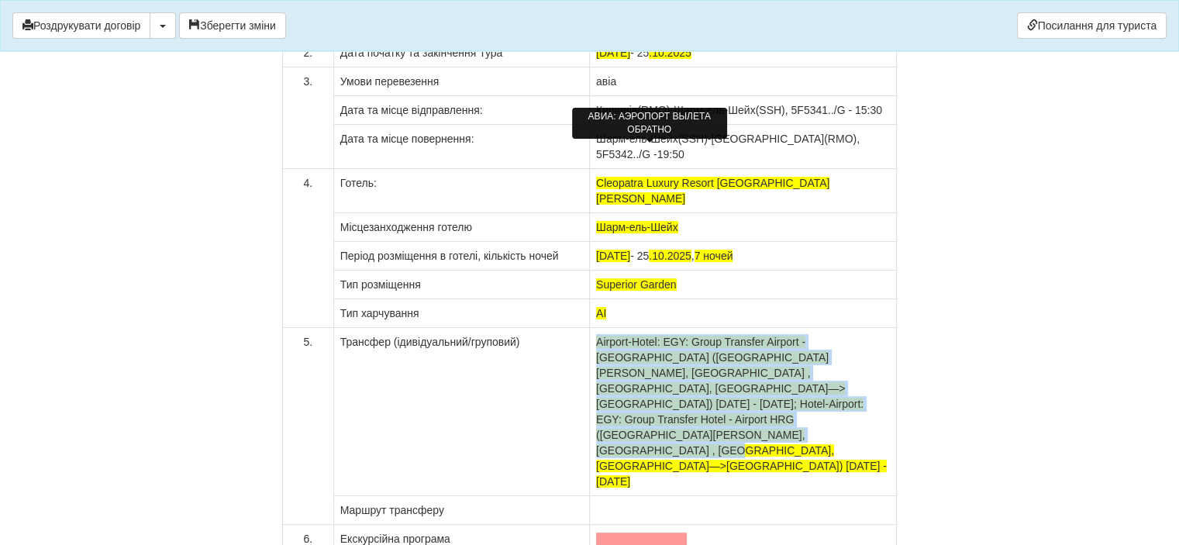
drag, startPoint x: 786, startPoint y: 383, endPoint x: 592, endPoint y: 295, distance: 212.6
click at [592, 328] on td "Airport-Hotel: EGY: Group Transfer Airport - [GEOGRAPHIC_DATA] ([GEOGRAPHIC_DAT…" at bounding box center [742, 412] width 307 height 168
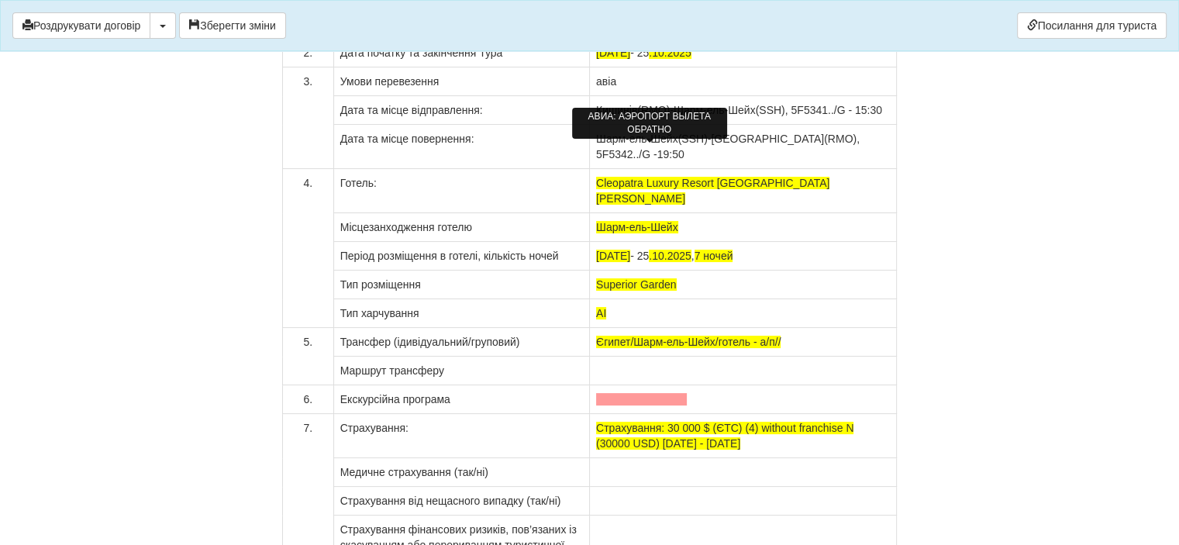
click at [591, 328] on td "Єгипет/Шарм-ель-Шейх/готель - а/п//" at bounding box center [742, 342] width 307 height 29
click at [821, 328] on td "Єгипет/Шарм-ель-Шейх/готель - а/п//" at bounding box center [742, 342] width 307 height 29
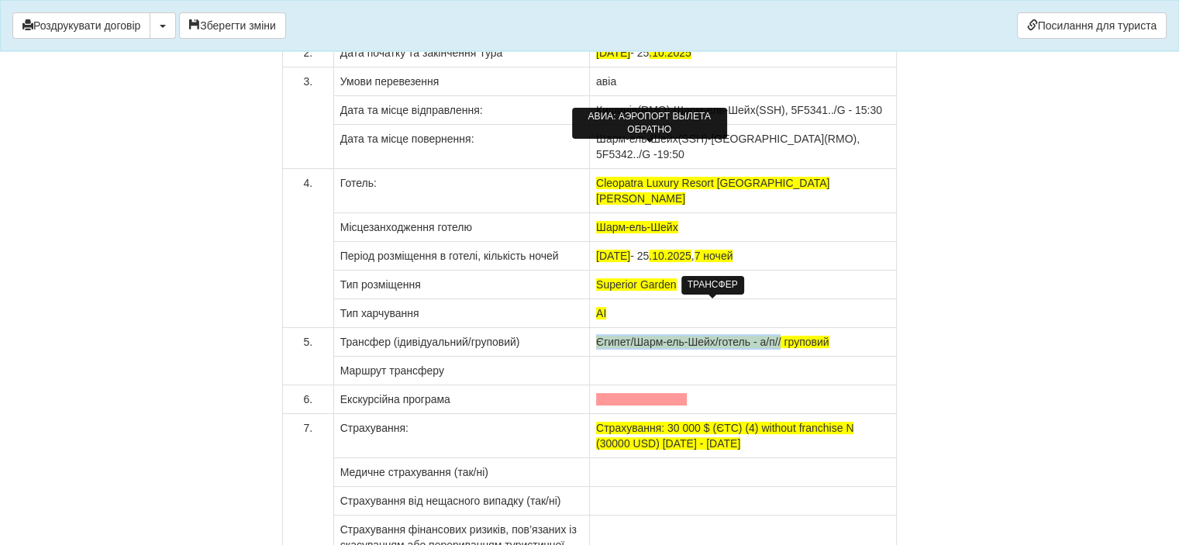
drag, startPoint x: 779, startPoint y: 306, endPoint x: 598, endPoint y: 309, distance: 181.4
click at [598, 336] on span "Єгипет/Шарм-ель-Шейх/готель - а/п// груповий" at bounding box center [712, 342] width 233 height 12
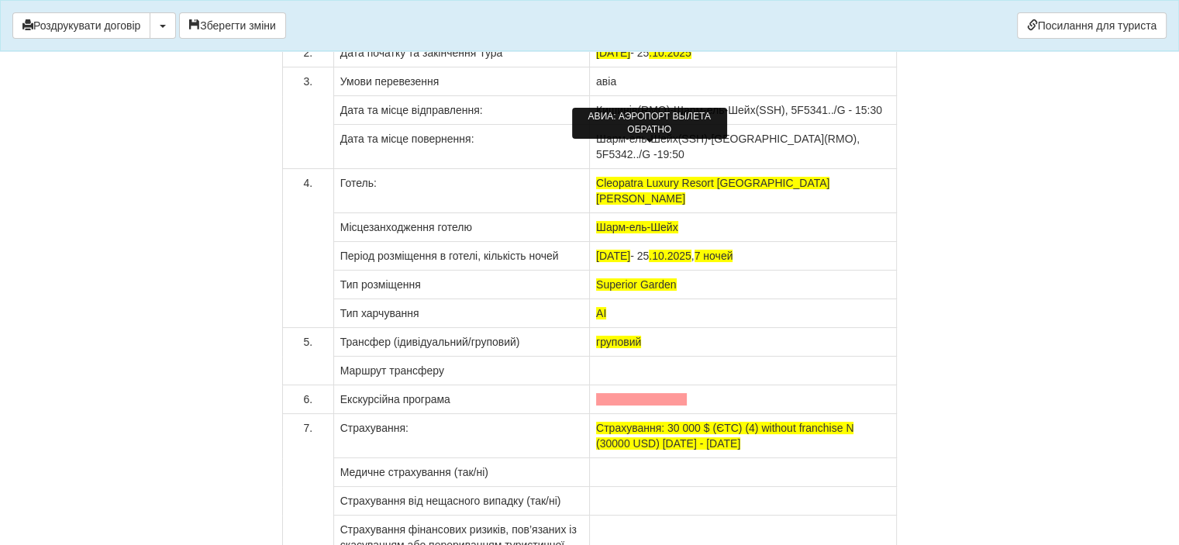
click at [611, 356] on td at bounding box center [742, 370] width 307 height 29
click at [605, 356] on td "Єгипет/Шарм-ель-Шейх/готель - а/п//" at bounding box center [742, 370] width 307 height 29
click at [609, 356] on td "Єгипет/Шарм-ель-Шейх/готель - а/п//" at bounding box center [742, 370] width 307 height 29
click at [599, 336] on span "груповий" at bounding box center [618, 342] width 45 height 12
drag, startPoint x: 781, startPoint y: 408, endPoint x: 595, endPoint y: 392, distance: 186.7
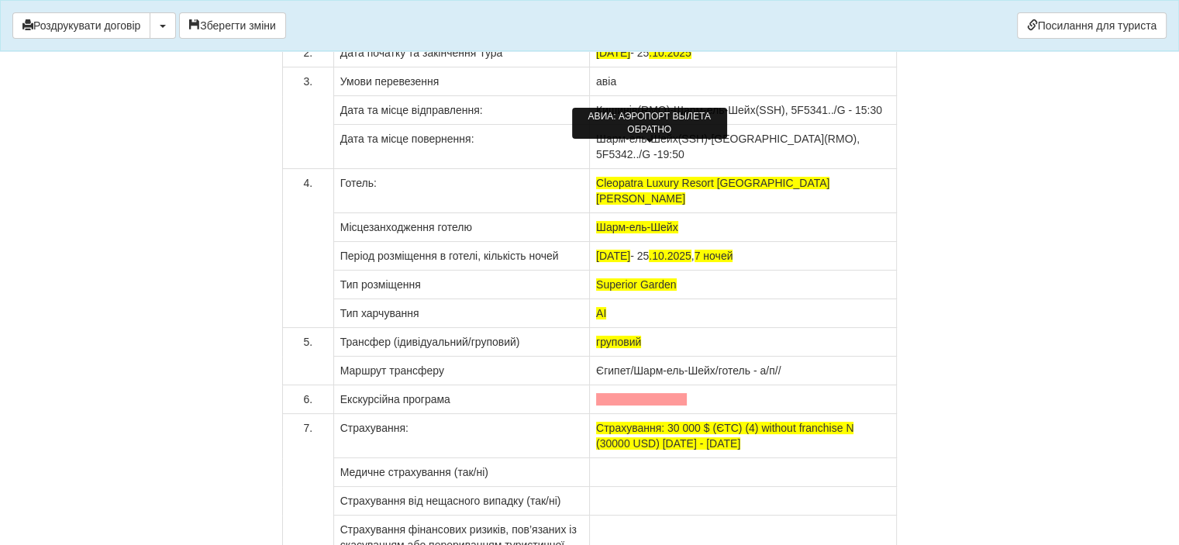
click at [595, 414] on td "Страхування: 30 000 $ (ЄТС) (4) without franchise N (30000 USD) [DATE] - [DATE]" at bounding box center [742, 436] width 307 height 44
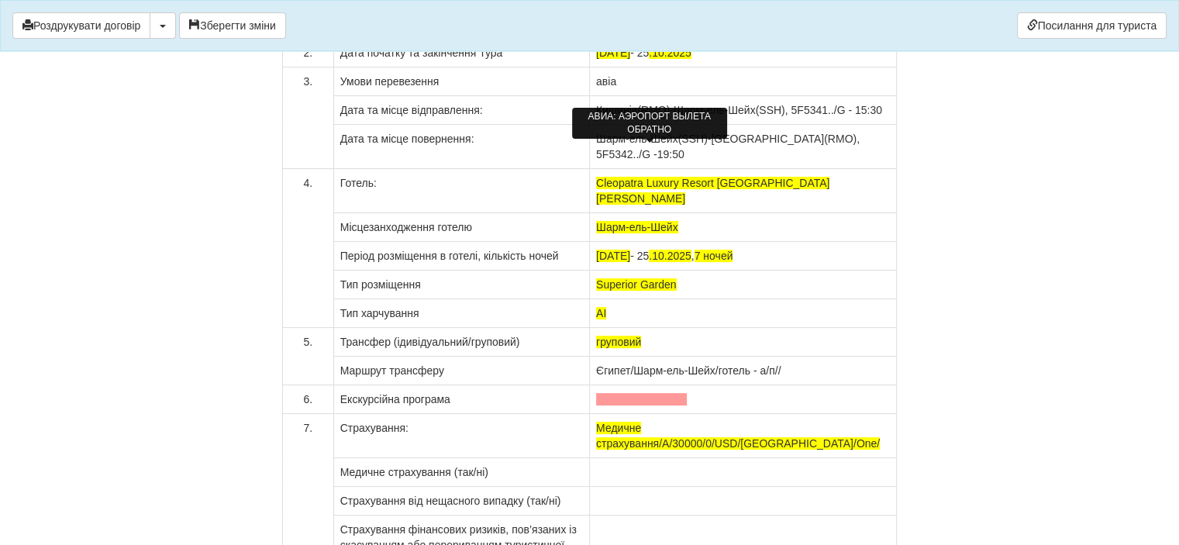
click at [657, 385] on td at bounding box center [742, 399] width 307 height 29
click at [662, 385] on td at bounding box center [742, 399] width 307 height 29
click at [646, 393] on span at bounding box center [641, 399] width 91 height 12
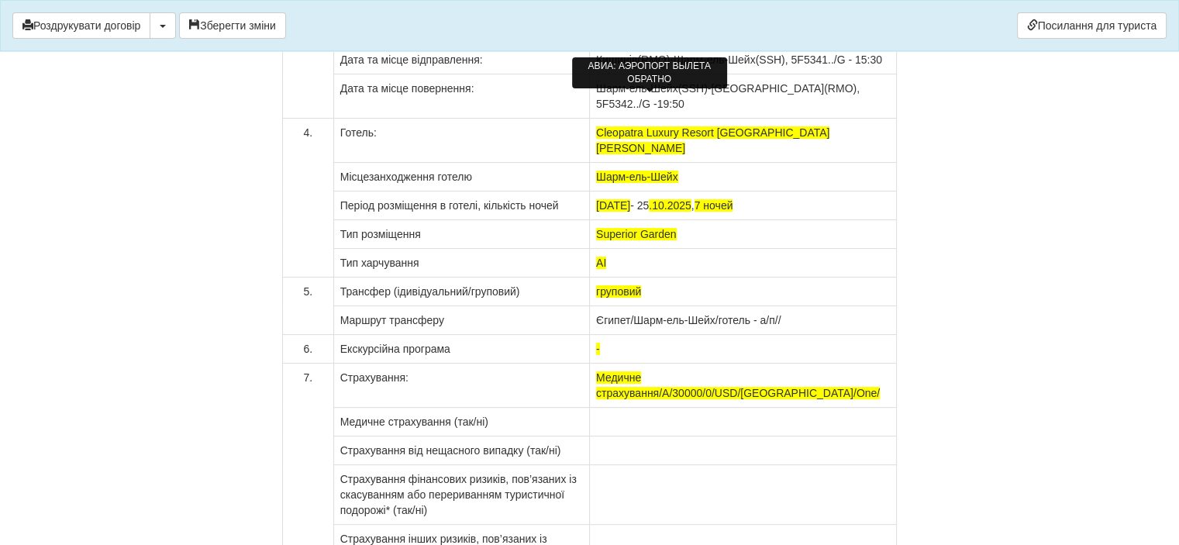
scroll to position [12167, 0]
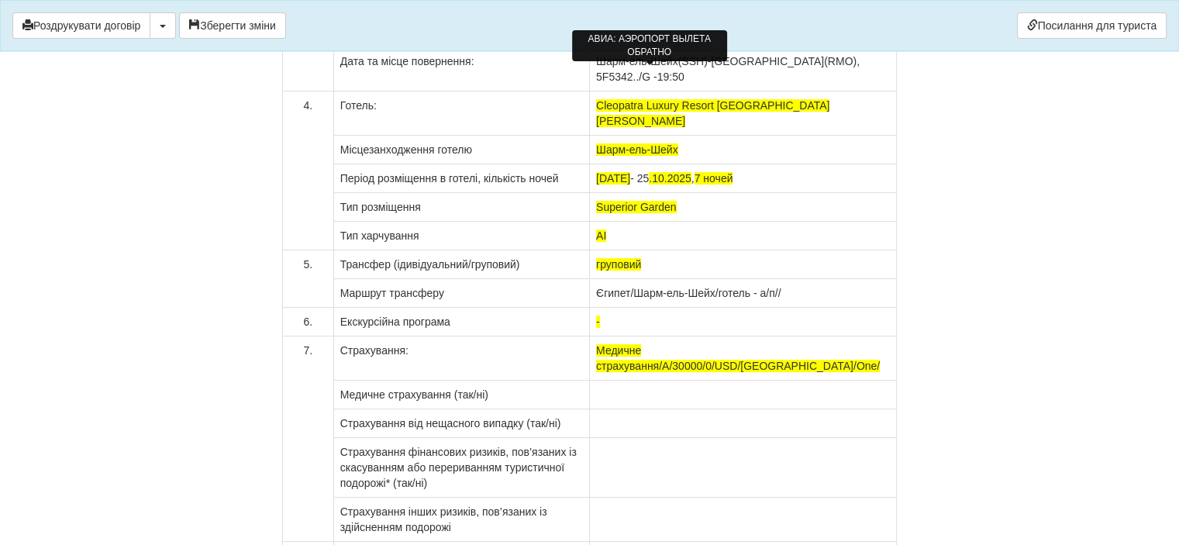
click at [640, 381] on td at bounding box center [742, 395] width 307 height 29
click at [639, 409] on td at bounding box center [742, 423] width 307 height 29
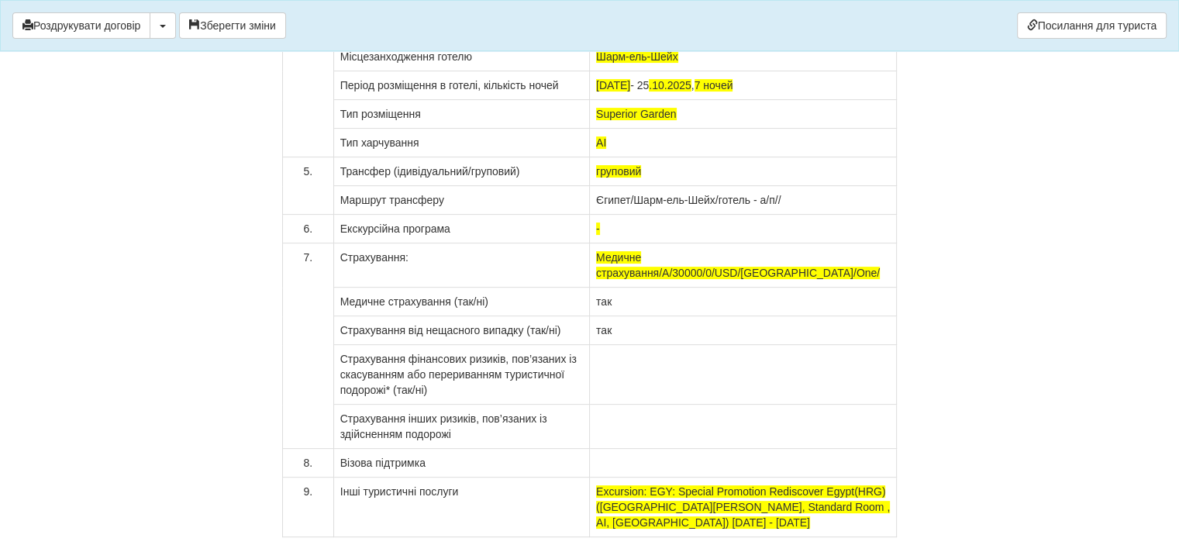
scroll to position [12322, 0]
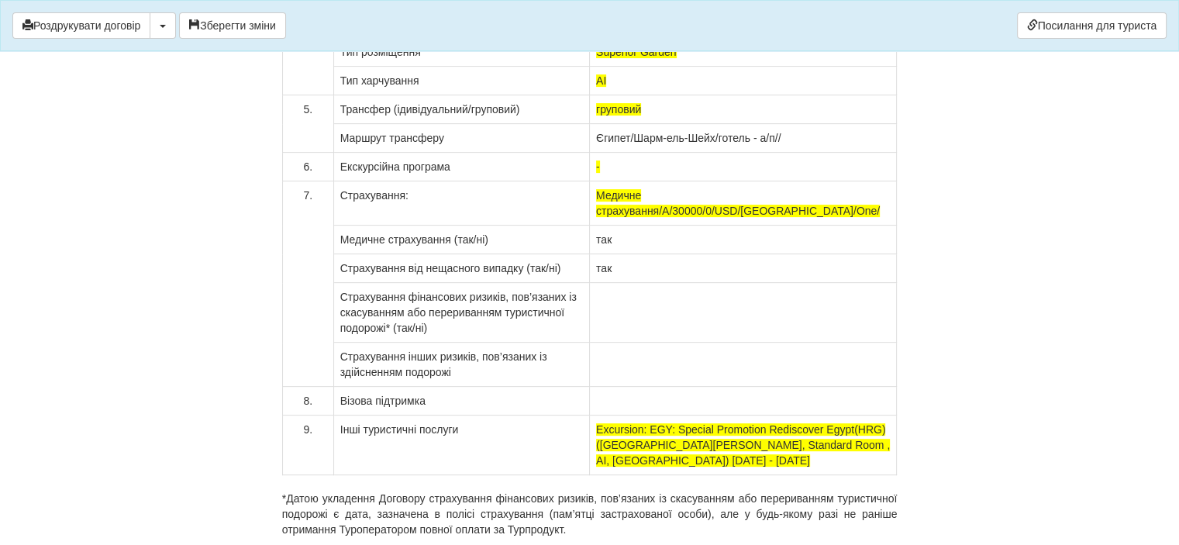
click at [648, 283] on td at bounding box center [742, 313] width 307 height 60
click at [629, 343] on td at bounding box center [742, 365] width 307 height 44
click at [613, 387] on td at bounding box center [742, 401] width 307 height 29
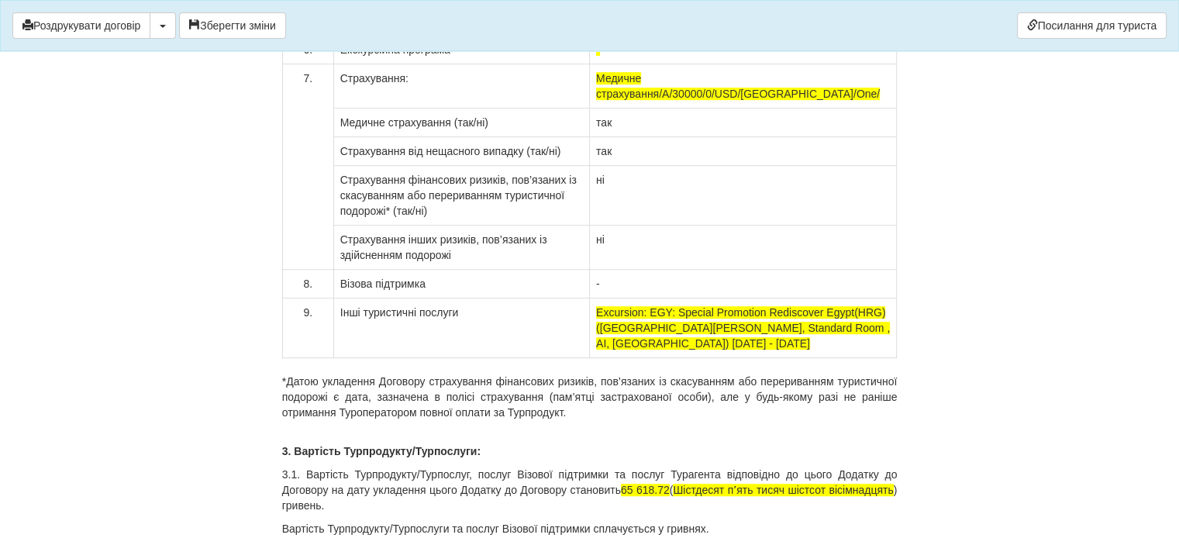
scroll to position [12477, 0]
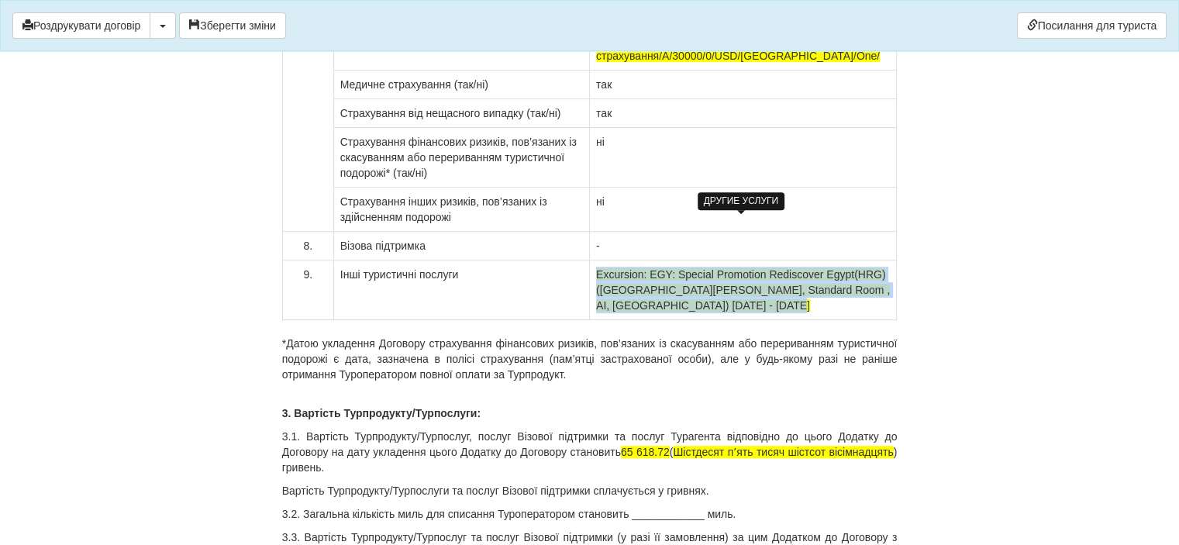
drag, startPoint x: 755, startPoint y: 253, endPoint x: 596, endPoint y: 217, distance: 163.0
click at [596, 260] on td "Excursion: EGY: Special Promotion Rediscover Egypt(HRG) ([GEOGRAPHIC_DATA][PERS…" at bounding box center [742, 290] width 307 height 60
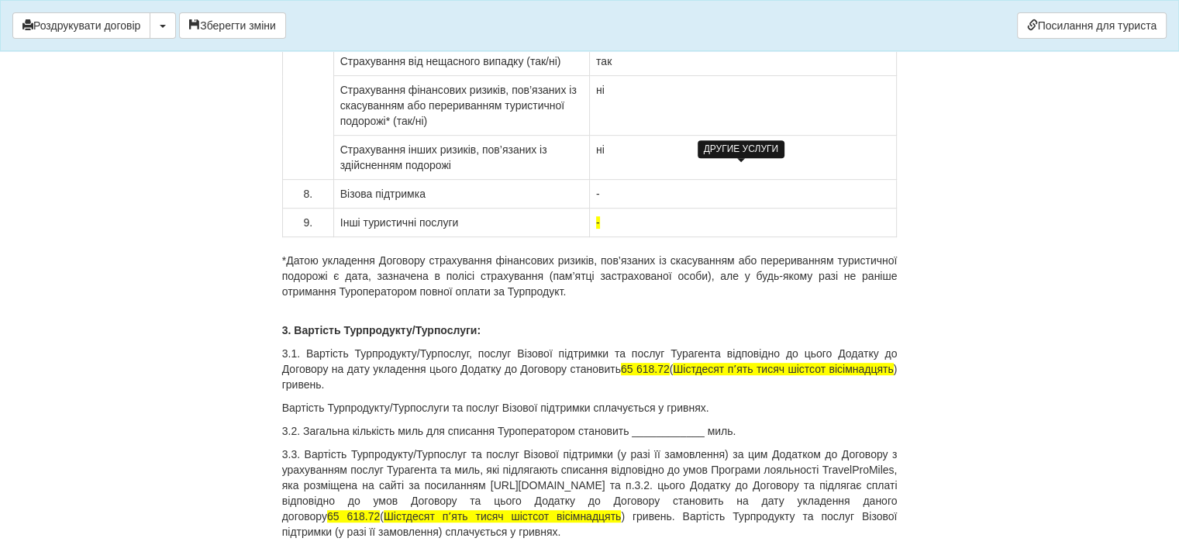
scroll to position [12554, 0]
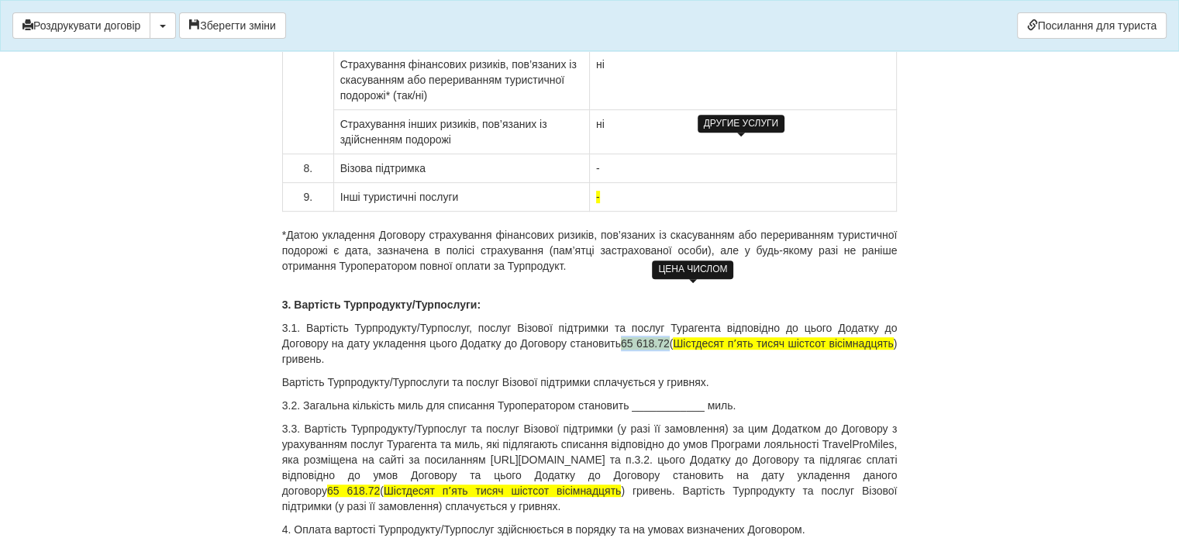
drag, startPoint x: 718, startPoint y: 294, endPoint x: 666, endPoint y: 291, distance: 52.1
click at [666, 337] on span "65 618.72" at bounding box center [645, 343] width 49 height 12
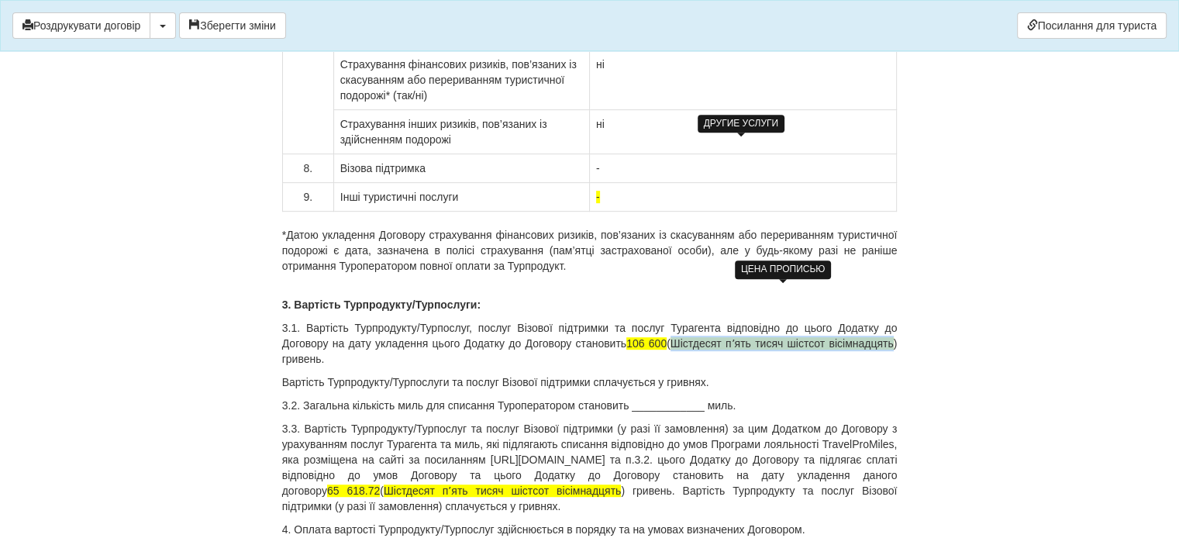
drag, startPoint x: 675, startPoint y: 284, endPoint x: 891, endPoint y: 288, distance: 216.3
click at [891, 337] on span "Шістдесят пʼять тисяч шістсот вісімнадцять" at bounding box center [781, 343] width 223 height 12
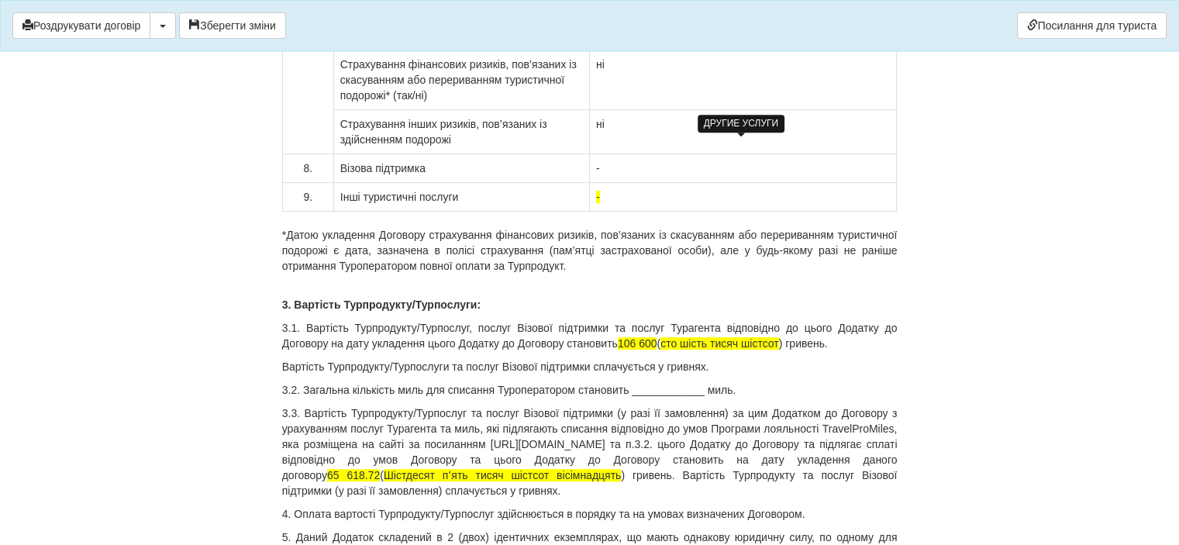
click at [695, 382] on p "3.2. Загальна кількість миль для списання Туроператором становить ____________ …" at bounding box center [589, 389] width 615 height 15
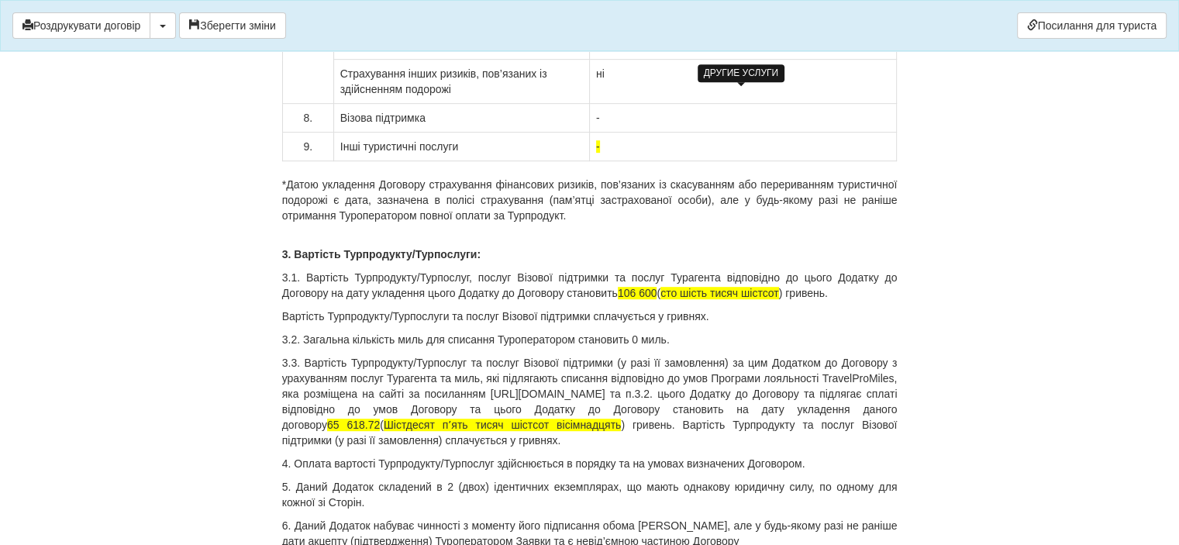
scroll to position [12632, 0]
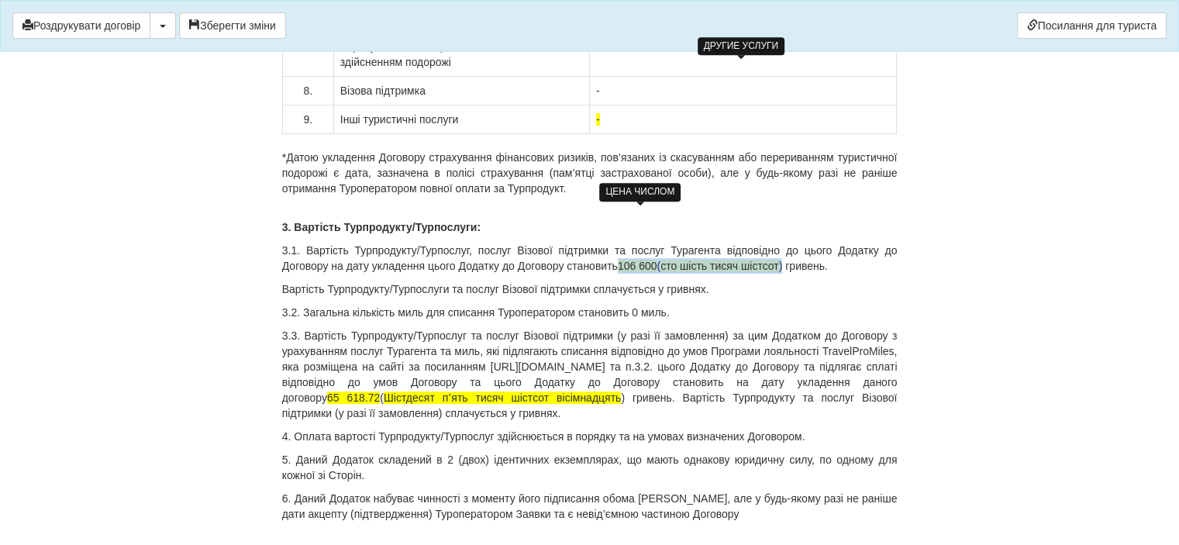
drag, startPoint x: 786, startPoint y: 211, endPoint x: 622, endPoint y: 215, distance: 163.6
click at [622, 243] on p "3.1. Вартість Турпродукту/Турпослуг, послуг Візової підтримки та послуг Тураген…" at bounding box center [589, 258] width 615 height 31
copy p "106 600 ( сто шість тисяч шістсот )"
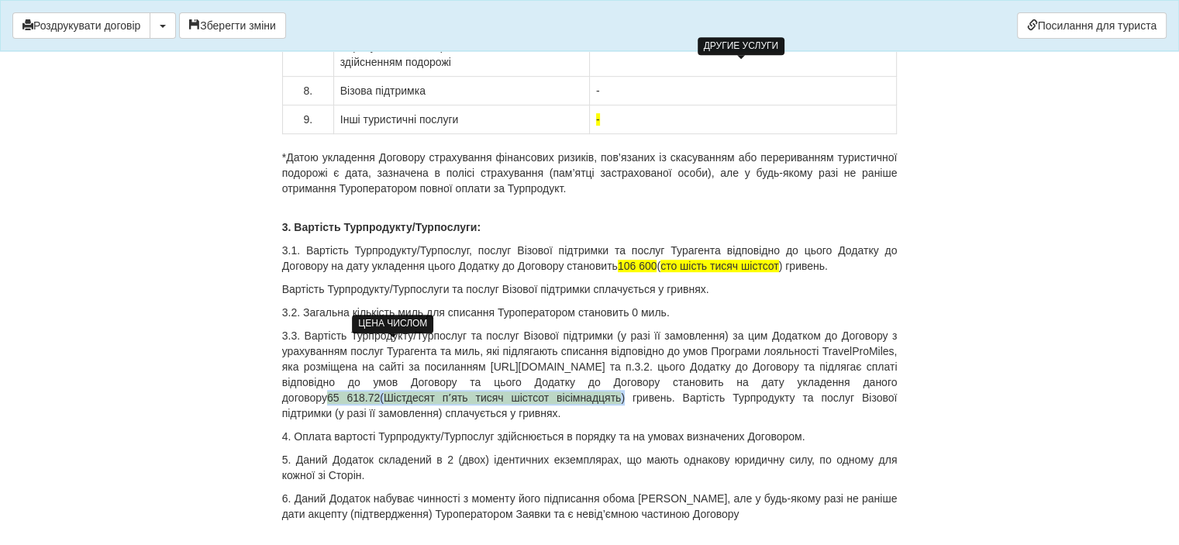
drag, startPoint x: 649, startPoint y: 346, endPoint x: 370, endPoint y: 350, distance: 279.0
click at [370, 350] on p "3.3. Вартість Турпродукту/Турпослуг та послуг Візової підтримки (у разі її замо…" at bounding box center [589, 374] width 615 height 93
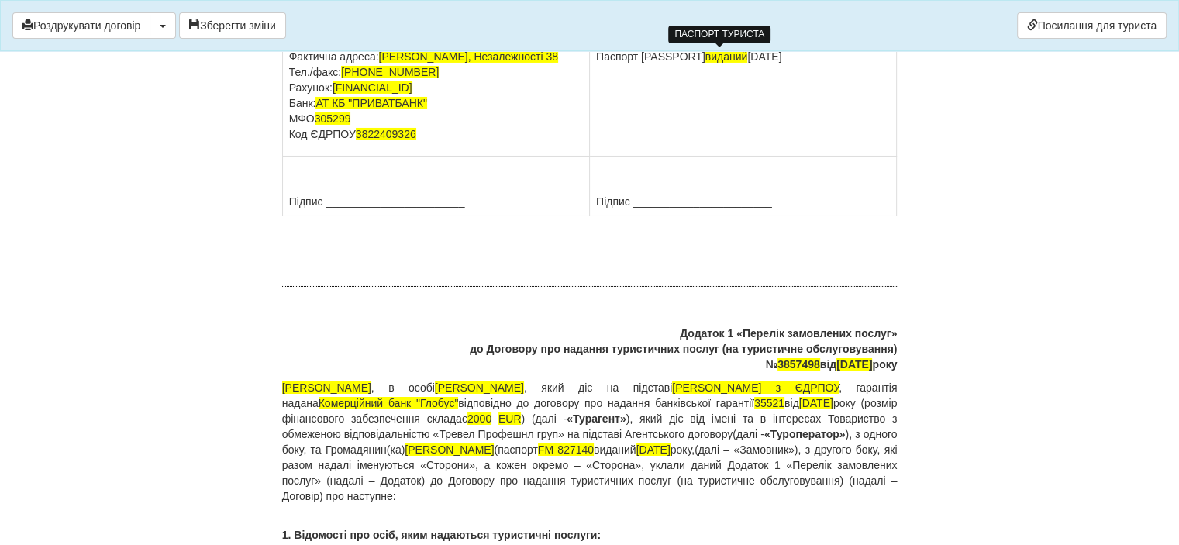
scroll to position [11160, 0]
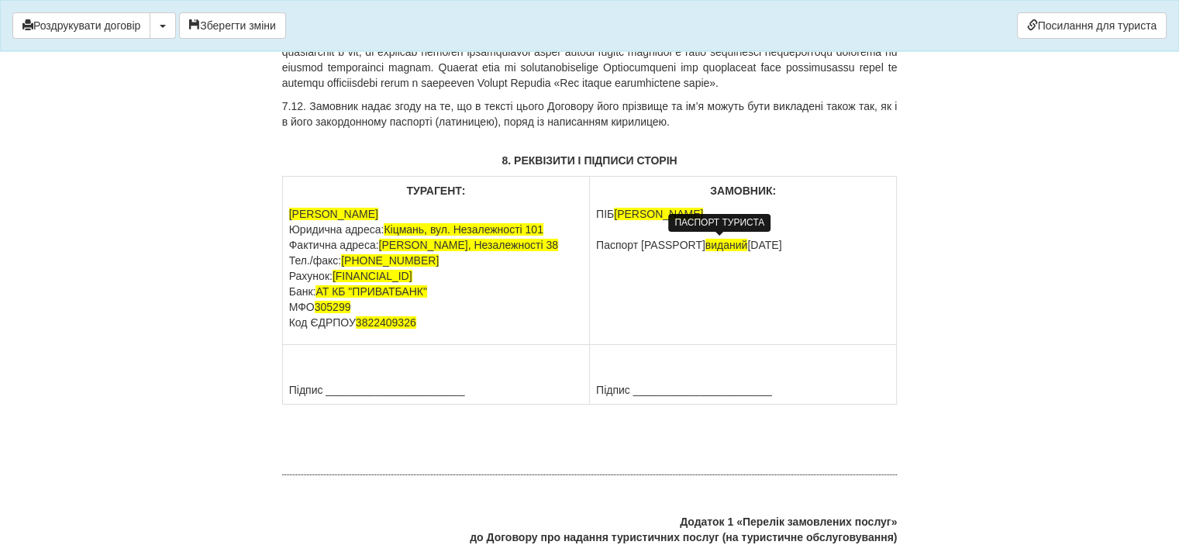
drag, startPoint x: 804, startPoint y: 243, endPoint x: 598, endPoint y: 208, distance: 208.4
click at [598, 208] on p "ПІБ [PERSON_NAME] Паспорт [PASSPORT] виданий [DATE]" at bounding box center [743, 229] width 294 height 46
copy p "ПІБ [PERSON_NAME] Паспорт [PASSPORT] виданий [DATE]"
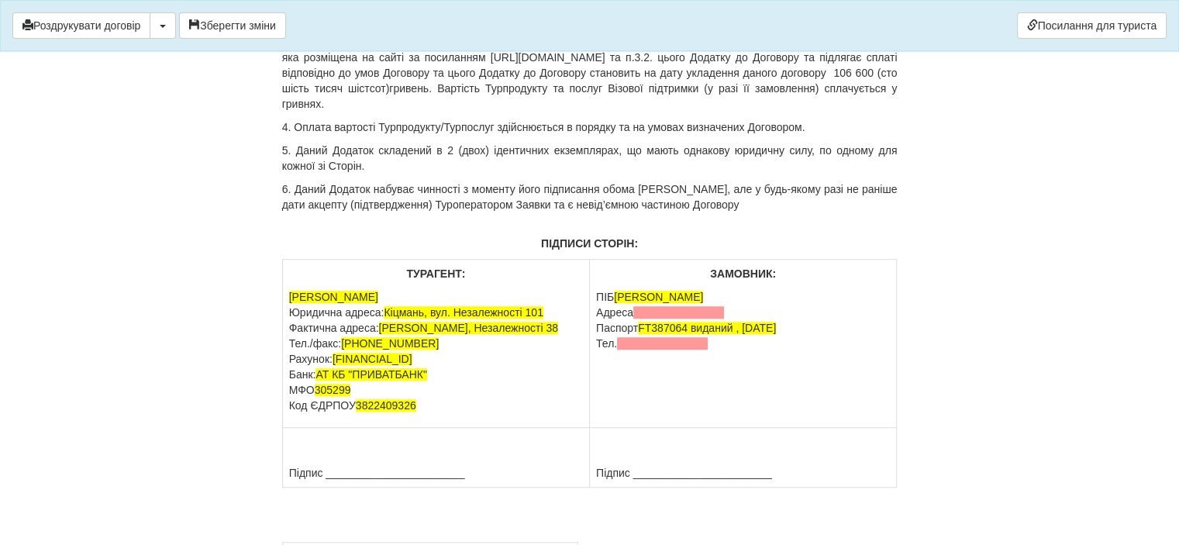
scroll to position [12942, 0]
drag, startPoint x: 594, startPoint y: 238, endPoint x: 733, endPoint y: 286, distance: 147.5
click at [733, 286] on td "ЗАМОВНИК: [PERSON_NAME] [GEOGRAPHIC_DATA] Паспорт [PASSPORT] виданий , [DATE] Т…" at bounding box center [743, 343] width 307 height 168
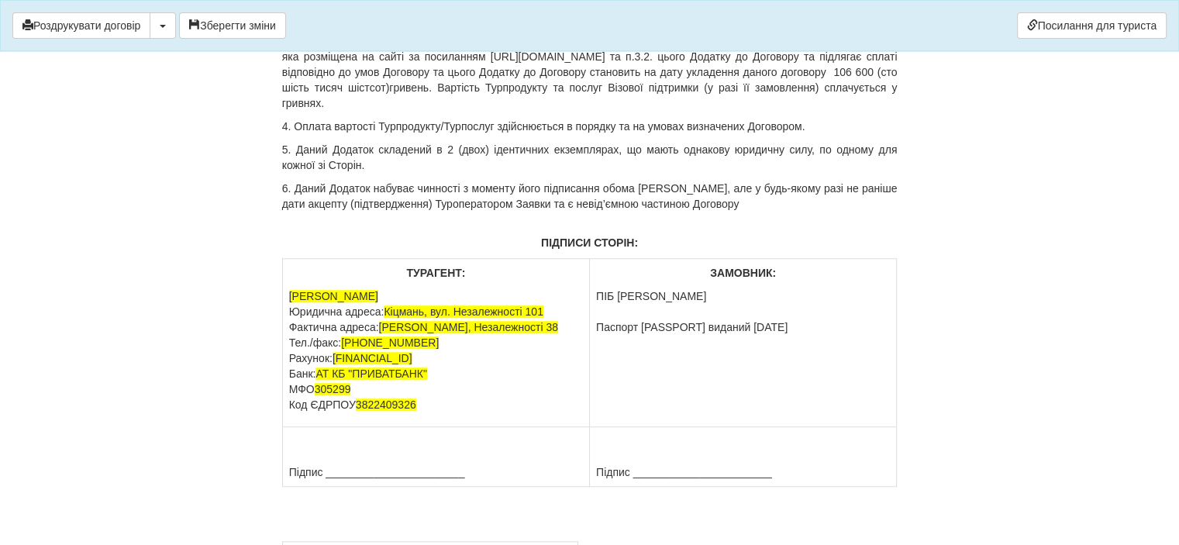
click at [806, 303] on td "ЗАМОВНИК: ПІБ [PERSON_NAME] Паспорт [PASSPORT] виданий [DATE]" at bounding box center [743, 343] width 307 height 168
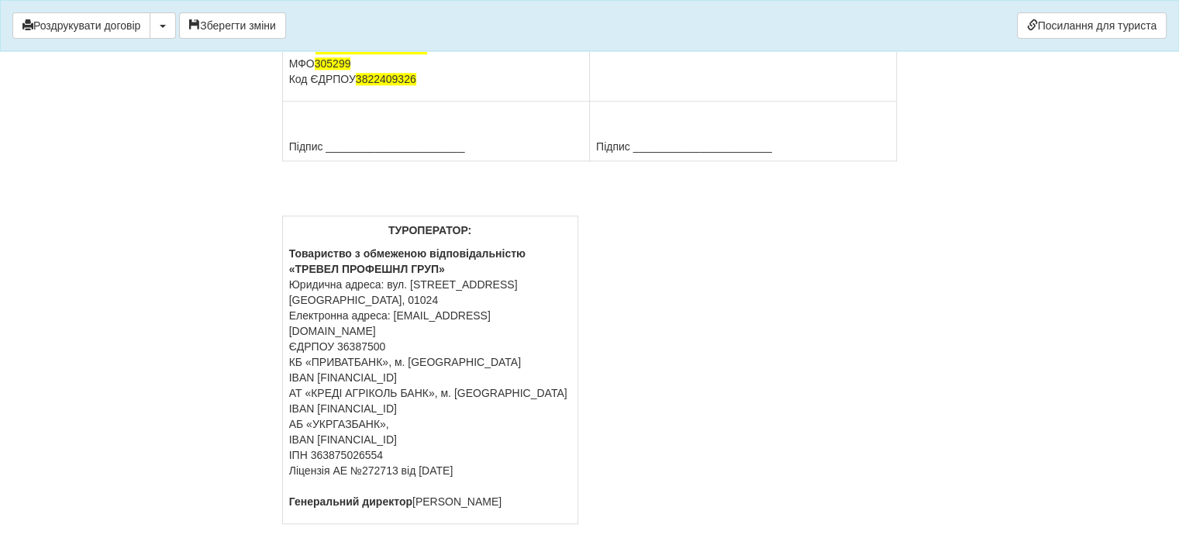
scroll to position [13271, 0]
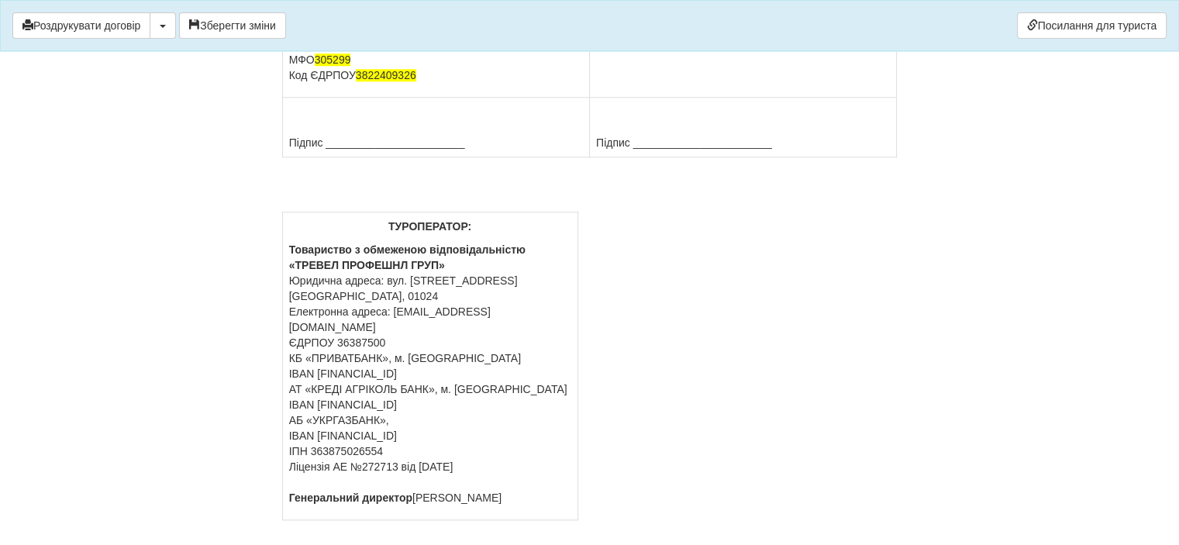
click at [180, 24] on div "Роздрукувати договір Скачати PDF Зберегти зміни Посилання для туриста" at bounding box center [589, 25] width 1179 height 51
click at [170, 22] on button "button" at bounding box center [163, 25] width 26 height 26
click at [236, 60] on link "Скачати PDF" at bounding box center [211, 58] width 122 height 26
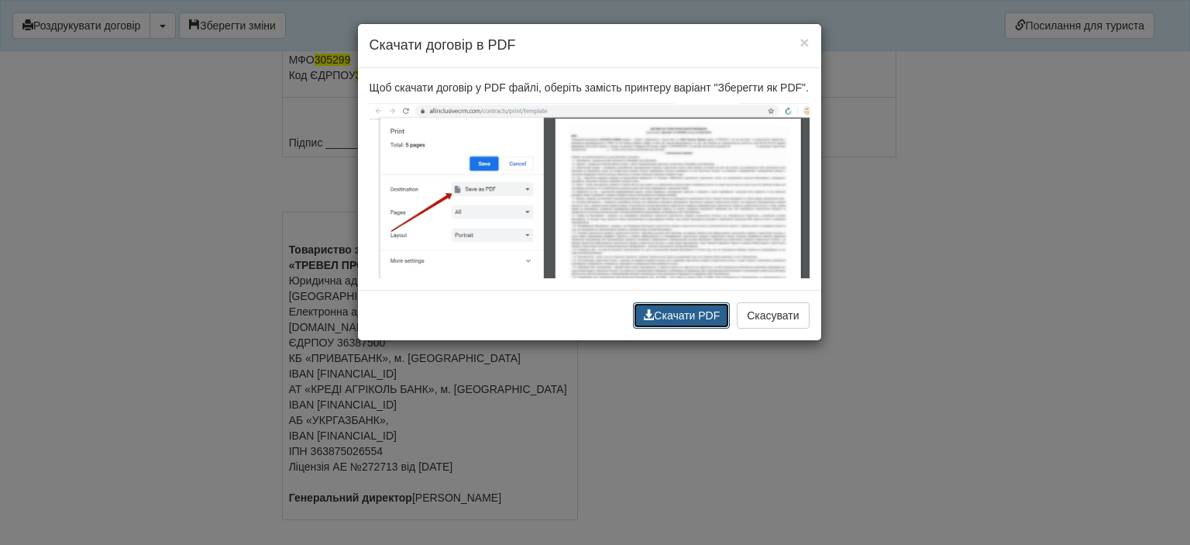
click at [697, 319] on button "Скачати PDF" at bounding box center [681, 315] width 97 height 26
